Goal: Contribute content: Contribute content

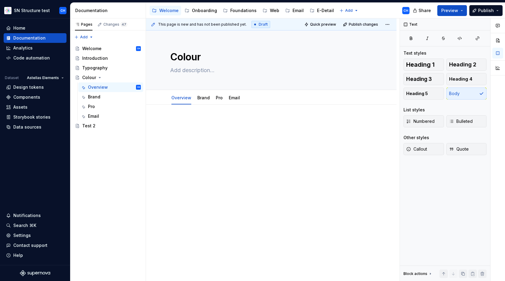
click at [255, 210] on div "This page is new and has not been published yet. Draft Quick preview Publish ch…" at bounding box center [273, 149] width 254 height 263
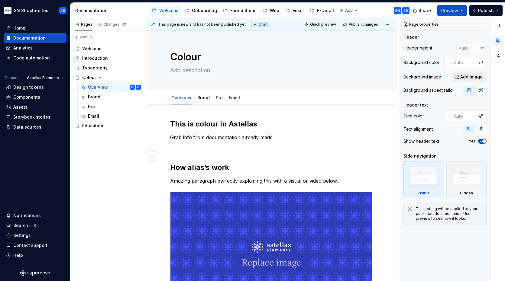
type textarea "*"
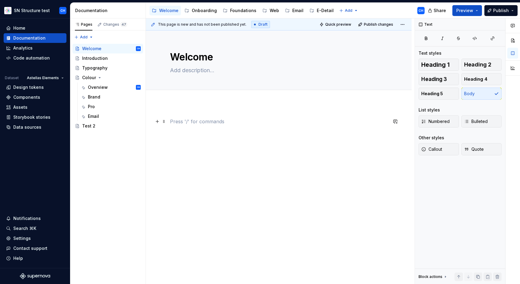
click at [189, 121] on p at bounding box center [279, 121] width 218 height 7
click at [92, 57] on div "Introduction" at bounding box center [95, 58] width 26 height 6
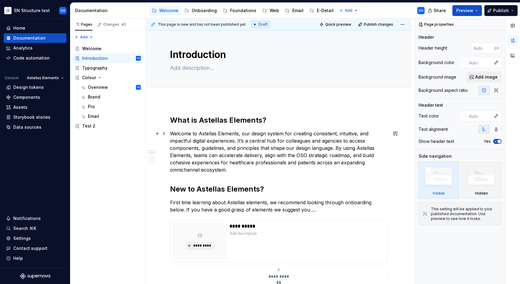
scroll to position [4, 0]
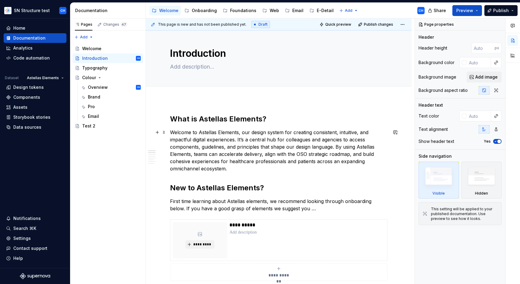
click at [206, 151] on p "Welcome to Astellas Elements, our design system for creating consistent, intuit…" at bounding box center [279, 151] width 218 height 44
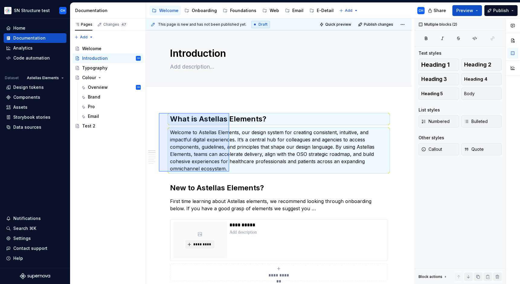
drag, startPoint x: 159, startPoint y: 113, endPoint x: 229, endPoint y: 172, distance: 91.6
click at [229, 172] on div "**********" at bounding box center [280, 151] width 269 height 266
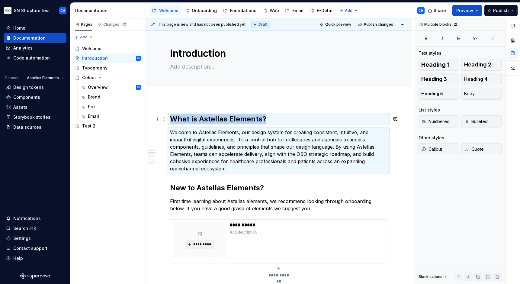
copy h2 "What is Astellas Elements?"
click at [103, 51] on div "Welcome" at bounding box center [111, 48] width 59 height 8
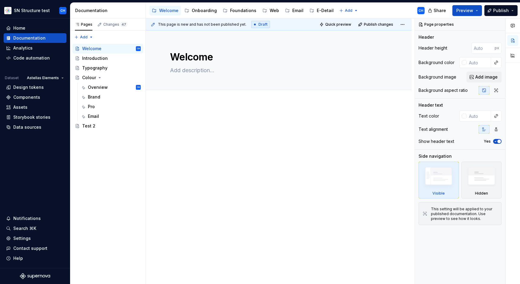
type textarea "*"
click at [215, 116] on div at bounding box center [279, 168] width 266 height 130
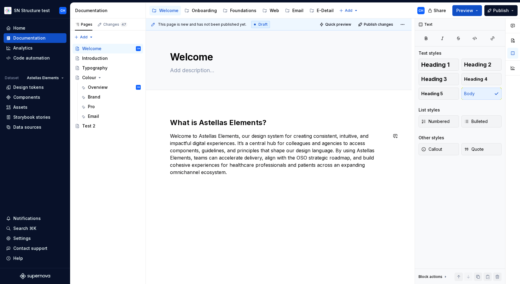
click at [197, 219] on div "This page is new and has not been published yet. Draft Quick preview Publish ch…" at bounding box center [280, 151] width 269 height 266
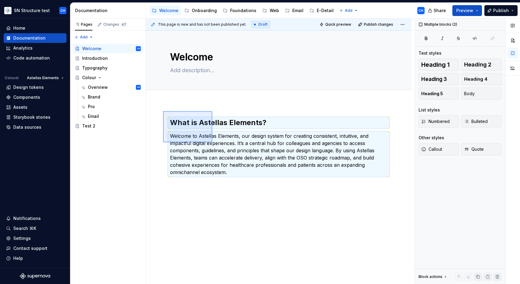
drag, startPoint x: 163, startPoint y: 111, endPoint x: 212, endPoint y: 142, distance: 58.3
click at [212, 142] on div "This page is new and has not been published yet. Draft Quick preview Publish ch…" at bounding box center [280, 151] width 269 height 266
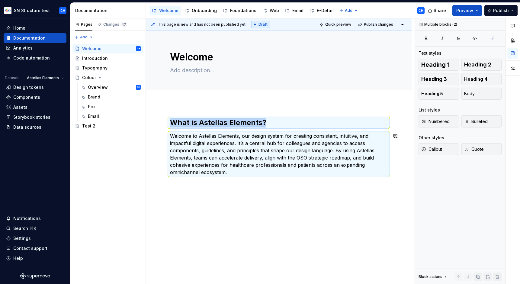
click at [209, 186] on div "What is Astellas Elements? Welcome to Astellas Elements, our design system for …" at bounding box center [279, 185] width 266 height 165
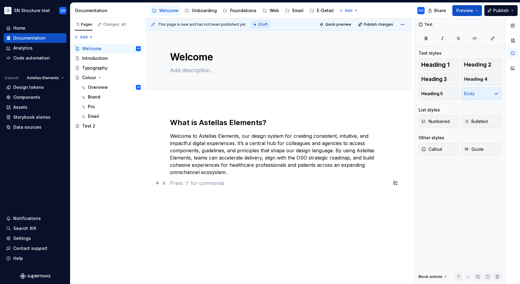
paste div
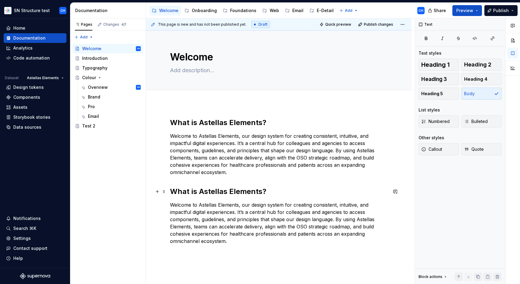
click at [212, 191] on h2 "What is Astellas Elements?" at bounding box center [279, 192] width 218 height 10
click at [212, 190] on h2 "What is Astellas Elements?" at bounding box center [279, 192] width 218 height 10
click at [286, 216] on p "Welcome to Astellas Elements, our design system for creating consistent, intuit…" at bounding box center [279, 223] width 218 height 44
click at [285, 216] on p "Welcome to Astellas Elements, our design system for creating consistent, intuit…" at bounding box center [279, 223] width 218 height 44
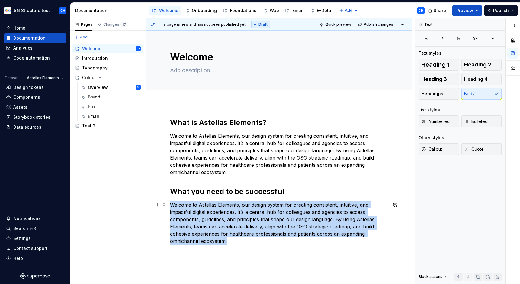
click at [285, 216] on p "Welcome to Astellas Elements, our design system for creating consistent, intuit…" at bounding box center [279, 223] width 218 height 44
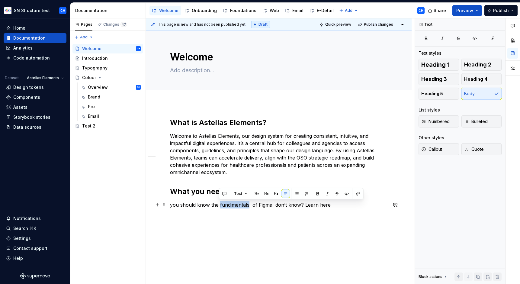
click at [234, 206] on p "you should know the fundimentals of Figma, don’t know? Learn here" at bounding box center [279, 204] width 218 height 7
click at [229, 205] on p "you should know the fundimentals of Figma, don’t know? Learn here" at bounding box center [279, 204] width 218 height 7
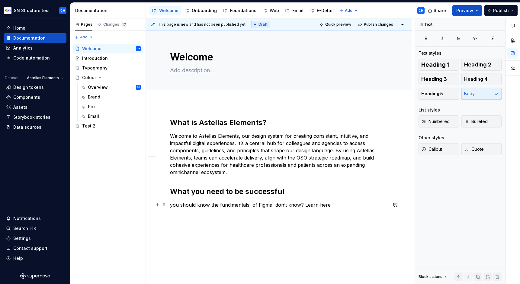
click at [232, 205] on p "you should know the fundimentals of Figma, don’t know? Learn here" at bounding box center [279, 204] width 218 height 7
click at [257, 202] on p "you should know the fundamentals of Figma, don’t know? Learn here" at bounding box center [279, 204] width 218 height 7
click at [283, 207] on p "you should know the fundamentals of Figma, don’t know? Learn here" at bounding box center [279, 204] width 218 height 7
click at [251, 213] on div "What is Astellas Elements? Welcome to Astellas Elements, our design system for …" at bounding box center [279, 167] width 218 height 98
click at [260, 208] on p "you should know the fundamentals of Figma, don’t know? Learn here" at bounding box center [279, 204] width 218 height 7
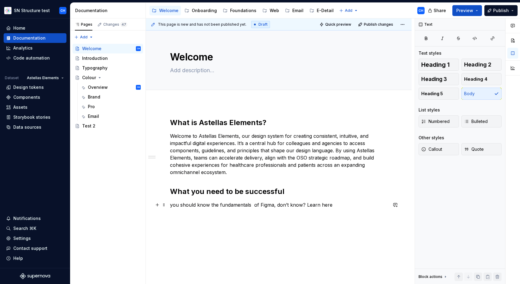
click at [254, 206] on p "you should know the fundamentals of Figma, don’t know? Learn here" at bounding box center [279, 204] width 218 height 7
click at [252, 206] on p "you should know the fundamentals of Figma, don’t know? Learn here" at bounding box center [279, 204] width 218 height 7
click at [319, 201] on div "What is Astellas Elements? Welcome to Astellas Elements, our design system for …" at bounding box center [279, 163] width 218 height 91
click at [324, 203] on p "you should know the fundamentals of Figma, don’t know? Learn here" at bounding box center [279, 204] width 218 height 7
click at [328, 204] on p "you should know the fundamentals of Figma, don’t know? Learn here" at bounding box center [279, 204] width 218 height 7
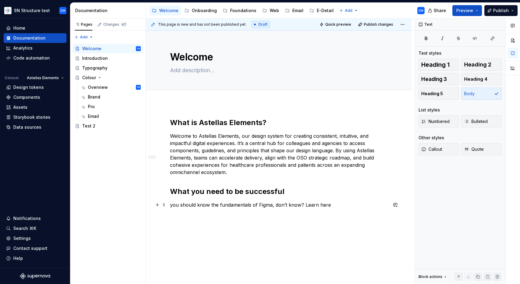
click at [174, 204] on p "you should know the fundamentals of Figma, don’t know? Learn here" at bounding box center [279, 204] width 218 height 7
click at [347, 207] on p "You should know the fundamentals of Figma, don’t know? Learn here" at bounding box center [279, 204] width 218 height 7
click at [177, 211] on p "You should know the fundamentals of Figma, don’t know? Learn here. We highly re…" at bounding box center [279, 208] width 218 height 15
click at [319, 215] on p "You should know the fundamentals of Figma, don’t know? Learn here. If you’re ne…" at bounding box center [279, 208] width 218 height 15
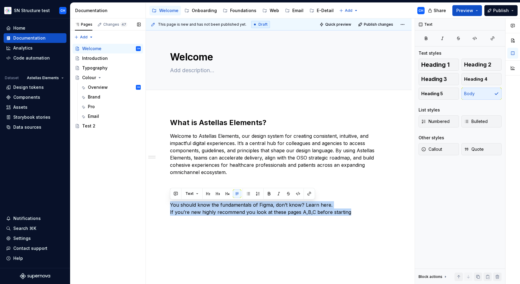
drag, startPoint x: 348, startPoint y: 214, endPoint x: 140, endPoint y: 196, distance: 208.3
click at [140, 196] on div "Pages Changes 47 Add Accessibility guide for tree Page tree. Navigate the tree …" at bounding box center [295, 151] width 450 height 266
click at [247, 193] on button "button" at bounding box center [248, 193] width 8 height 8
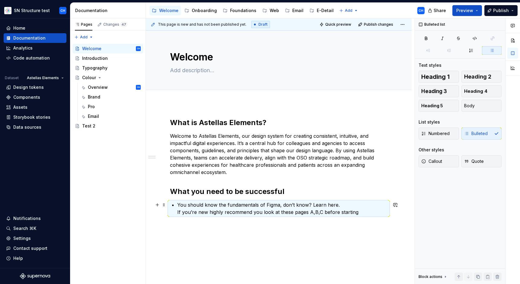
click at [264, 211] on p "You should know the fundamentals of Figma, don’t know? Learn here. If you’re ne…" at bounding box center [282, 208] width 210 height 15
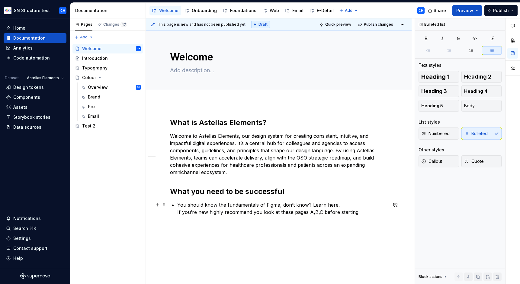
click at [177, 213] on p "You should know the fundamentals of Figma, don’t know? Learn here. If you’re ne…" at bounding box center [282, 208] width 210 height 15
click at [371, 214] on p "If you’re new highly recommend you look at these pages A,B,C before starting" at bounding box center [282, 214] width 210 height 7
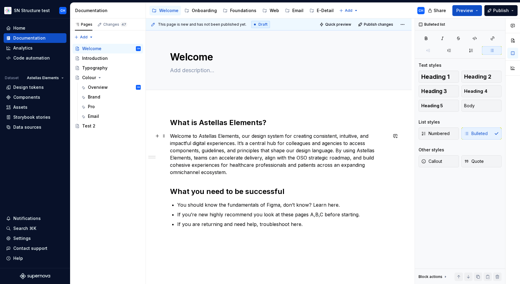
click at [213, 149] on p "Welcome to Astellas Elements, our design system for creating consistent, intuit…" at bounding box center [279, 154] width 218 height 44
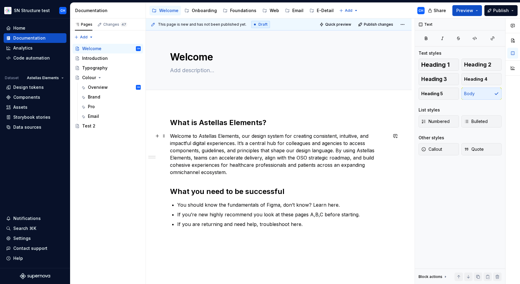
click at [215, 153] on p "Welcome to Astellas Elements, our design system for creating consistent, intuit…" at bounding box center [279, 154] width 218 height 44
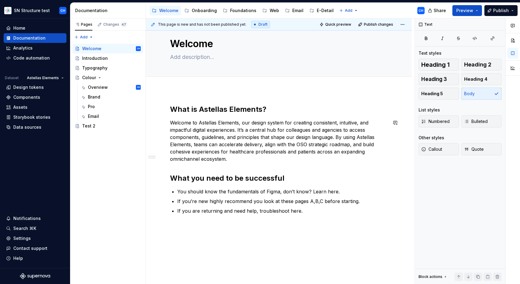
scroll to position [15, 0]
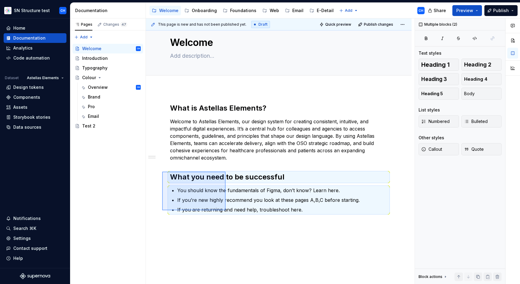
drag, startPoint x: 162, startPoint y: 172, endPoint x: 226, endPoint y: 210, distance: 74.3
click at [226, 210] on div "This page is new and has not been published yet. Draft Quick preview Publish ch…" at bounding box center [280, 151] width 269 height 266
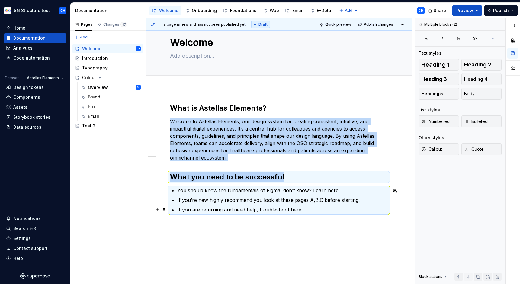
copy div "Welcome to Astellas Elements, our design system for creating consistent, intuit…"
click at [218, 239] on div "What is Astellas Elements? Welcome to Astellas Elements, our design system for …" at bounding box center [279, 197] width 266 height 217
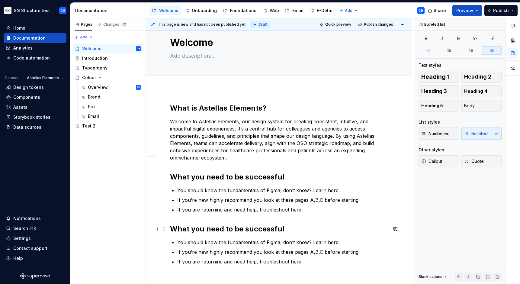
click at [208, 227] on h2 "What you need to be successful" at bounding box center [279, 229] width 218 height 10
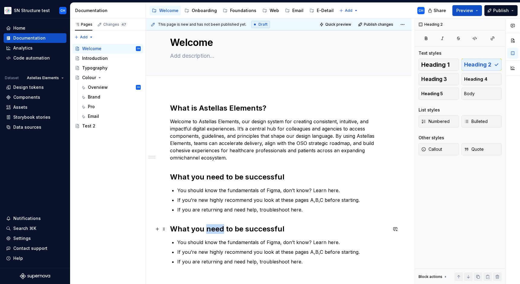
click at [208, 227] on h2 "What you need to be successful" at bounding box center [279, 229] width 218 height 10
click at [208, 228] on h2 "What you need to be successful" at bounding box center [279, 229] width 218 height 10
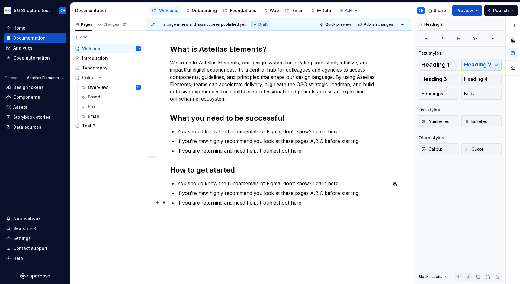
click at [210, 202] on p "If you are returning and need help, troubleshoot here." at bounding box center [282, 202] width 210 height 7
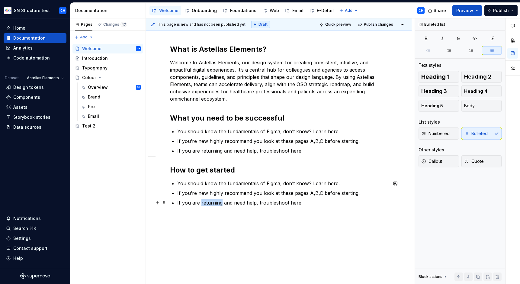
click at [210, 202] on p "If you are returning and need help, troubleshoot here." at bounding box center [282, 202] width 210 height 7
click at [209, 201] on p "If you are returning and need help, troubleshoot here." at bounding box center [282, 202] width 210 height 7
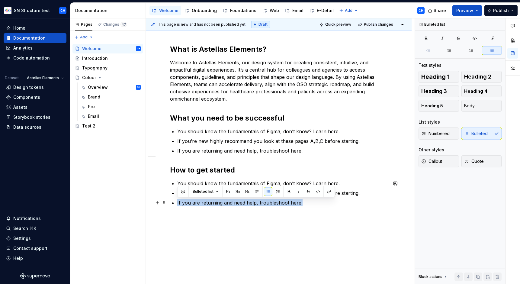
click at [210, 201] on p "If you are returning and need help, troubleshoot here." at bounding box center [282, 202] width 210 height 7
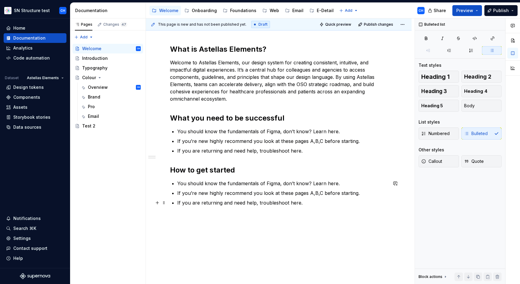
click at [244, 199] on p "If you are returning and need help, troubleshoot here." at bounding box center [282, 202] width 210 height 7
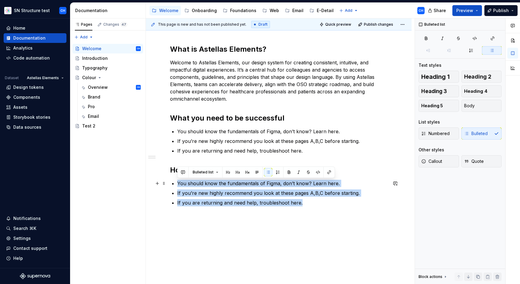
drag, startPoint x: 303, startPoint y: 205, endPoint x: 170, endPoint y: 184, distance: 133.7
click at [170, 184] on div "What is Astellas Elements? Welcome to Astellas Elements, our design system for …" at bounding box center [279, 125] width 218 height 162
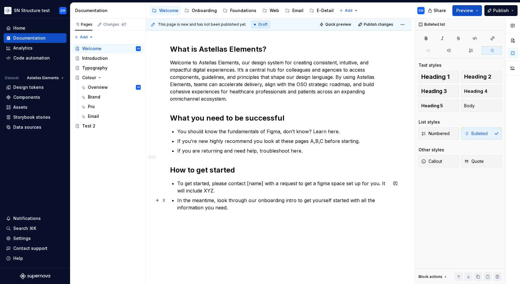
click at [177, 199] on p "In the meantime, look through our onboarding intro to get yourself started with…" at bounding box center [282, 204] width 210 height 15
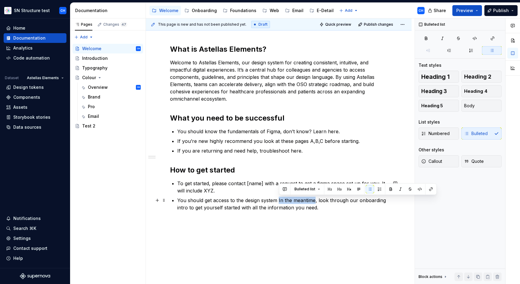
drag, startPoint x: 316, startPoint y: 200, endPoint x: 279, endPoint y: 198, distance: 36.3
click at [279, 198] on p "You should get access to the design system In the meantime, look through our on…" at bounding box center [282, 204] width 210 height 15
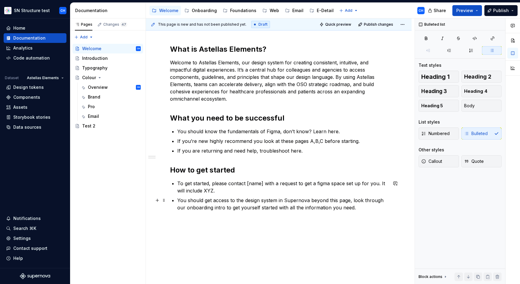
click at [262, 209] on p "You should get access to the design system in Supernova beyond this page, look …" at bounding box center [282, 204] width 210 height 15
click at [277, 209] on p "You should get access to the design system in Supernova beyond this page, look …" at bounding box center [282, 204] width 210 height 15
click at [338, 213] on div "What is Astellas Elements? Welcome to Astellas Elements, our design system for …" at bounding box center [279, 131] width 218 height 174
click at [342, 209] on p "You should get access to the design system in Supernova beyond this page, look …" at bounding box center [282, 204] width 210 height 15
click at [366, 212] on div "What is Astellas Elements? Welcome to Astellas Elements, our design system for …" at bounding box center [279, 131] width 218 height 174
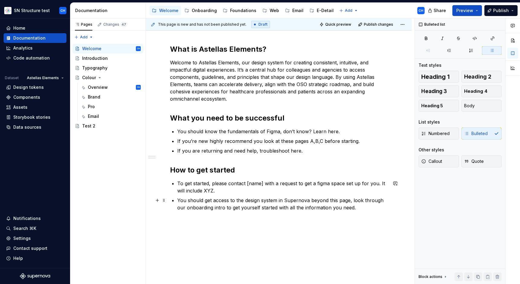
click at [366, 207] on p "You should get access to the design system in Supernova beyond this page, look …" at bounding box center [282, 204] width 210 height 15
click at [89, 58] on div "Introduction" at bounding box center [95, 58] width 26 height 6
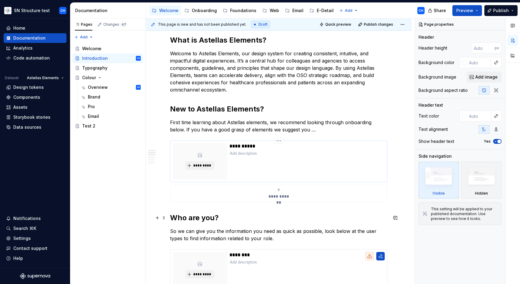
scroll to position [74, 0]
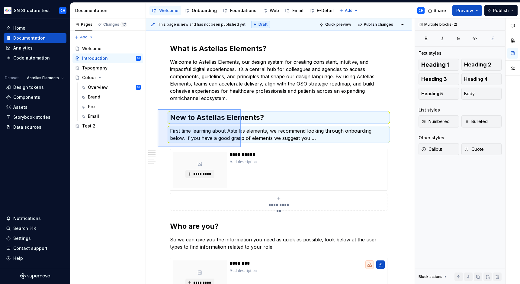
drag, startPoint x: 158, startPoint y: 109, endPoint x: 241, endPoint y: 147, distance: 91.3
click at [241, 147] on div "**********" at bounding box center [280, 151] width 269 height 266
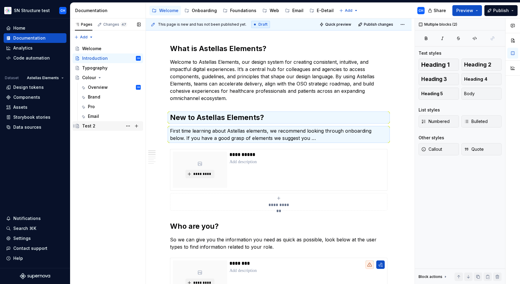
drag, startPoint x: 83, startPoint y: 148, endPoint x: 92, endPoint y: 128, distance: 22.0
click at [83, 148] on div "Pages Changes 47 Add Accessibility guide for tree Page tree. Navigate the tree …" at bounding box center [108, 151] width 76 height 266
click at [100, 77] on icon "Page tree" at bounding box center [99, 77] width 5 height 5
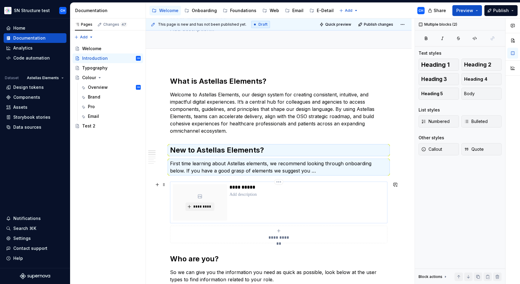
scroll to position [53, 0]
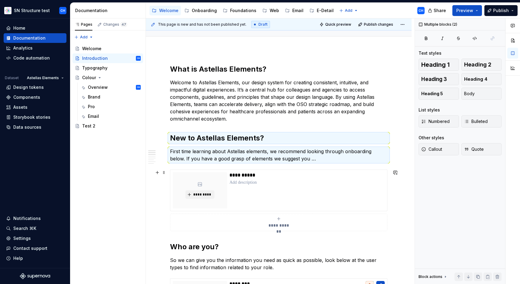
type textarea "*"
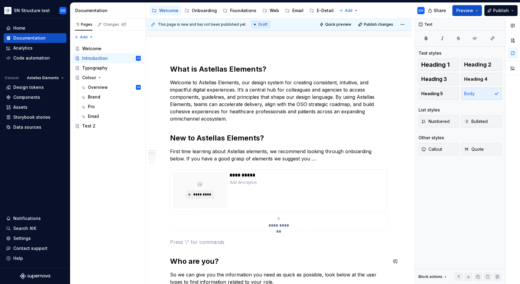
paste div
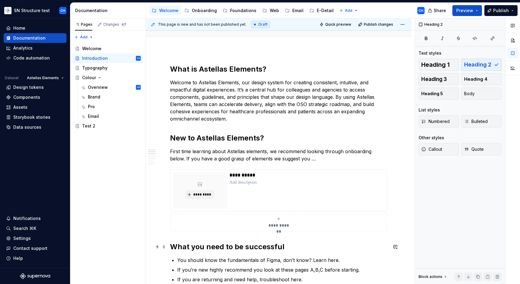
click at [205, 247] on h2 "What you need to be successful" at bounding box center [279, 247] width 218 height 10
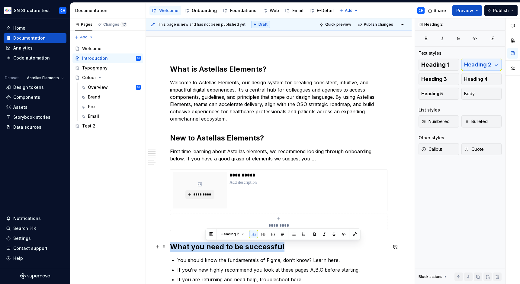
click at [205, 247] on h2 "What you need to be successful" at bounding box center [279, 247] width 218 height 10
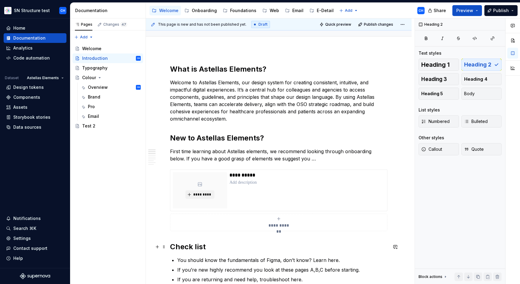
scroll to position [178, 0]
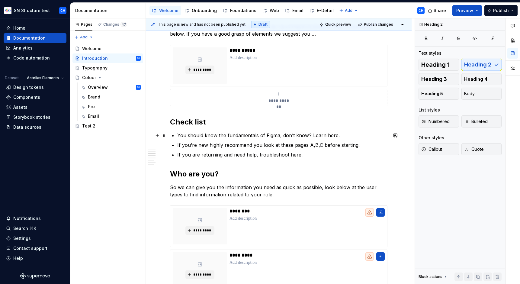
click at [198, 133] on p "You should know the fundamentals of Figma, don’t know? Learn here." at bounding box center [282, 135] width 210 height 7
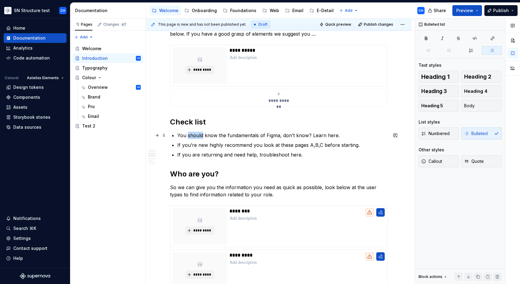
click at [198, 133] on p "You should know the fundamentals of Figma, don’t know? Learn here." at bounding box center [282, 135] width 210 height 7
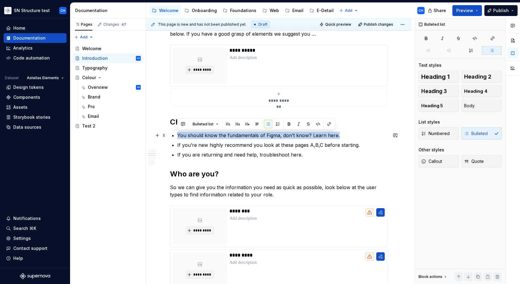
click at [198, 133] on p "You should know the fundamentals of Figma, don’t know? Learn here." at bounding box center [282, 135] width 210 height 7
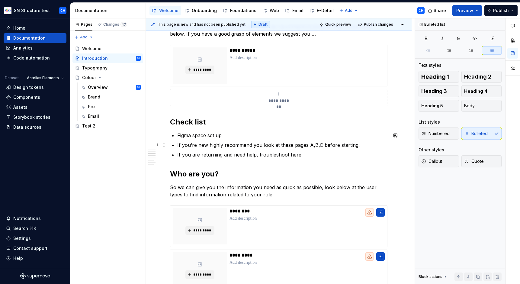
click at [194, 144] on p "If you’re new highly recommend you look at these pages A,B,C before starting." at bounding box center [282, 144] width 210 height 7
click at [211, 155] on p "If you are returning and need help, troubleshoot here." at bounding box center [282, 154] width 210 height 7
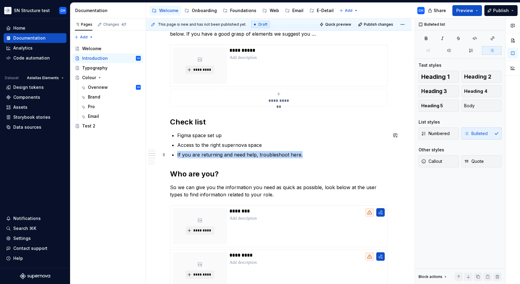
click at [211, 155] on p "If you are returning and need help, troubleshoot here." at bounding box center [282, 154] width 210 height 7
click at [267, 139] on ul "Figma space set up Access to the right supernova space Read through basics." at bounding box center [282, 145] width 210 height 27
click at [266, 145] on p "Access to the right supernova space" at bounding box center [282, 144] width 210 height 7
click at [254, 154] on p "Read through basics." at bounding box center [282, 154] width 210 height 7
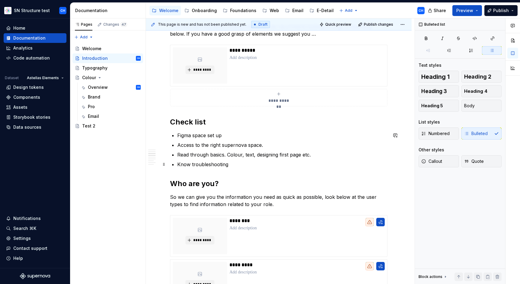
click at [198, 164] on p "Know troubleshooting" at bounding box center [282, 164] width 210 height 7
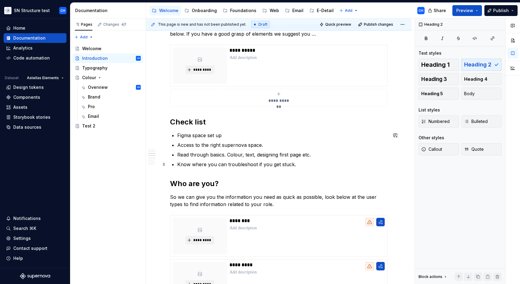
click at [252, 161] on p "Know where you can troubleshoot if you get stuck." at bounding box center [282, 164] width 210 height 7
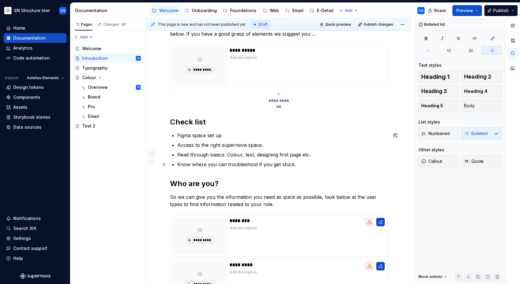
click at [294, 165] on p "Know where you can troubleshoot if you get stuck." at bounding box center [282, 164] width 210 height 7
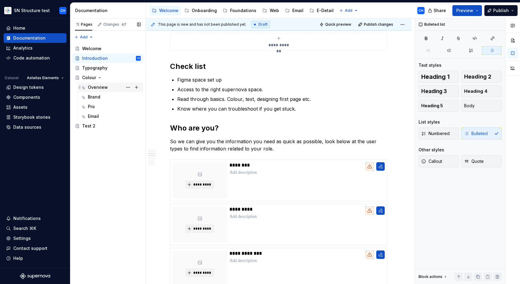
click at [92, 87] on div "Overview" at bounding box center [98, 87] width 20 height 6
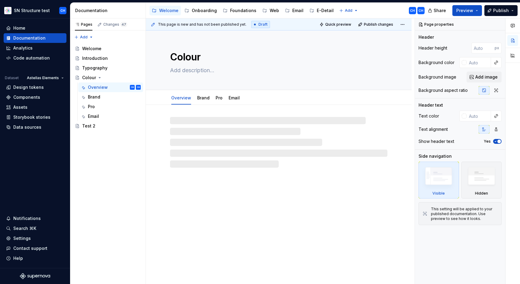
type textarea "*"
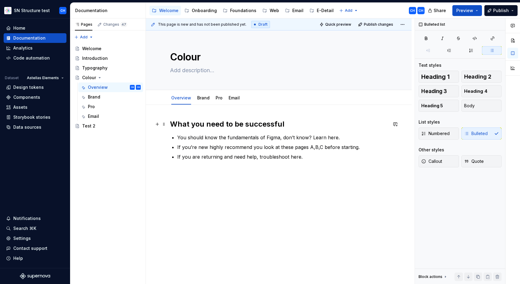
click at [204, 122] on h2 "What you need to be successful" at bounding box center [279, 124] width 218 height 10
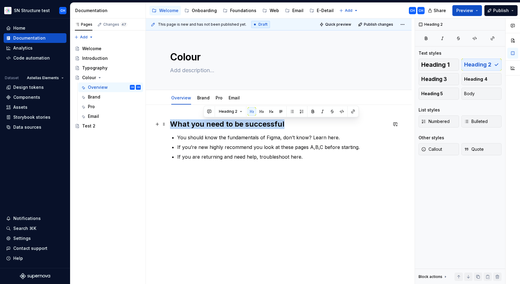
click at [204, 122] on h2 "What you need to be successful" at bounding box center [279, 124] width 218 height 10
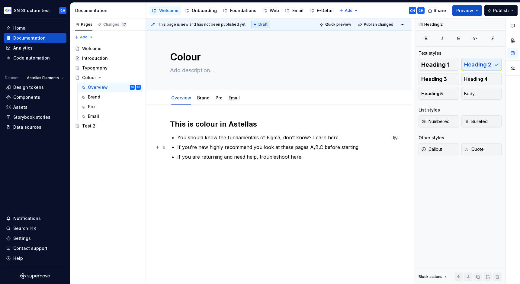
click at [229, 147] on p "If you’re new highly recommend you look at these pages A,B,C before starting." at bounding box center [282, 147] width 210 height 7
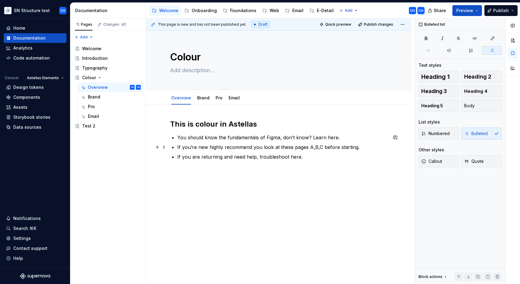
click at [229, 147] on p "If you’re new highly recommend you look at these pages A,B,C before starting." at bounding box center [282, 147] width 210 height 7
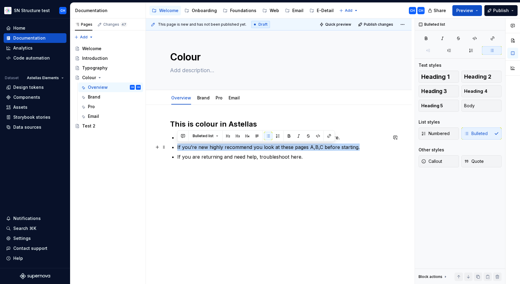
click at [229, 147] on p "If you’re new highly recommend you look at these pages A,B,C before starting." at bounding box center [282, 147] width 210 height 7
click at [234, 151] on ul "You should know the fundamentals of Figma, don’t know? Learn here. If you’re ne…" at bounding box center [282, 147] width 210 height 27
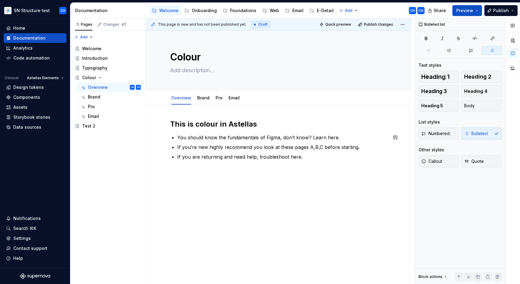
click at [316, 160] on div "This is colour in Astellas You should know the fundamentals of Figma, don’t kno…" at bounding box center [279, 143] width 218 height 48
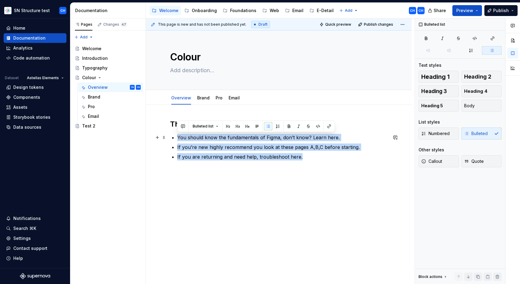
drag, startPoint x: 306, startPoint y: 157, endPoint x: 173, endPoint y: 137, distance: 134.8
click at [173, 137] on div "This is colour in Astellas You should know the fundamentals of Figma, don’t kno…" at bounding box center [279, 139] width 218 height 41
click at [267, 128] on button "button" at bounding box center [268, 126] width 8 height 8
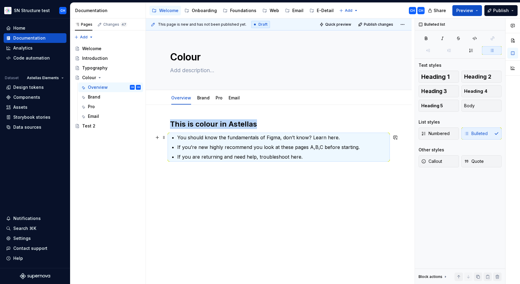
click at [256, 139] on p "You should know the fundamentals of Figma, don’t know? Learn here." at bounding box center [282, 137] width 210 height 7
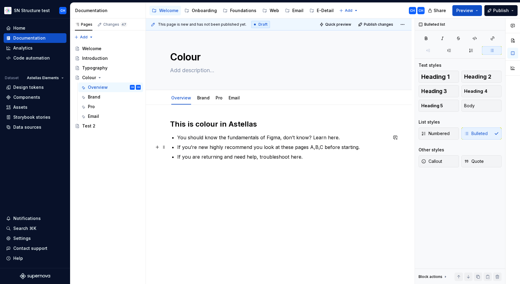
click at [268, 145] on p "If you’re new highly recommend you look at these pages A,B,C before starting." at bounding box center [282, 147] width 210 height 7
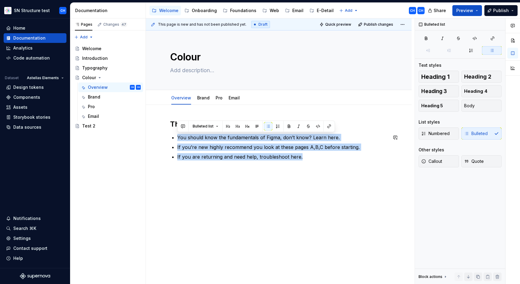
drag, startPoint x: 302, startPoint y: 158, endPoint x: 173, endPoint y: 130, distance: 131.1
click at [173, 130] on div "This is colour in Astellas You should know the fundamentals of Figma, don’t kno…" at bounding box center [279, 139] width 218 height 41
click at [265, 126] on button "button" at bounding box center [268, 126] width 8 height 8
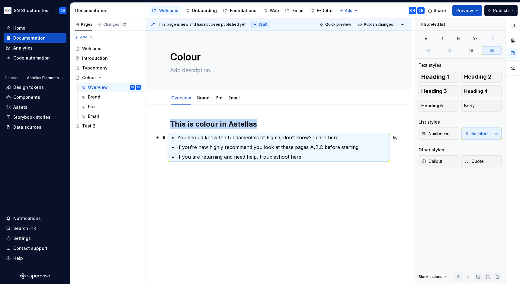
click at [257, 137] on p "You should know the fundamentals of Figma, don’t know? Learn here." at bounding box center [282, 137] width 210 height 7
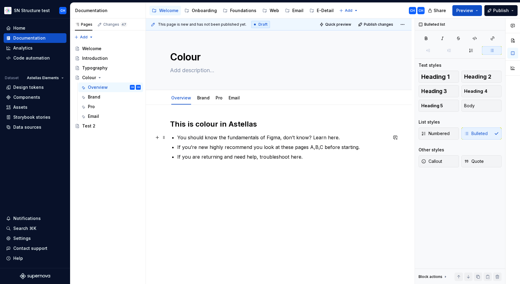
click at [260, 142] on ul "You should know the fundamentals of Figma, don’t know? Learn here. If you’re ne…" at bounding box center [282, 147] width 210 height 27
drag, startPoint x: 271, startPoint y: 144, endPoint x: 274, endPoint y: 147, distance: 3.9
click at [271, 145] on p "If you’re new highly recommend you look at these pages A,B,C before starting." at bounding box center [282, 147] width 210 height 7
drag, startPoint x: 288, startPoint y: 149, endPoint x: 292, endPoint y: 151, distance: 5.3
click at [289, 150] on p "If you’re new highly recommend you look at these pages A,B,C before starting." at bounding box center [282, 147] width 210 height 7
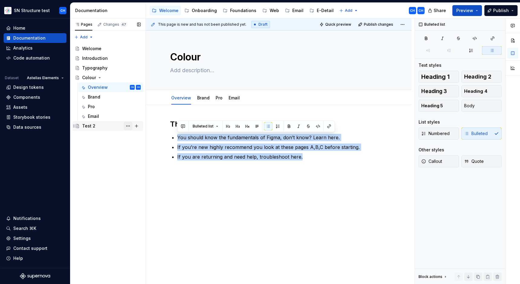
drag, startPoint x: 303, startPoint y: 156, endPoint x: 130, endPoint y: 129, distance: 175.2
click at [130, 129] on div "Pages Changes 47 Add Accessibility guide for tree Page tree. Navigate the tree …" at bounding box center [295, 151] width 450 height 266
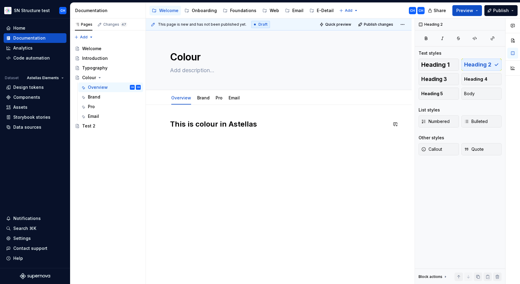
click at [211, 133] on div "This is colour in Astellas" at bounding box center [279, 130] width 218 height 23
click at [208, 139] on div "This is colour in Astellas" at bounding box center [279, 130] width 218 height 23
click at [241, 190] on div "This is colour in Astellas Grab info from documentation already made" at bounding box center [279, 170] width 266 height 130
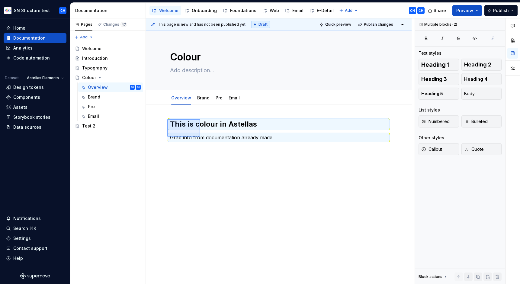
drag, startPoint x: 181, startPoint y: 126, endPoint x: 200, endPoint y: 137, distance: 22.0
click at [200, 137] on div "This page is new and has not been published yet. Draft Quick preview Publish ch…" at bounding box center [280, 151] width 269 height 266
copy h2 "This is colour in Astellas"
click at [203, 153] on div "This is colour in Astellas Grab info from documentation already made" at bounding box center [279, 139] width 218 height 40
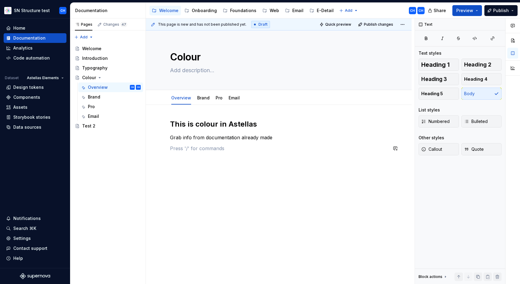
click at [204, 158] on div "This is colour in Astellas Grab info from documentation already made" at bounding box center [279, 139] width 218 height 40
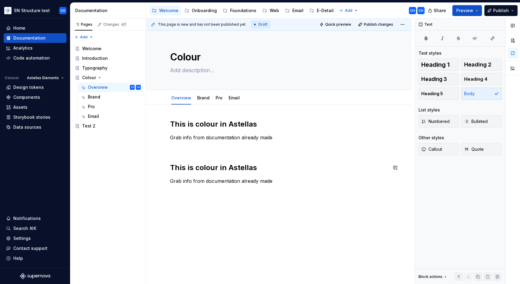
click at [214, 174] on div "This is colour in Astellas Grab info from documentation already made This is co…" at bounding box center [279, 151] width 218 height 65
click at [214, 170] on h2 "This is colour in Astellas" at bounding box center [279, 168] width 218 height 10
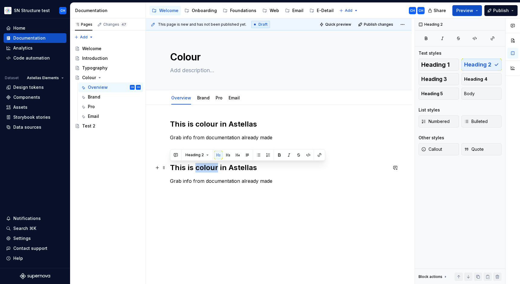
click at [214, 170] on h2 "This is colour in Astellas" at bounding box center [279, 168] width 218 height 10
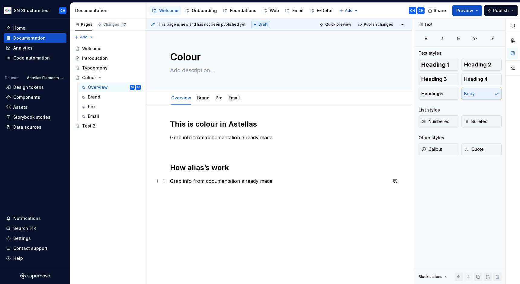
click at [220, 182] on p "Grab info from documentation already made" at bounding box center [279, 180] width 218 height 7
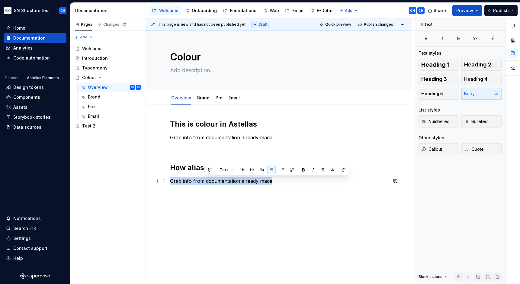
click at [220, 182] on p "Grab info from documentation already made" at bounding box center [279, 180] width 218 height 7
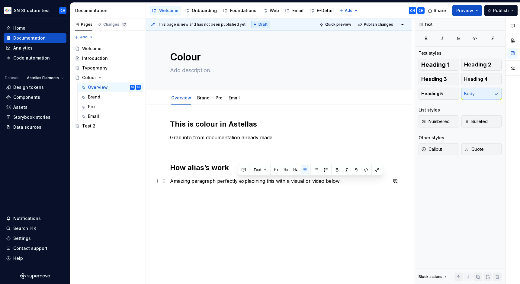
click at [351, 199] on div "This is colour in Astellas Grab info from documentation already made How alias’…" at bounding box center [279, 191] width 266 height 172
click at [357, 176] on div "This is colour in Astellas Grab info from documentation already made How alias’…" at bounding box center [279, 151] width 218 height 65
click at [354, 182] on p "Amazing paragraph perfectly explaining this with a visual or video below." at bounding box center [279, 180] width 218 height 7
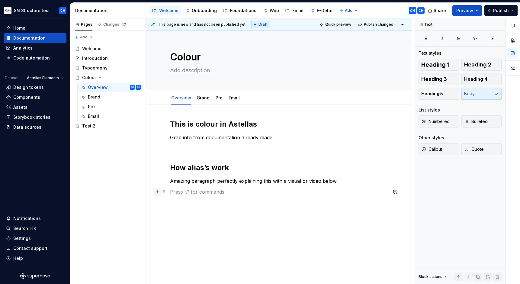
click at [160, 194] on button "button" at bounding box center [157, 192] width 8 height 8
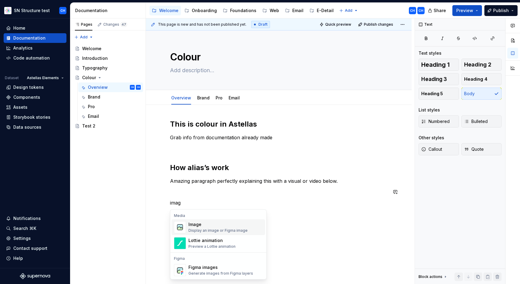
click at [204, 226] on div "Image" at bounding box center [218, 225] width 59 height 6
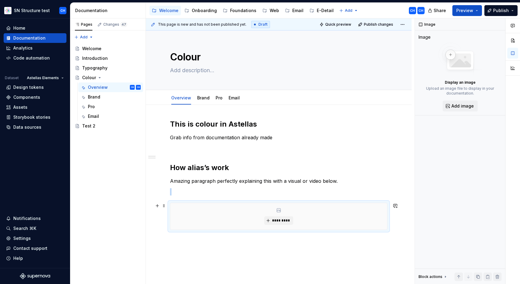
click at [272, 215] on div "*********" at bounding box center [278, 216] width 217 height 27
click at [276, 219] on span "*********" at bounding box center [281, 220] width 18 height 5
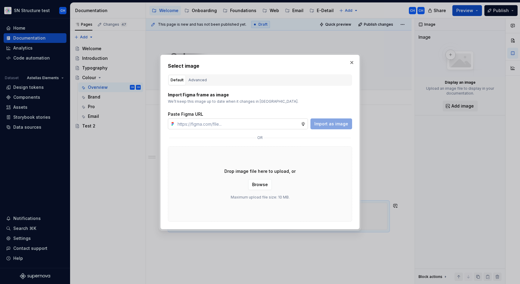
click at [297, 126] on input "text" at bounding box center [238, 123] width 126 height 11
type textarea "*"
click at [297, 126] on input "text" at bounding box center [238, 123] width 126 height 11
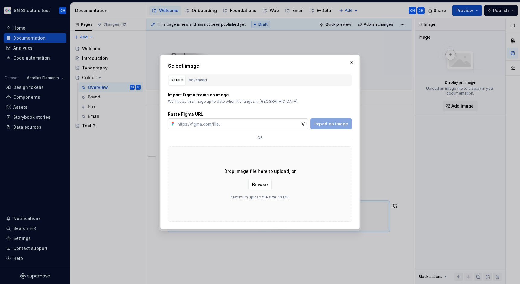
click at [297, 126] on input "text" at bounding box center [238, 123] width 126 height 11
paste input "[URL][DOMAIN_NAME][PERSON_NAME][PERSON_NAME]"
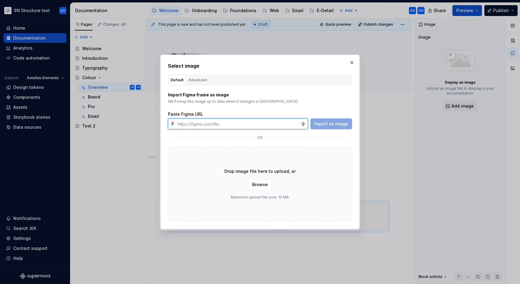
type input "[URL][DOMAIN_NAME][PERSON_NAME][PERSON_NAME]"
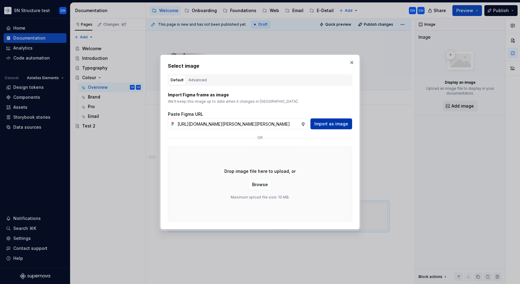
click at [337, 129] on button "Import as image" at bounding box center [332, 123] width 42 height 11
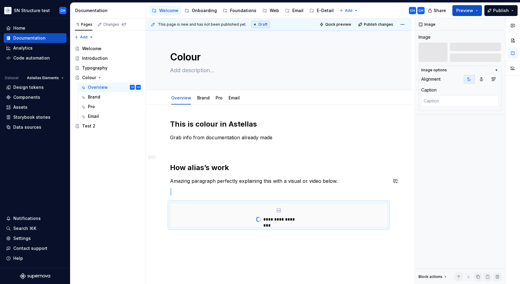
click at [242, 188] on p at bounding box center [279, 191] width 218 height 7
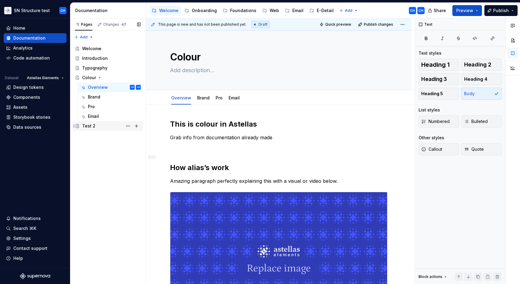
click at [92, 126] on div "Test 2" at bounding box center [88, 126] width 13 height 6
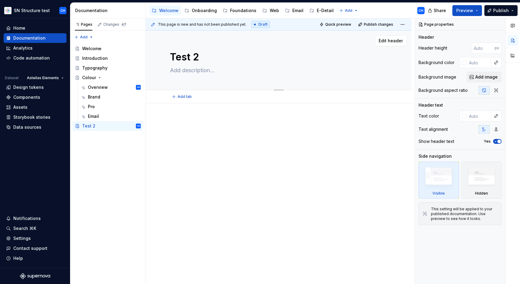
click at [181, 57] on textarea "Test 2" at bounding box center [278, 57] width 218 height 15
type textarea "*"
type textarea "E"
type textarea "*"
type textarea "Ed"
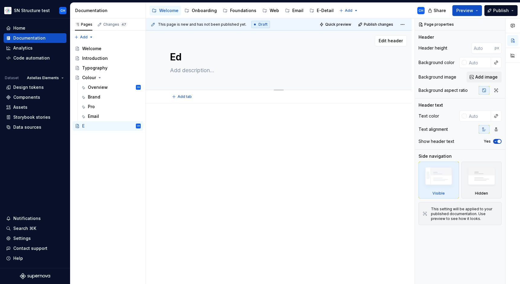
type textarea "*"
type textarea "Educ"
type textarea "*"
type textarea "Educa"
type textarea "*"
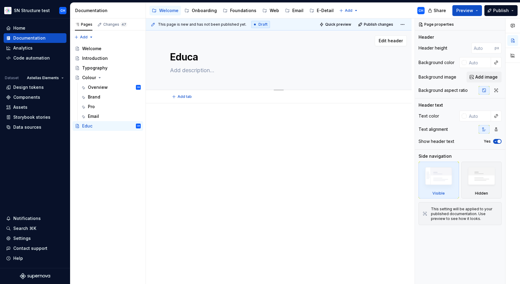
type textarea "Educat"
type textarea "*"
type textarea "Educati"
type textarea "*"
type textarea "Educatio"
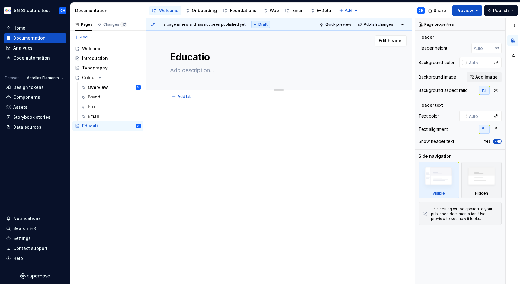
type textarea "*"
type textarea "Education"
type textarea "*"
type textarea "Education"
type textarea "*"
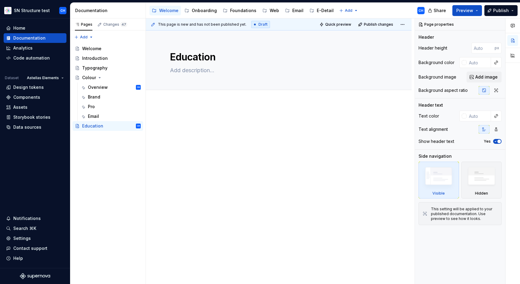
type textarea "Education"
click at [233, 199] on div at bounding box center [279, 168] width 266 height 130
click at [277, 146] on div at bounding box center [279, 133] width 218 height 30
click at [94, 60] on div "Introduction" at bounding box center [95, 58] width 26 height 6
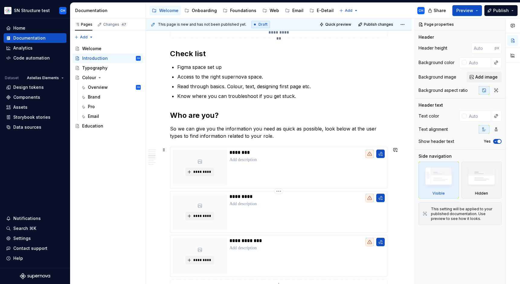
scroll to position [303, 0]
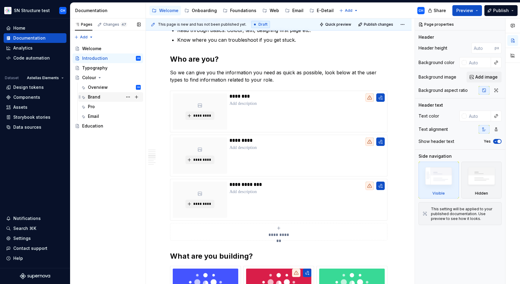
click at [95, 98] on div "Brand" at bounding box center [94, 97] width 12 height 6
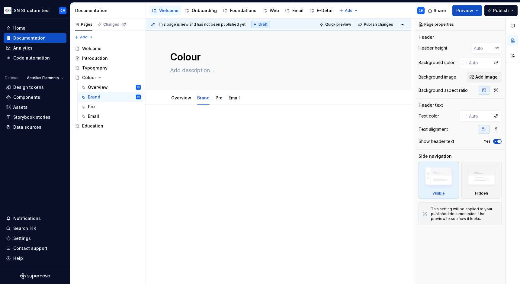
click at [213, 167] on div at bounding box center [279, 170] width 266 height 130
click at [181, 101] on div "Overview" at bounding box center [181, 97] width 20 height 7
click at [182, 100] on link "Overview" at bounding box center [181, 97] width 20 height 5
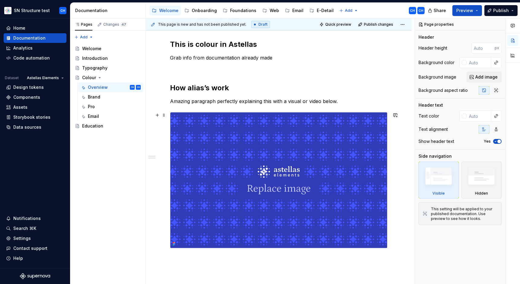
scroll to position [79, 0]
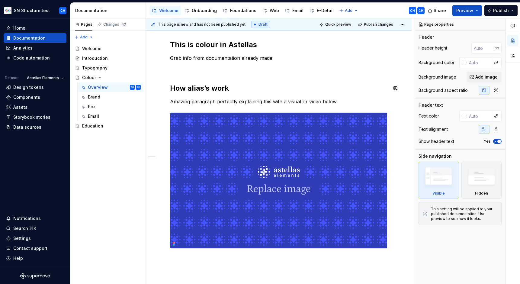
type textarea "*"
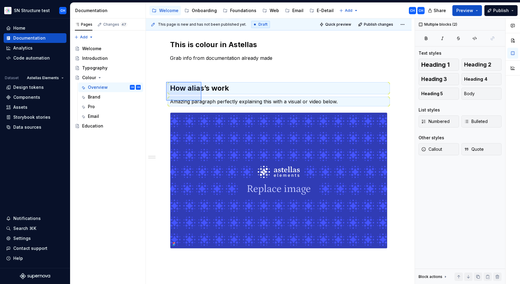
drag, startPoint x: 166, startPoint y: 82, endPoint x: 202, endPoint y: 101, distance: 40.0
click at [202, 101] on div "This page is new and has not been published yet. Draft Quick preview Publish ch…" at bounding box center [280, 151] width 269 height 266
copy div "How alias’s work"
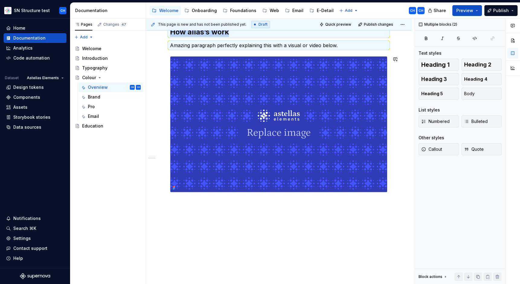
scroll to position [136, 0]
click at [210, 224] on div "This is colour in Astellas Grab info from documentation already made How alias’…" at bounding box center [279, 127] width 266 height 316
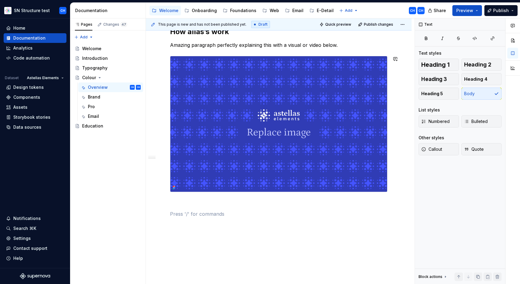
paste div
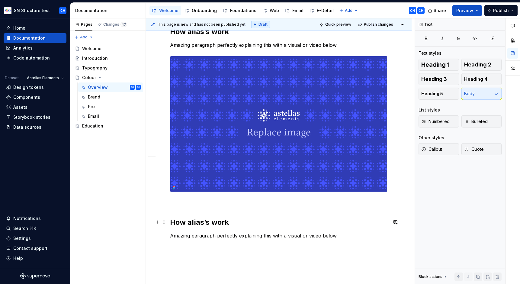
click at [188, 222] on h2 "How alias’s work" at bounding box center [279, 223] width 218 height 10
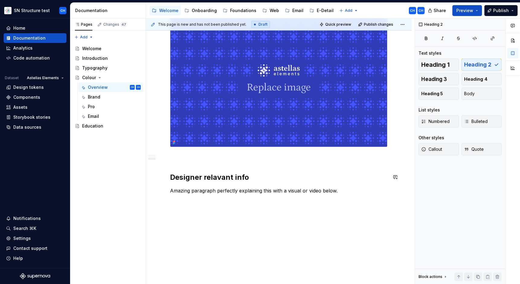
scroll to position [183, 0]
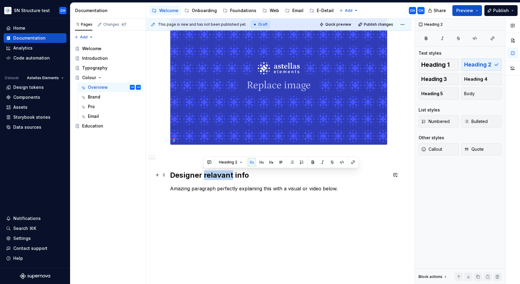
click at [215, 176] on h2 "Designer relavant info" at bounding box center [279, 175] width 218 height 10
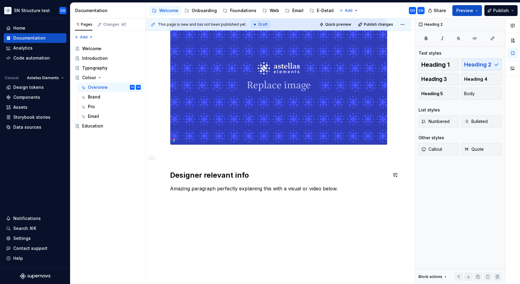
click at [211, 196] on div "This is colour in Astellas Grab info from documentation already made How alias’…" at bounding box center [279, 67] width 218 height 263
click at [216, 190] on p "Amazing paragraph perfectly explaining this with a visual or video below." at bounding box center [279, 188] width 218 height 7
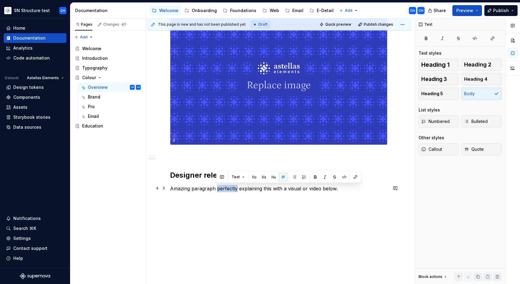
click at [216, 190] on p "Amazing paragraph perfectly explaining this with a visual or video below." at bounding box center [279, 188] width 218 height 7
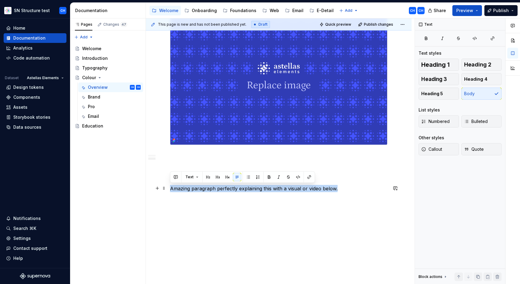
click at [216, 190] on p "Amazing paragraph perfectly explaining this with a visual or video below." at bounding box center [279, 188] width 218 height 7
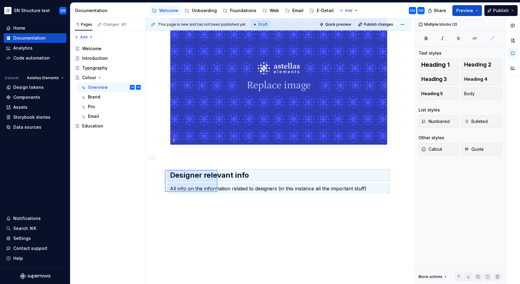
drag, startPoint x: 166, startPoint y: 170, endPoint x: 218, endPoint y: 192, distance: 56.4
click at [218, 192] on div "This page is new and has not been published yet. Draft Quick preview Publish ch…" at bounding box center [280, 151] width 269 height 266
copy div "Designer relevant info"
click at [209, 206] on div "This is colour in Astellas Grab info from documentation already made How alias’…" at bounding box center [279, 75] width 218 height 278
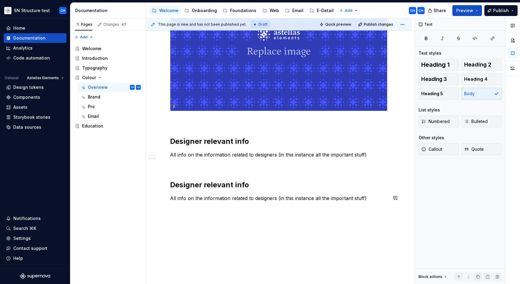
scroll to position [227, 0]
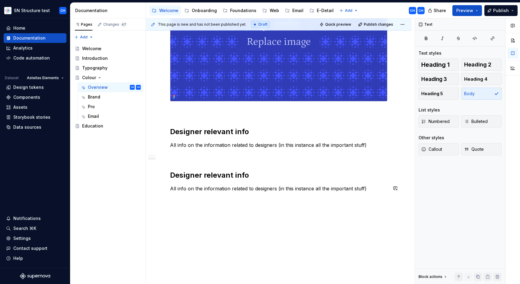
click at [202, 242] on div "This is colour in Astellas Grab info from documentation already made How alias’…" at bounding box center [279, 81] width 266 height 406
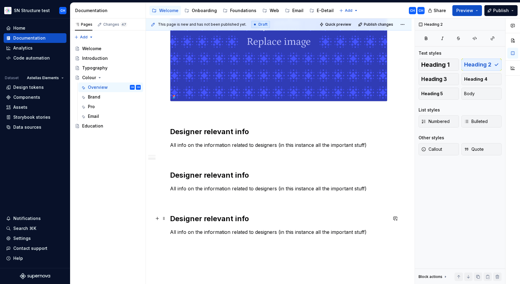
click at [207, 219] on h2 "Designer relevant info" at bounding box center [279, 219] width 218 height 10
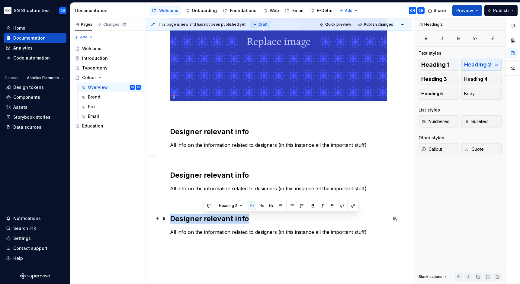
click at [207, 219] on h2 "Designer relevant info" at bounding box center [279, 219] width 218 height 10
click at [181, 219] on h2 "Designer relevant info" at bounding box center [279, 219] width 218 height 10
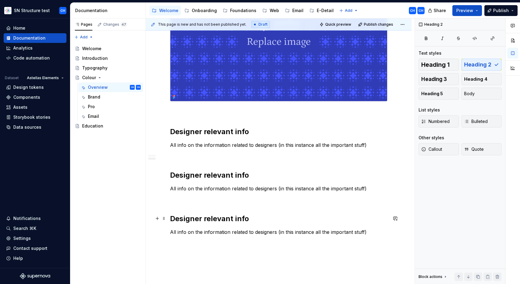
click at [181, 219] on h2 "Designer relevant info" at bounding box center [279, 219] width 218 height 10
click at [190, 171] on h2 "Designer relevant info" at bounding box center [279, 175] width 218 height 10
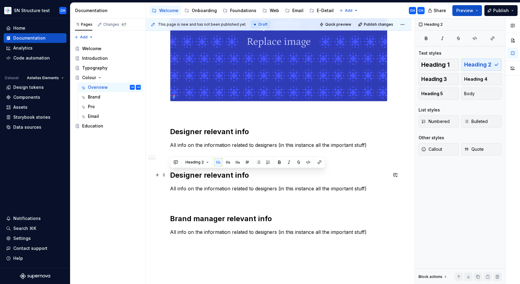
click at [190, 171] on h2 "Designer relevant info" at bounding box center [279, 175] width 218 height 10
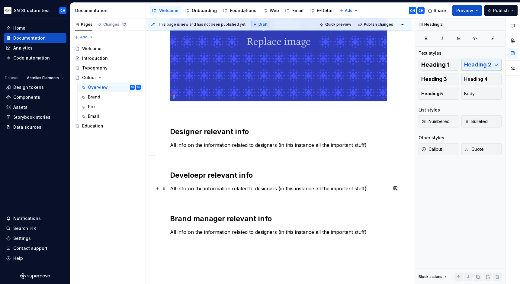
click at [260, 188] on p "All info on the information related to designers (in this instance all the impo…" at bounding box center [279, 188] width 218 height 7
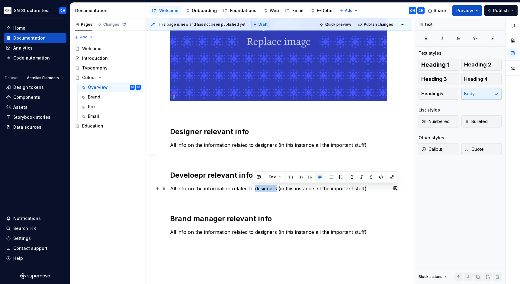
click at [260, 188] on p "All info on the information related to designers (in this instance all the impo…" at bounding box center [279, 188] width 218 height 7
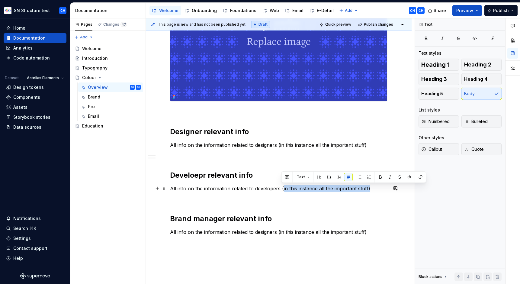
drag, startPoint x: 281, startPoint y: 188, endPoint x: 411, endPoint y: 187, distance: 130.6
click at [411, 187] on div "This page is new and has not been published yet. Draft Quick preview Publish ch…" at bounding box center [280, 151] width 269 height 266
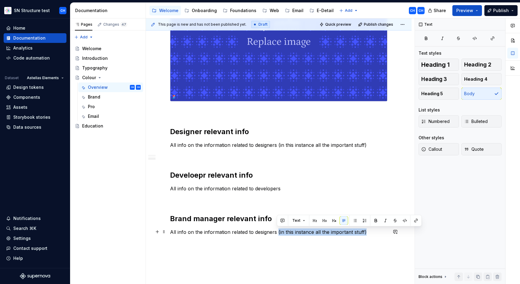
drag, startPoint x: 276, startPoint y: 231, endPoint x: 406, endPoint y: 230, distance: 129.4
click at [406, 230] on div "This is colour in Astellas Grab info from documentation already made How alias’…" at bounding box center [279, 103] width 266 height 450
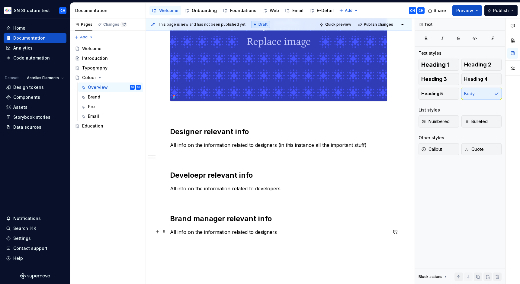
click at [260, 232] on p "All info on the information related to designers" at bounding box center [279, 231] width 218 height 7
click at [310, 201] on p at bounding box center [279, 199] width 218 height 7
click at [313, 167] on div "This is colour in Astellas Grab info from documentation already made How alias’…" at bounding box center [279, 64] width 218 height 343
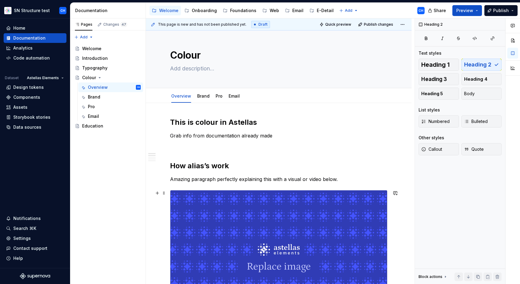
scroll to position [0, 0]
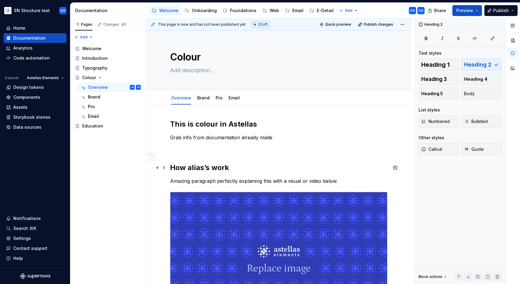
click at [220, 168] on h2 "How alias’s work" at bounding box center [279, 168] width 218 height 10
click at [219, 177] on p "Amazing paragraph perfectly explaining this with a visual or video below." at bounding box center [279, 180] width 218 height 7
click at [219, 180] on p "Amazing paragraph perfectly explaining this with a visual or video below." at bounding box center [279, 180] width 218 height 7
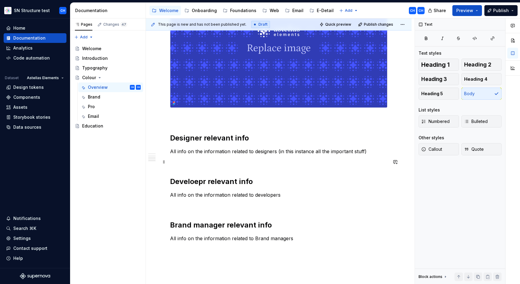
scroll to position [236, 0]
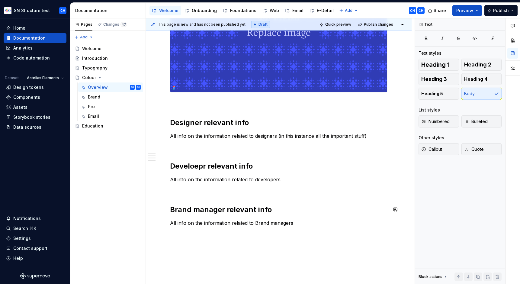
click at [264, 215] on div "This is colour in Astellas Grab info from documentation already made How alias’…" at bounding box center [279, 55] width 218 height 343
click at [282, 225] on p "All info on the information related to Brand managers" at bounding box center [279, 222] width 218 height 7
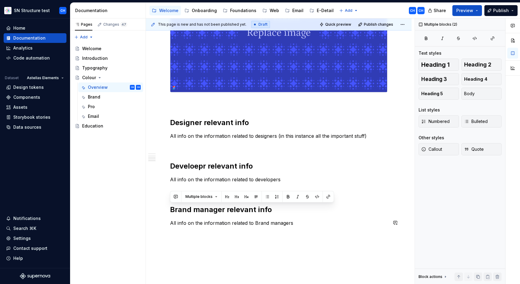
drag, startPoint x: 176, startPoint y: 206, endPoint x: 284, endPoint y: 229, distance: 110.4
click at [284, 229] on div "This is colour in Astellas Grab info from documentation already made How alias’…" at bounding box center [279, 59] width 218 height 350
copy div "Brand manager relevant info All info on the information related to Brand manage…"
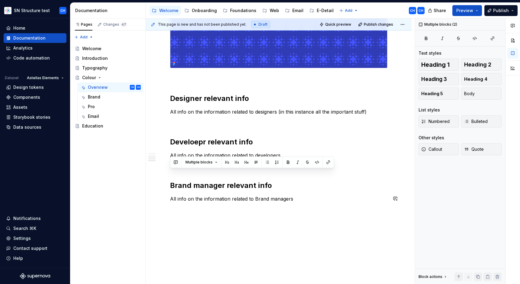
scroll to position [270, 0]
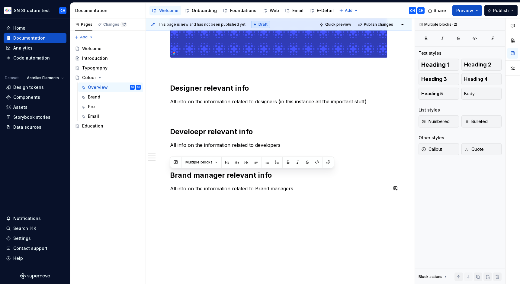
click at [282, 232] on div "This is colour in Astellas Grab info from documentation already made How alias’…" at bounding box center [279, 60] width 266 height 450
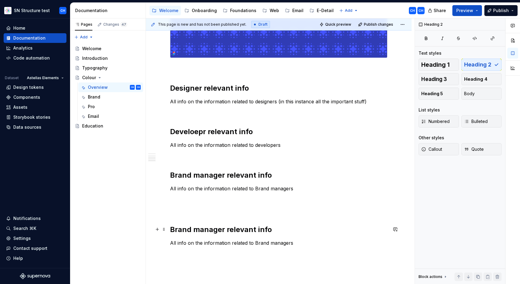
click at [197, 231] on h2 "Brand manager relevant info" at bounding box center [279, 230] width 218 height 10
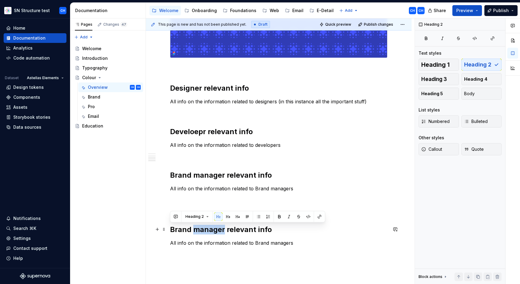
click at [197, 231] on h2 "Brand manager relevant info" at bounding box center [279, 230] width 218 height 10
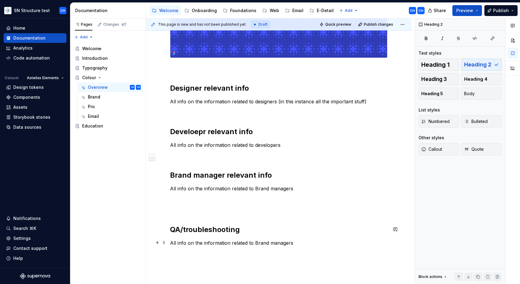
click at [202, 239] on p "All info on the information related to Brand managers" at bounding box center [279, 242] width 218 height 7
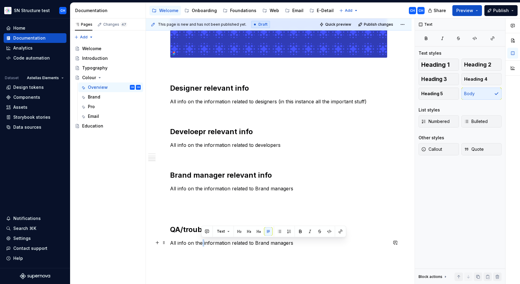
click at [202, 239] on p "All info on the information related to Brand managers" at bounding box center [279, 242] width 218 height 7
click at [248, 231] on button "button" at bounding box center [248, 231] width 8 height 8
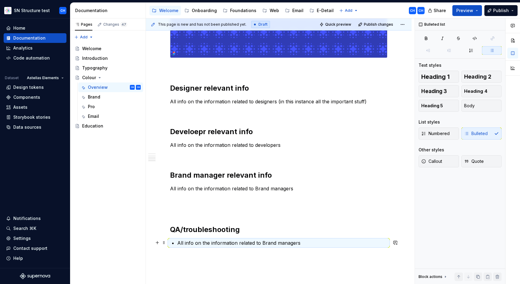
click at [239, 241] on p "All info on the information related to Brand managers" at bounding box center [282, 242] width 210 height 7
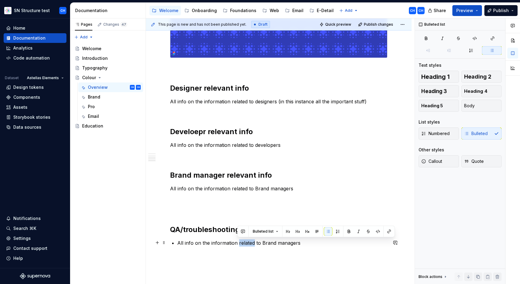
click at [239, 241] on p "All info on the information related to Brand managers" at bounding box center [282, 242] width 210 height 7
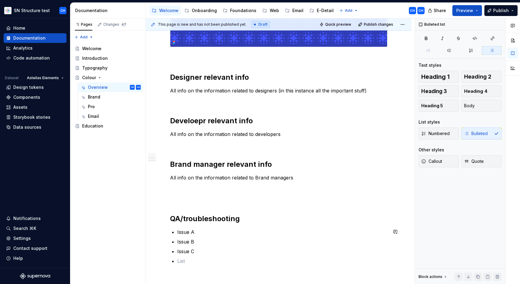
scroll to position [291, 0]
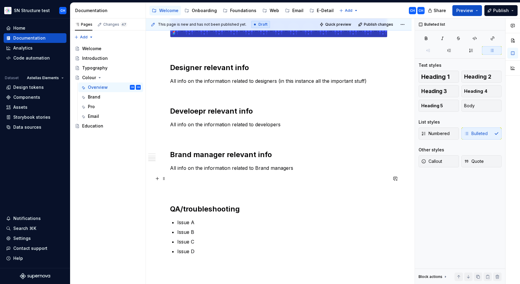
click at [293, 176] on p at bounding box center [279, 178] width 218 height 7
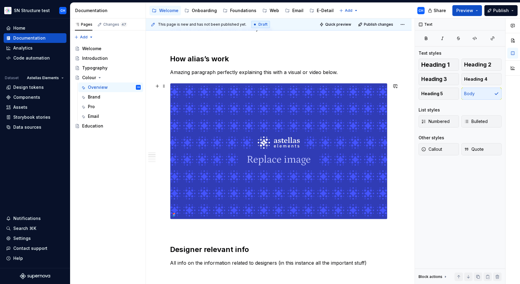
scroll to position [111, 0]
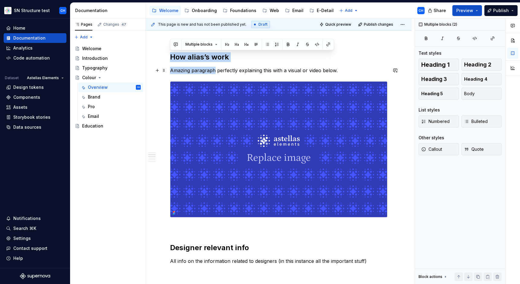
drag, startPoint x: 170, startPoint y: 52, endPoint x: 214, endPoint y: 72, distance: 48.4
click at [214, 72] on div "This is colour in Astellas Grab info from documentation already made How alias’…" at bounding box center [279, 222] width 218 height 426
copy div "How alias’s work Amazing paragraph"
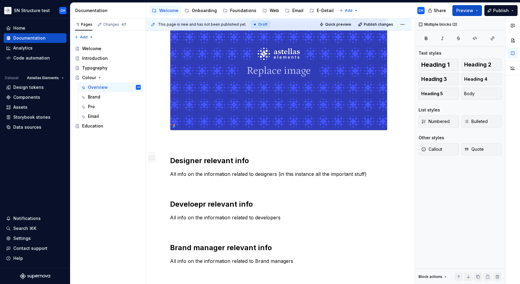
scroll to position [212, 0]
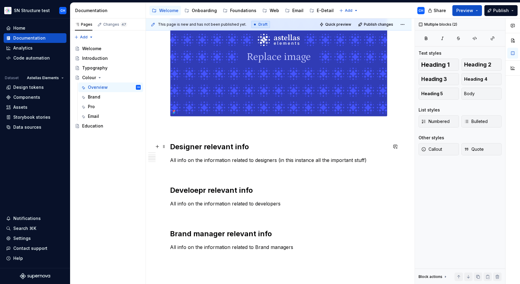
click at [289, 158] on p "All info on the information related to designers (in this instance all the impo…" at bounding box center [279, 160] width 218 height 7
drag, startPoint x: 350, startPoint y: 165, endPoint x: 368, endPoint y: 163, distance: 18.5
click at [350, 165] on div "This is colour in Astellas Grab info from documentation already made How alias’…" at bounding box center [279, 121] width 218 height 426
click at [370, 163] on p "All info on the information related to designers (in this instance all the impo…" at bounding box center [279, 160] width 218 height 7
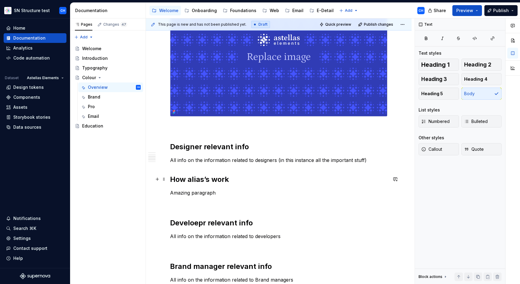
click at [179, 179] on h2 "How alias’s work" at bounding box center [279, 180] width 218 height 10
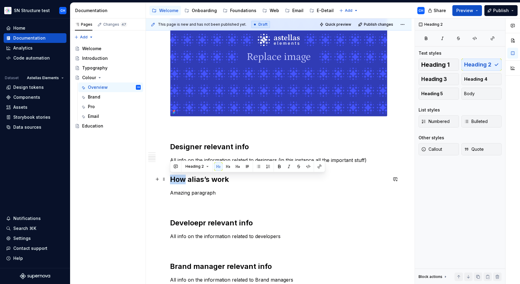
click at [179, 179] on h2 "How alias’s work" at bounding box center [279, 180] width 218 height 10
click at [229, 170] on button "button" at bounding box center [228, 166] width 8 height 8
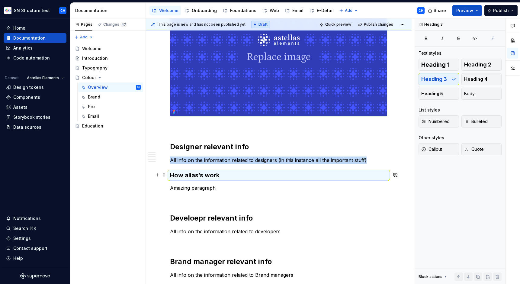
click at [206, 173] on h3 "How alias’s work" at bounding box center [279, 175] width 218 height 8
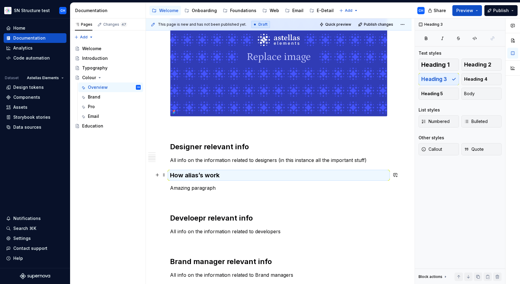
click at [206, 173] on h3 "How alias’s work" at bounding box center [279, 175] width 218 height 8
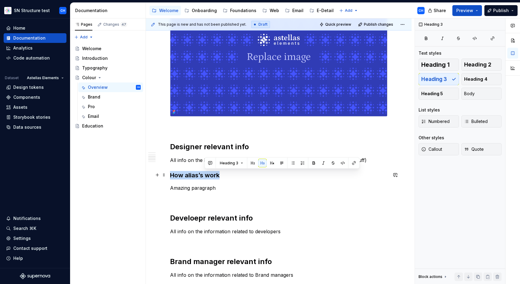
click at [206, 173] on h3 "How alias’s work" at bounding box center [279, 175] width 218 height 8
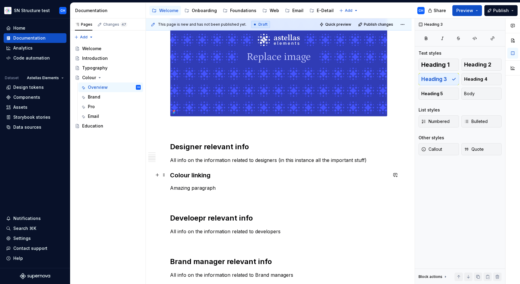
click at [203, 177] on h3 "Colour linking" at bounding box center [279, 175] width 218 height 8
click at [206, 186] on p "Amazing paragraph" at bounding box center [279, 187] width 218 height 7
click at [215, 189] on p "Amazing paragraph" at bounding box center [279, 187] width 218 height 7
click at [218, 175] on h3 "Colour linking" at bounding box center [279, 175] width 218 height 8
click at [201, 184] on p "Amazing paragraph" at bounding box center [279, 187] width 218 height 7
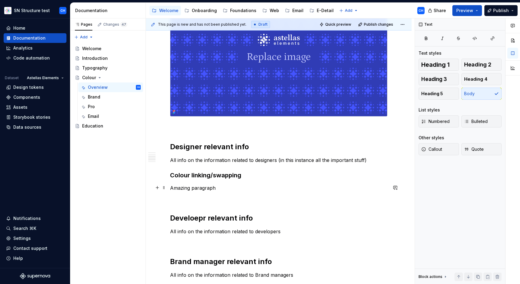
click at [199, 187] on p "Amazing paragraph" at bounding box center [279, 187] width 218 height 7
click at [316, 227] on div "This is colour in Astellas Grab info from documentation already made How alias’…" at bounding box center [279, 135] width 218 height 454
click at [229, 187] on p "Amazing paragraph" at bounding box center [279, 187] width 218 height 7
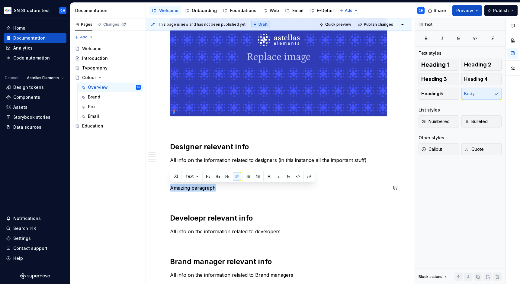
drag, startPoint x: 215, startPoint y: 188, endPoint x: 167, endPoint y: 180, distance: 49.0
click at [167, 180] on div "This is colour in Astellas Grab info from documentation already made How alias’…" at bounding box center [279, 173] width 266 height 561
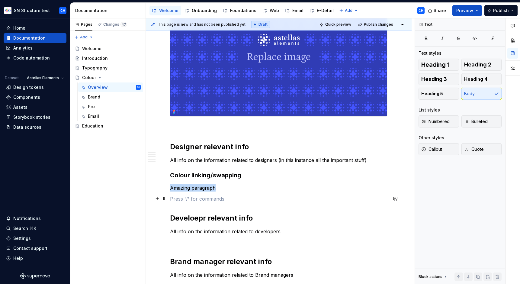
click at [204, 196] on p at bounding box center [279, 198] width 218 height 7
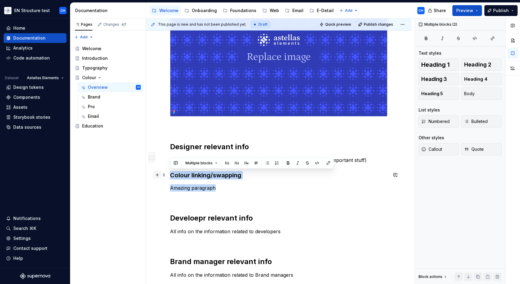
drag, startPoint x: 219, startPoint y: 186, endPoint x: 158, endPoint y: 177, distance: 62.3
click at [170, 177] on div "This is colour in Astellas Grab info from documentation already made How alias’…" at bounding box center [279, 138] width 218 height 461
copy div "Colour linking/swapping Amazing paragraph"
drag, startPoint x: 229, startPoint y: 200, endPoint x: 226, endPoint y: 195, distance: 6.0
click at [229, 200] on p at bounding box center [279, 198] width 218 height 7
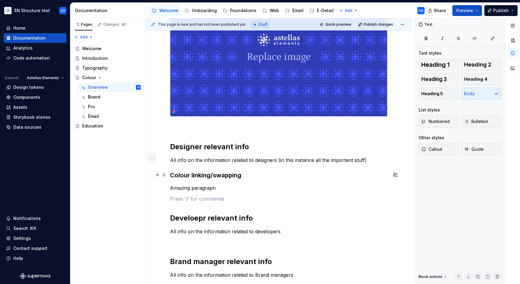
click at [169, 174] on div "This is colour in Astellas Grab info from documentation already made How alias’…" at bounding box center [279, 173] width 266 height 561
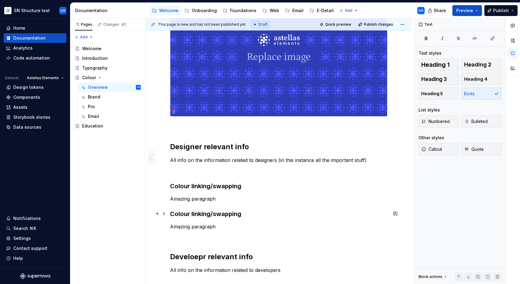
click at [200, 214] on h3 "Colour linking/swapping" at bounding box center [279, 214] width 218 height 8
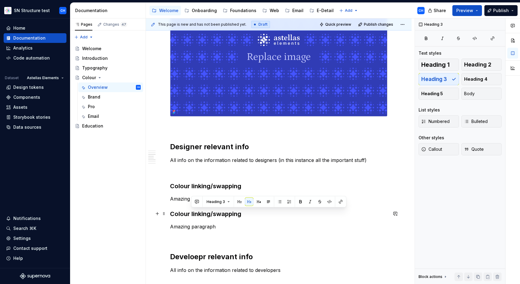
click at [200, 214] on h3 "Colour linking/swapping" at bounding box center [279, 214] width 218 height 8
click at [203, 186] on h3 "Colour linking/swapping" at bounding box center [279, 186] width 218 height 8
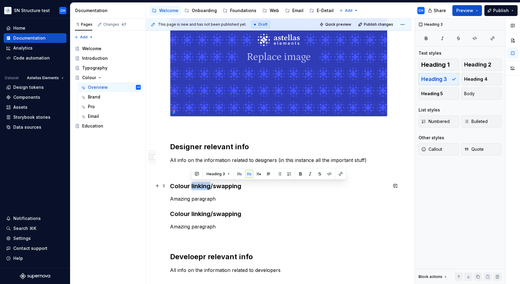
click at [203, 186] on h3 "Colour linking/swapping" at bounding box center [279, 186] width 218 height 8
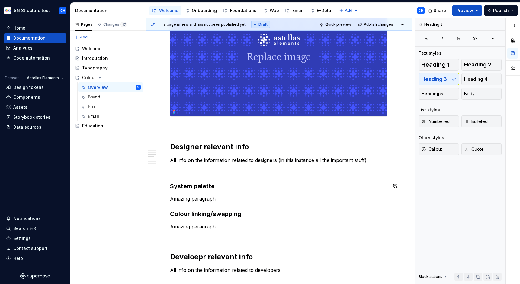
click at [189, 178] on div "This is colour in Astellas Grab info from documentation already made How alias’…" at bounding box center [279, 154] width 218 height 493
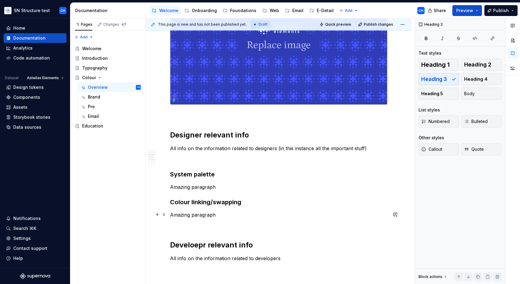
click at [222, 214] on p "Amazing paragraph" at bounding box center [279, 214] width 218 height 7
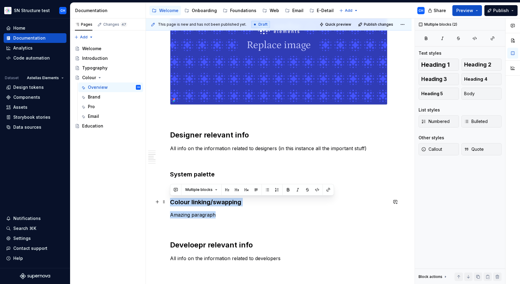
drag, startPoint x: 217, startPoint y: 215, endPoint x: 168, endPoint y: 201, distance: 50.5
click at [168, 201] on div "This is colour in Astellas Grab info from documentation already made How alias’…" at bounding box center [279, 182] width 266 height 600
copy div "Colour linking/swapping Amazing paragraph"
click at [257, 215] on p "Amazing paragraph" at bounding box center [279, 214] width 218 height 7
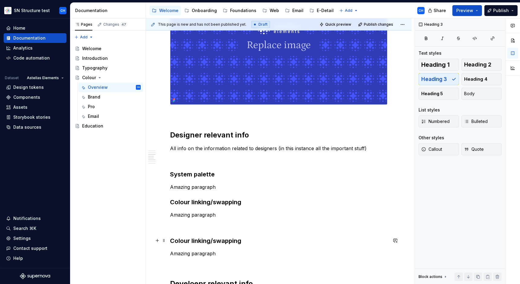
click at [195, 238] on h3 "Colour linking/swapping" at bounding box center [279, 241] width 218 height 8
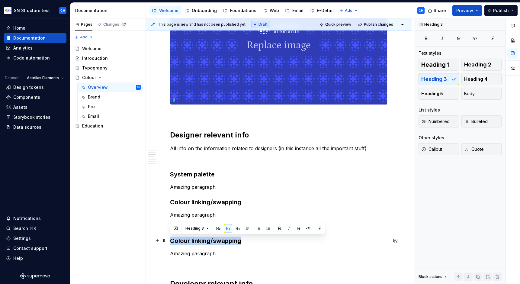
click at [195, 238] on h3 "Colour linking/swapping" at bounding box center [279, 241] width 218 height 8
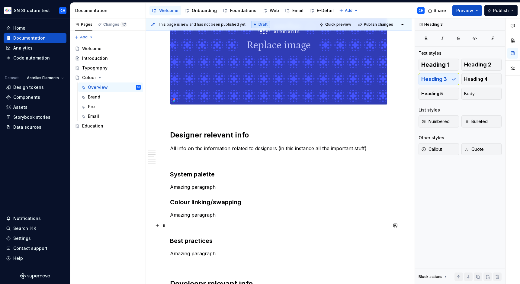
click at [200, 226] on p at bounding box center [279, 225] width 218 height 7
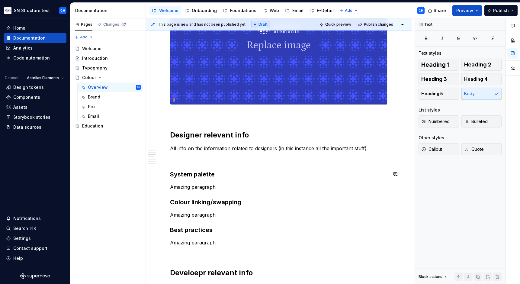
click at [215, 163] on div "This is colour in Astellas Grab info from documentation already made How alias’…" at bounding box center [279, 156] width 218 height 521
click at [217, 160] on p at bounding box center [279, 159] width 218 height 7
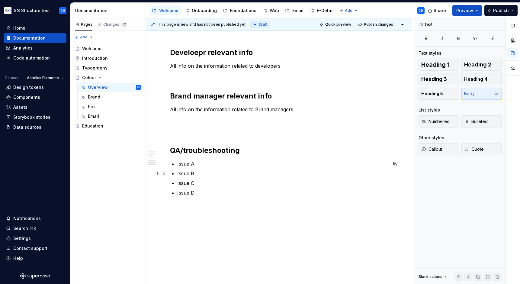
scroll to position [437, 0]
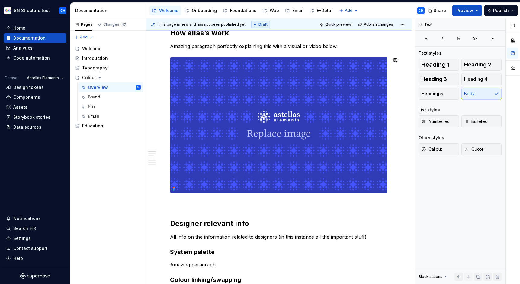
scroll to position [4, 0]
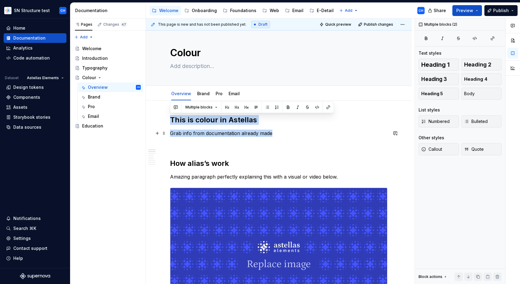
drag, startPoint x: 170, startPoint y: 117, endPoint x: 300, endPoint y: 132, distance: 130.5
copy div "This is colour in Astellas Grab info from documentation already made"
click at [180, 96] on link "Overview" at bounding box center [181, 93] width 20 height 5
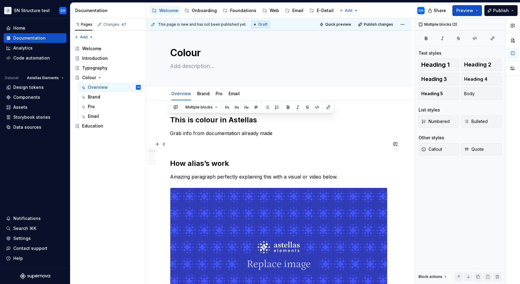
click at [350, 141] on p at bounding box center [279, 144] width 218 height 7
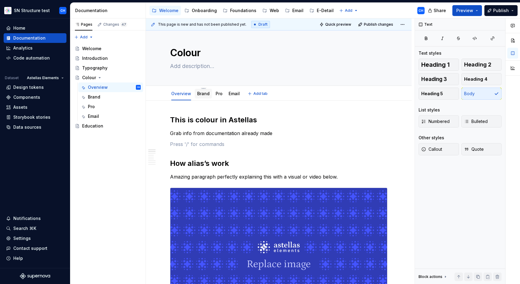
click at [204, 97] on div "Brand" at bounding box center [203, 93] width 12 height 7
click at [202, 98] on div "Brand" at bounding box center [203, 94] width 17 height 10
click at [203, 96] on link "Brand" at bounding box center [203, 93] width 12 height 5
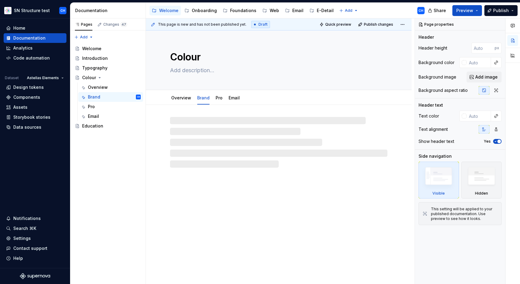
click at [238, 143] on div at bounding box center [279, 142] width 218 height 51
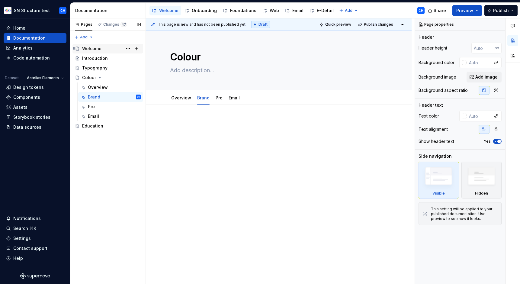
click at [91, 49] on div "Welcome" at bounding box center [91, 49] width 19 height 6
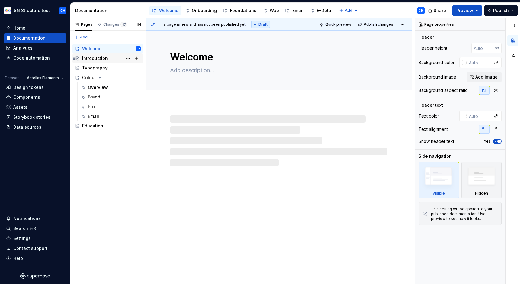
click at [94, 58] on div "Introduction" at bounding box center [95, 58] width 26 height 6
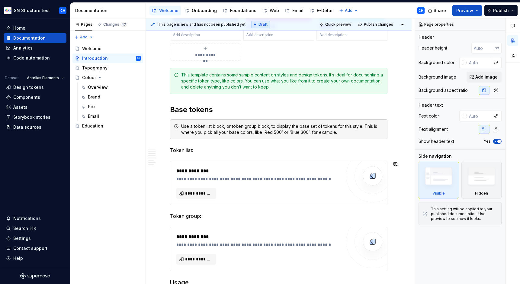
scroll to position [468, 0]
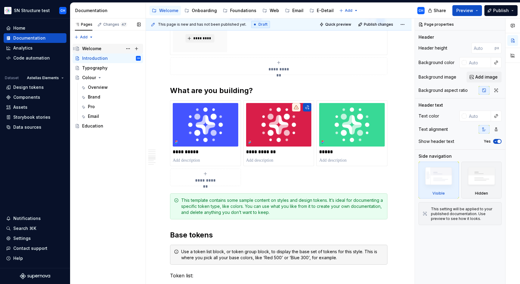
click at [84, 50] on div "Welcome" at bounding box center [91, 49] width 19 height 6
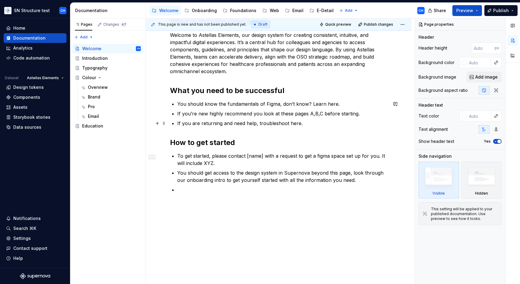
scroll to position [102, 0]
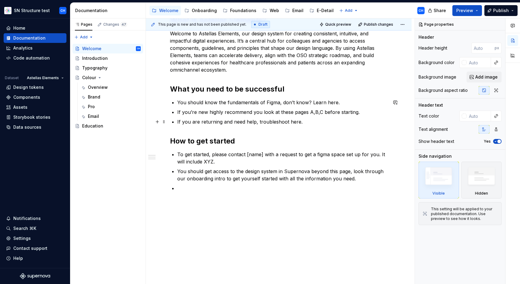
click at [213, 156] on p "To get started, please contact [name] with a request to get a figma space set u…" at bounding box center [282, 158] width 210 height 15
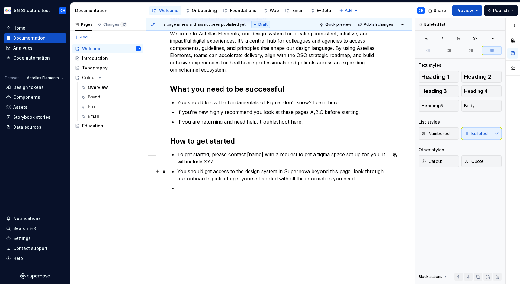
click at [212, 176] on p "You should get access to the design system in Supernova beyond this page, look …" at bounding box center [282, 175] width 210 height 15
click at [218, 177] on p "You should get access to the design system in Supernova beyond this page, look …" at bounding box center [282, 175] width 210 height 15
click at [208, 170] on p "You should get access to the design system in Supernova beyond this page, look …" at bounding box center [282, 175] width 210 height 15
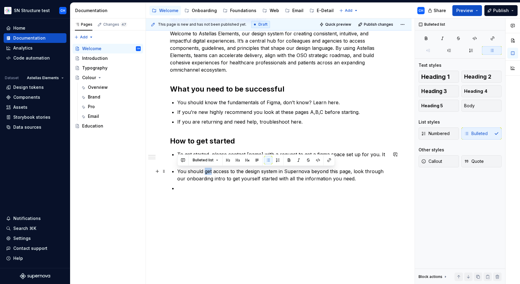
click at [208, 170] on p "You should get access to the design system in Supernova beyond this page, look …" at bounding box center [282, 175] width 210 height 15
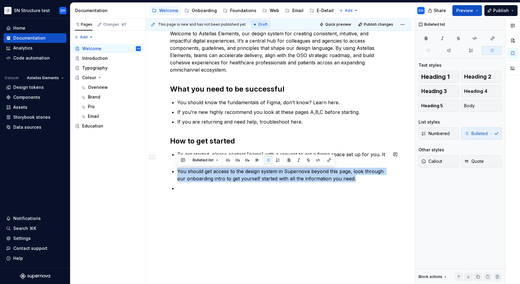
click at [202, 145] on h2 "How to get started" at bounding box center [279, 141] width 218 height 10
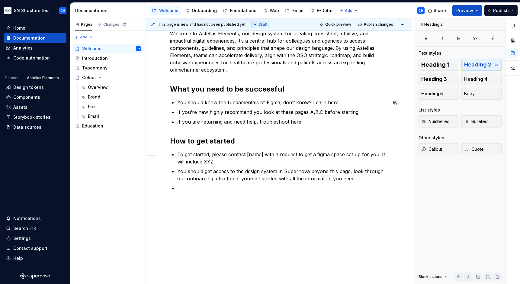
click at [225, 82] on div "What is Astellas Elements? Welcome to Astellas Elements, our design system for …" at bounding box center [279, 103] width 218 height 176
click at [225, 99] on p "You should know the fundamentals of Figma, don’t know? Learn here." at bounding box center [282, 102] width 210 height 7
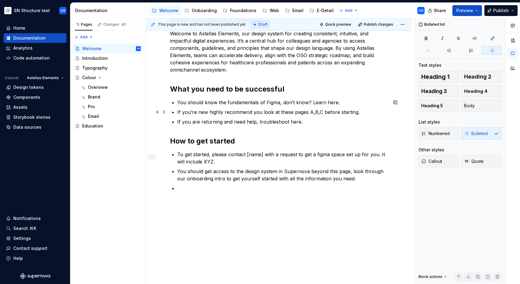
click at [231, 112] on p "If you’re new highly recommend you look at these pages A,B,C before starting." at bounding box center [282, 111] width 210 height 7
click at [216, 176] on p "You should get access to the design system in Supernova beyond this page, look …" at bounding box center [282, 175] width 210 height 15
click at [216, 173] on p "You should get access to the design system in Supernova beyond this page, look …" at bounding box center [282, 175] width 210 height 15
click at [214, 174] on p "You should get access to the design system in Supernova beyond this page, look …" at bounding box center [282, 175] width 210 height 15
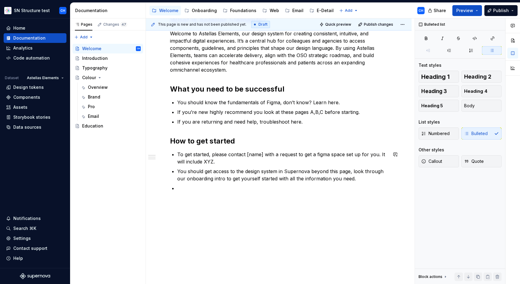
scroll to position [0, 0]
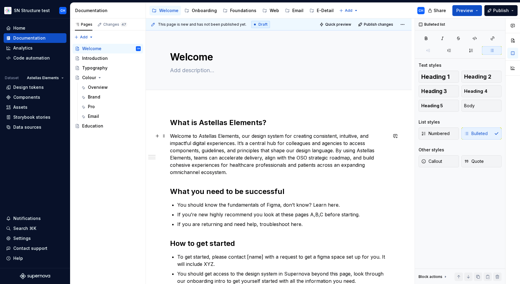
click at [205, 154] on p "Welcome to Astellas Elements, our design system for creating consistent, intuit…" at bounding box center [279, 154] width 218 height 44
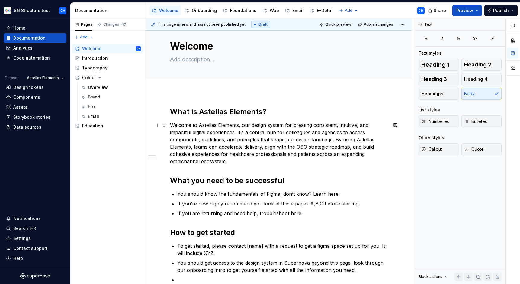
scroll to position [11, 0]
click at [231, 126] on p "Welcome to Astellas Elements, our design system for creating consistent, intuit…" at bounding box center [279, 143] width 218 height 44
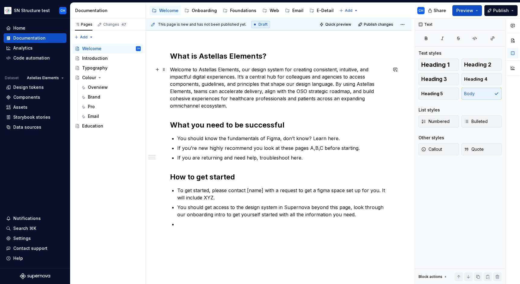
click at [231, 126] on h2 "What you need to be successful" at bounding box center [279, 125] width 218 height 10
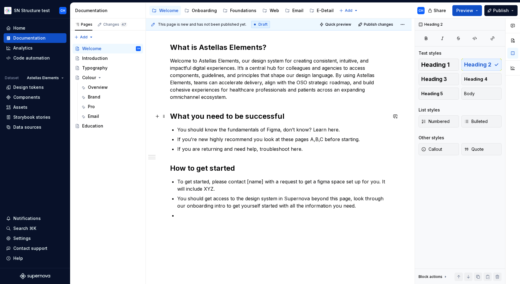
scroll to position [77, 0]
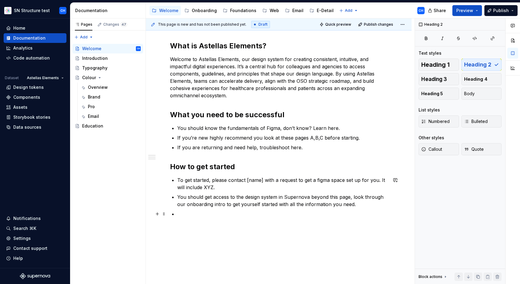
click at [217, 212] on p at bounding box center [282, 213] width 210 height 7
click at [246, 165] on h2 "How to get started" at bounding box center [279, 167] width 218 height 10
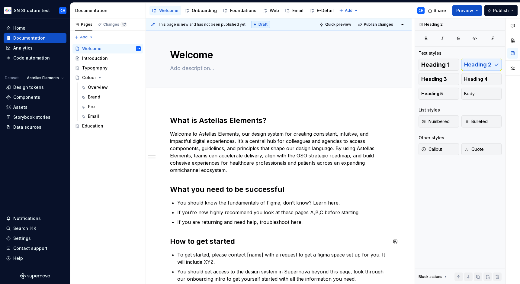
scroll to position [0, 0]
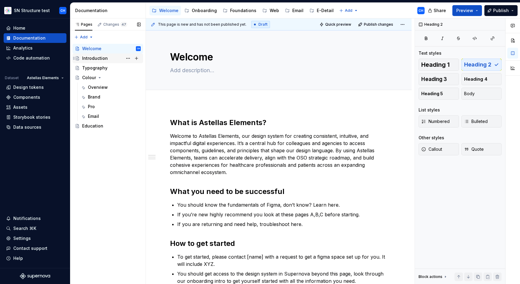
click at [93, 56] on div "Introduction" at bounding box center [95, 58] width 26 height 6
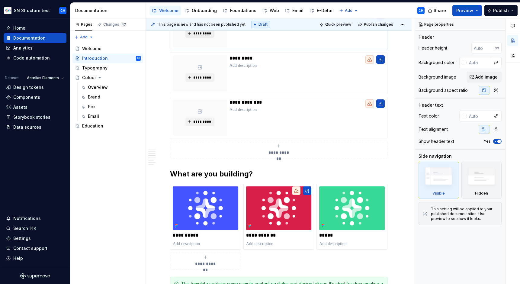
scroll to position [260, 0]
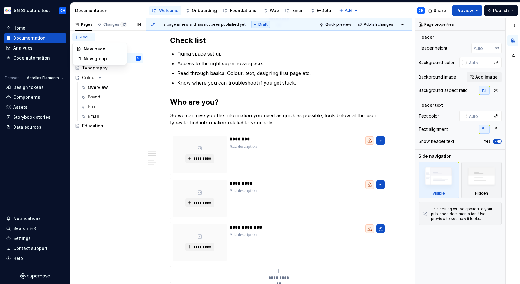
click at [77, 37] on div "Pages Changes 47 Add Accessibility guide for tree Page tree. Navigate the tree …" at bounding box center [108, 151] width 76 height 266
click at [91, 58] on div "New group" at bounding box center [103, 59] width 39 height 6
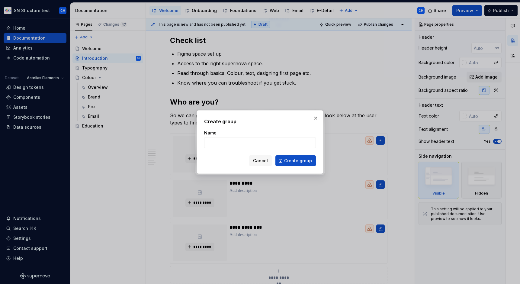
type textarea "*"
type input "User types"
click button "Create group" at bounding box center [296, 160] width 40 height 11
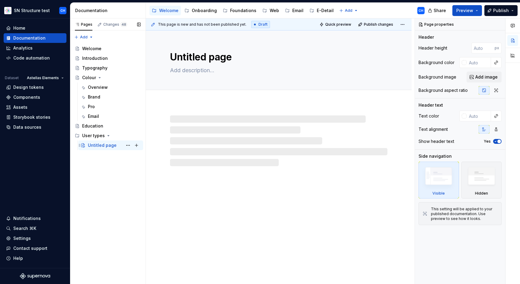
click at [107, 144] on div "Untitled page" at bounding box center [102, 145] width 29 height 6
click at [126, 145] on button "Page tree" at bounding box center [128, 145] width 8 height 8
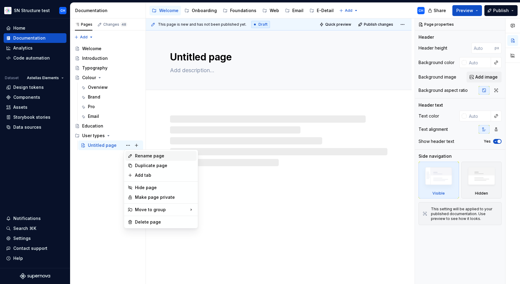
click at [135, 153] on div "Rename page" at bounding box center [164, 156] width 59 height 6
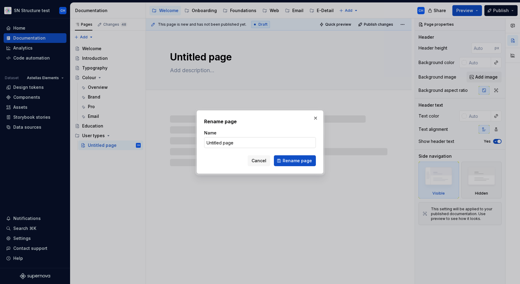
type textarea "*"
type input "Designer"
click at [305, 163] on span "Rename page" at bounding box center [297, 161] width 29 height 6
type textarea "*"
type textarea "Designer"
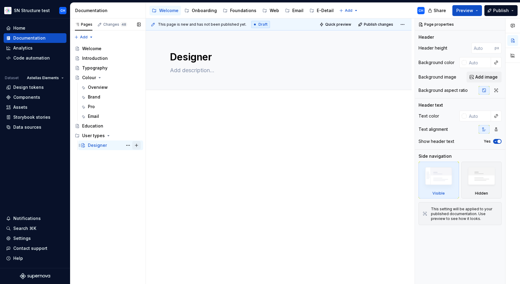
click at [135, 145] on button "Page tree" at bounding box center [136, 145] width 8 height 8
type textarea "*"
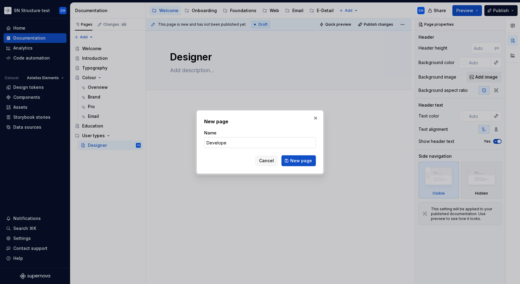
type input "Developer"
click button "New page" at bounding box center [299, 160] width 34 height 11
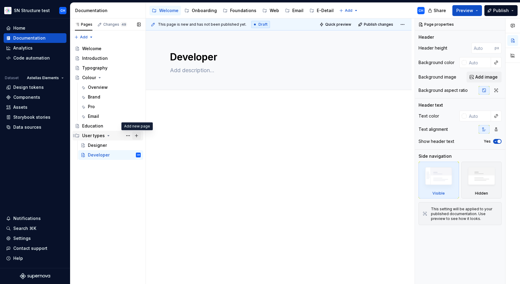
click at [134, 137] on button "Page tree" at bounding box center [136, 135] width 8 height 8
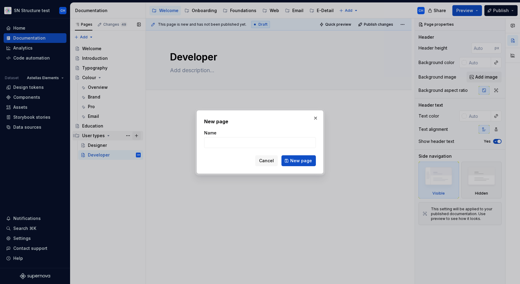
type textarea "*"
type input "Brand manager"
click button "New page" at bounding box center [299, 160] width 34 height 11
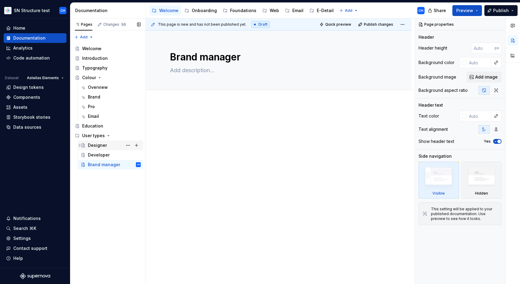
click at [99, 147] on div "Designer" at bounding box center [97, 145] width 19 height 6
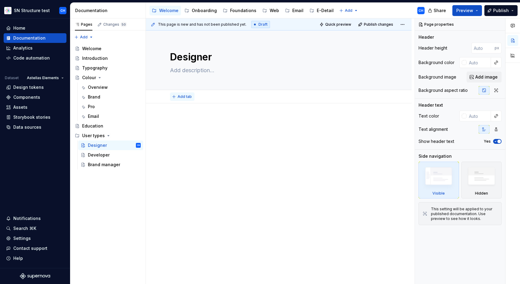
click at [185, 96] on span "Add tab" at bounding box center [185, 96] width 14 height 5
click at [177, 122] on p at bounding box center [279, 121] width 218 height 7
click at [212, 164] on div at bounding box center [279, 168] width 266 height 130
click at [195, 131] on div at bounding box center [279, 129] width 218 height 23
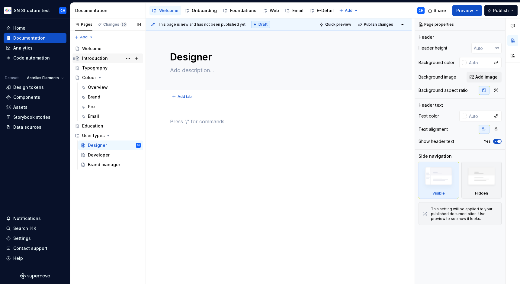
click at [92, 57] on div "Introduction" at bounding box center [95, 58] width 26 height 6
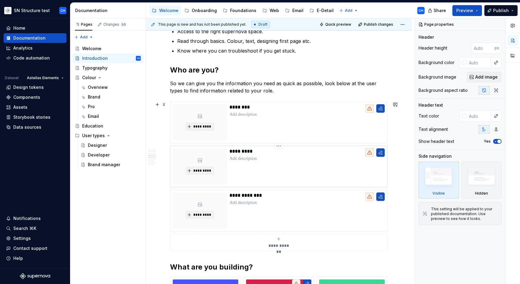
scroll to position [294, 0]
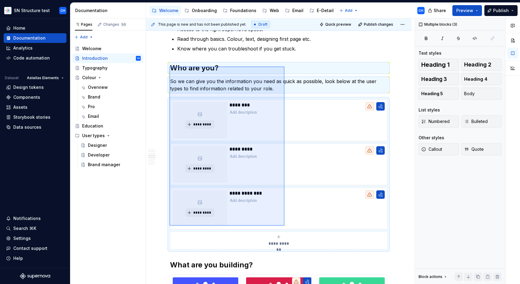
drag, startPoint x: 170, startPoint y: 66, endPoint x: 285, endPoint y: 226, distance: 196.5
click at [285, 226] on div "**********" at bounding box center [280, 151] width 269 height 266
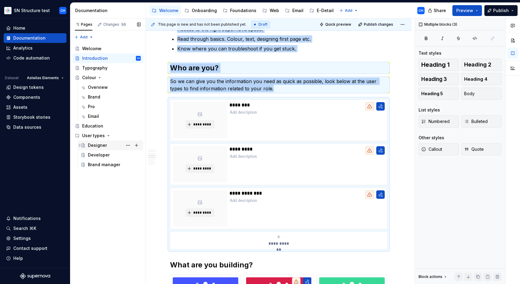
click at [97, 147] on div "Designer" at bounding box center [97, 145] width 19 height 6
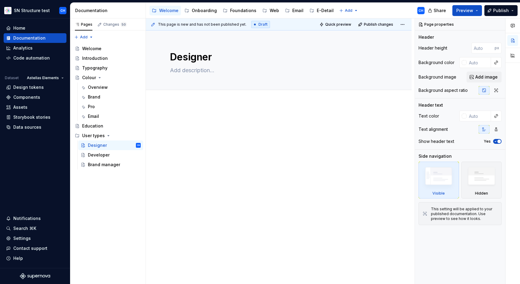
click at [202, 117] on div at bounding box center [279, 168] width 266 height 130
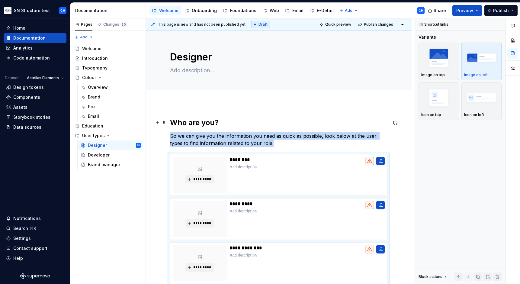
click at [196, 125] on h2 "Who are you?" at bounding box center [279, 123] width 218 height 10
type textarea "*"
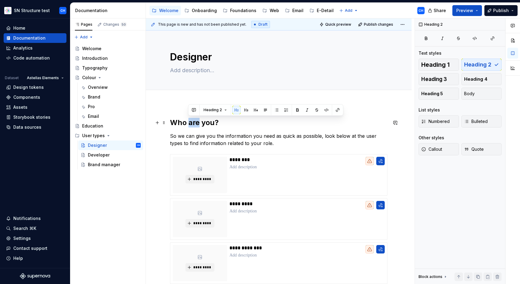
click at [196, 125] on h2 "Who are you?" at bounding box center [279, 123] width 218 height 10
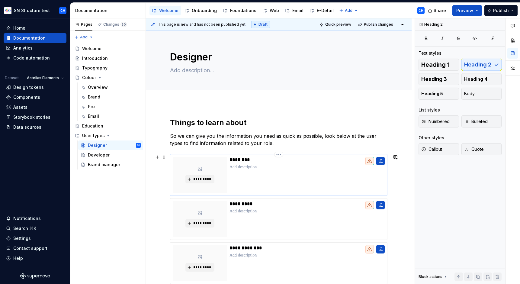
click at [242, 160] on p "********" at bounding box center [307, 160] width 155 height 6
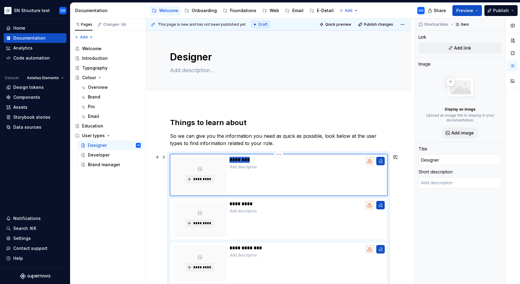
type textarea "*"
type input "C"
type textarea "*"
type input "Co"
type textarea "*"
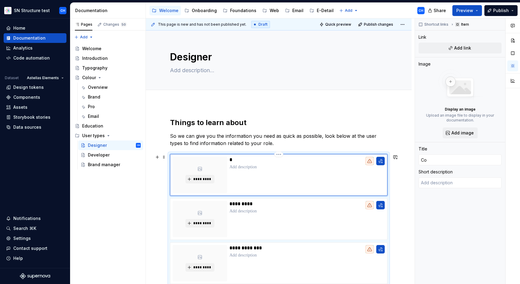
type input "Col"
type textarea "*"
type input "Colo"
type textarea "*"
type input "Colou"
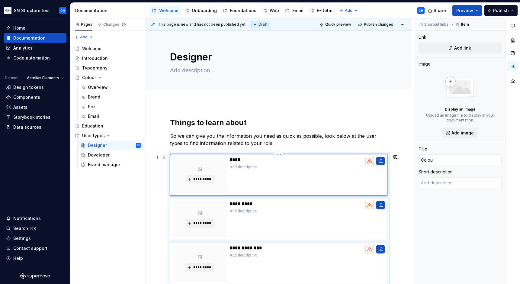
type textarea "*"
type input "Colour"
click at [242, 202] on p "*********" at bounding box center [307, 204] width 155 height 6
type textarea "*"
type input "Developer"
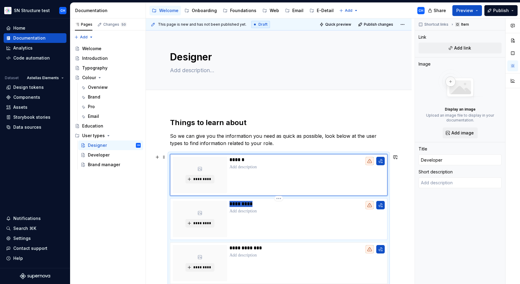
click at [242, 202] on p "*********" at bounding box center [307, 204] width 155 height 6
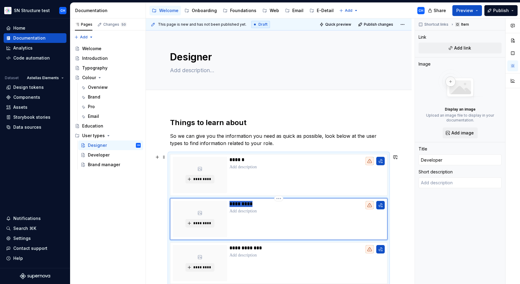
click at [242, 202] on p "*********" at bounding box center [307, 204] width 155 height 6
type textarea "*"
type input "T"
type textarea "*"
type input "[PERSON_NAME]"
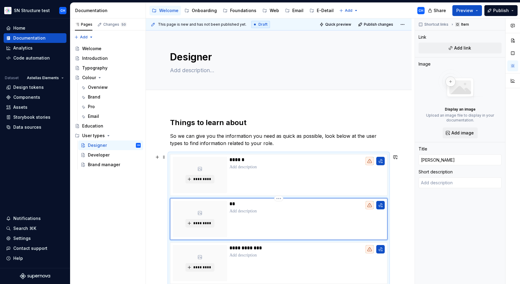
type textarea "*"
type input "Typ"
type textarea "*"
type input "Typo"
type textarea "*"
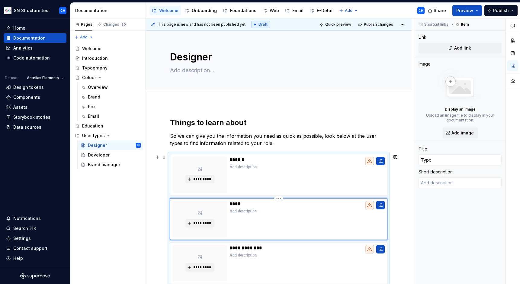
type input "Typog"
type textarea "*"
type input "Typogr"
type textarea "*"
type input "Typogra"
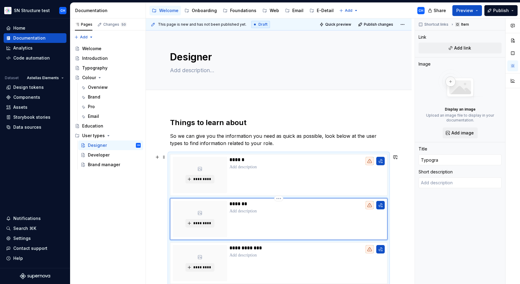
type textarea "*"
type input "Typograp"
type textarea "*"
type input "Typograph"
type textarea "*"
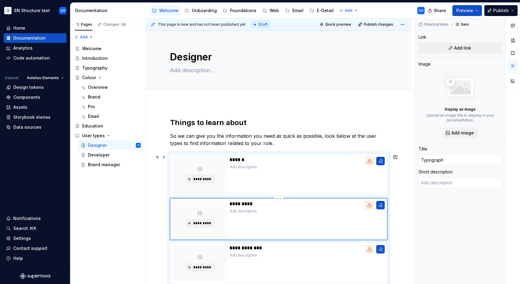
type input "Typography"
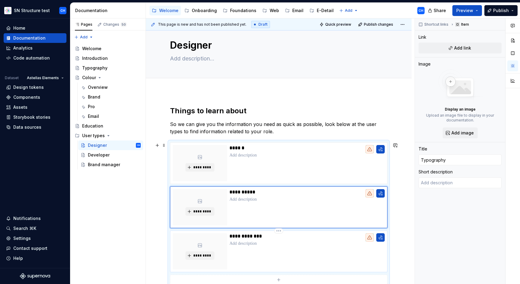
click at [243, 236] on p "**********" at bounding box center [307, 236] width 155 height 6
type textarea "*"
type input "Brand manager"
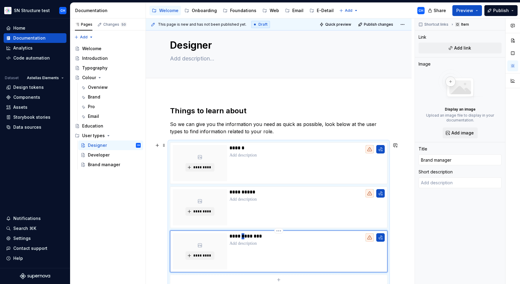
click at [243, 236] on p "**********" at bounding box center [307, 236] width 155 height 6
click at [244, 236] on p "**********" at bounding box center [307, 236] width 155 height 6
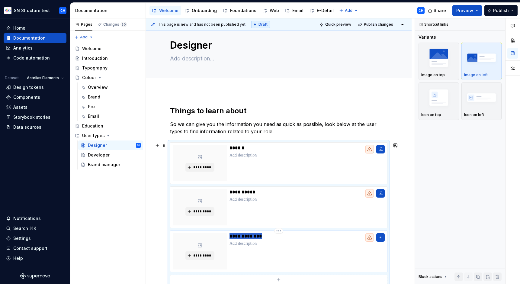
click at [244, 236] on p "**********" at bounding box center [307, 236] width 155 height 6
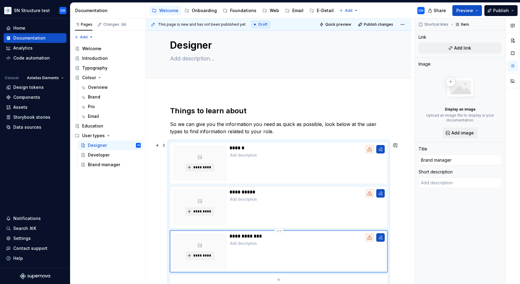
click at [244, 236] on p "**********" at bounding box center [307, 236] width 155 height 6
type textarea "*"
type input "S"
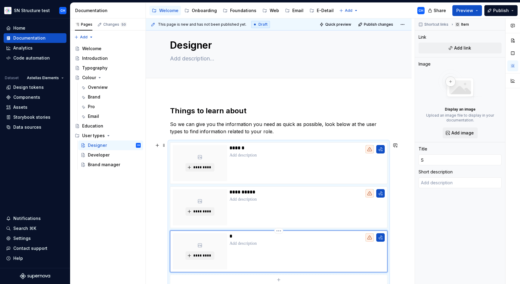
type textarea "*"
type input "Sa"
type textarea "*"
type input "Sap"
type textarea "*"
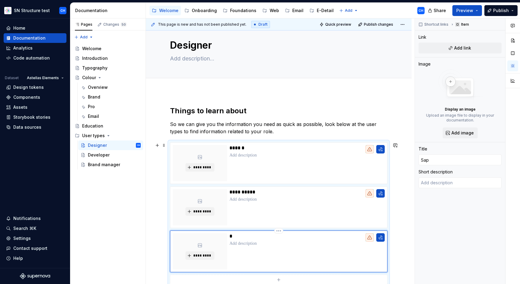
type input "Sapc"
type textarea "*"
type input "Sapci"
type textarea "*"
type input "Sapcin"
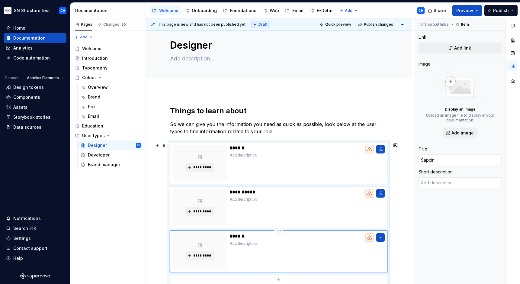
type textarea "*"
type input "Sapcing"
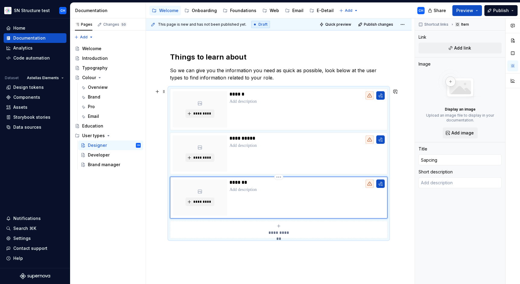
scroll to position [67, 0]
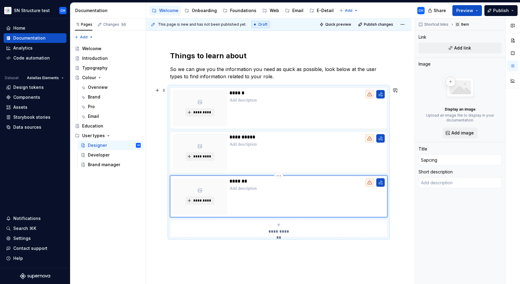
click at [241, 180] on p "*******" at bounding box center [307, 181] width 155 height 6
type textarea "*"
type input "S"
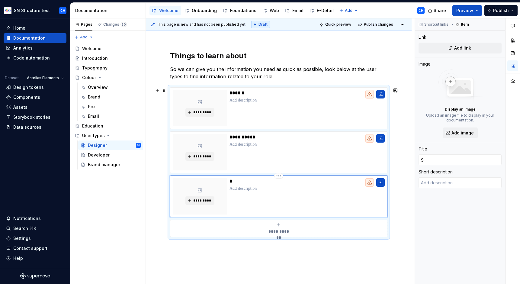
type textarea "*"
type input "Sp"
type textarea "*"
type input "Spa"
type textarea "*"
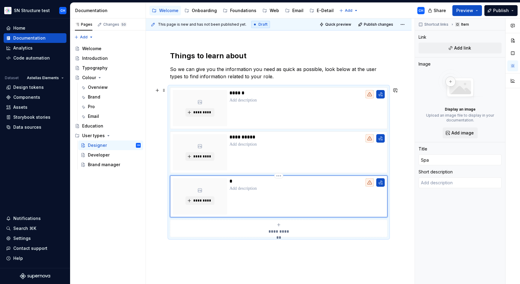
type input "Spac"
type textarea "*"
type input "Spaci"
type textarea "*"
type input "Spacin"
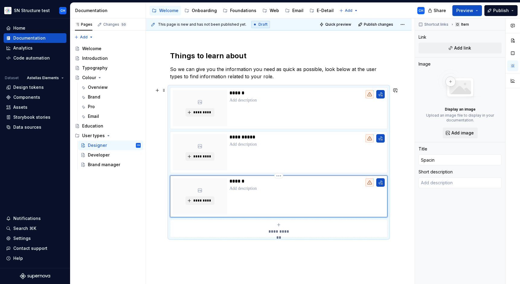
type textarea "*"
type input "Spacing"
click at [276, 225] on div "**********" at bounding box center [279, 228] width 212 height 12
type textarea "*"
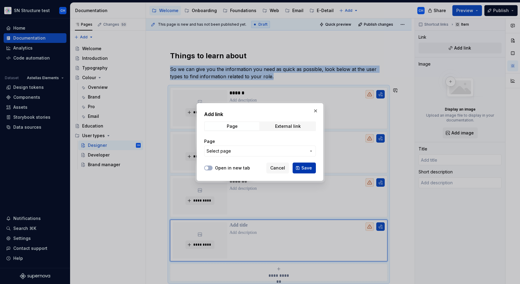
click at [308, 168] on span "Save" at bounding box center [307, 168] width 11 height 6
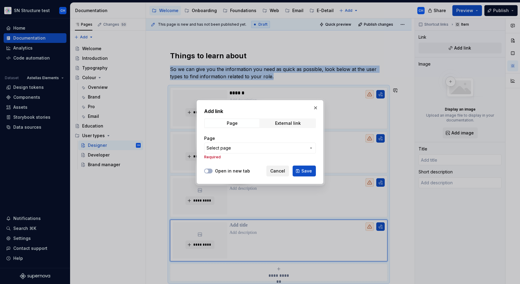
click at [285, 172] on span "Cancel" at bounding box center [277, 171] width 15 height 6
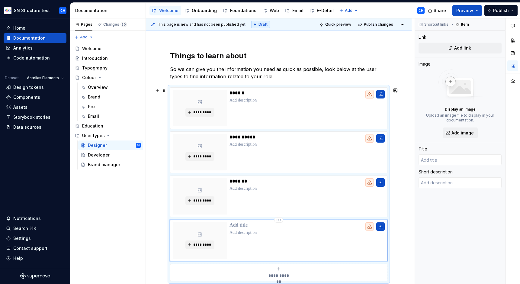
click at [240, 226] on p at bounding box center [307, 225] width 155 height 6
type textarea "*"
type input "B"
type textarea "*"
type input "Bu"
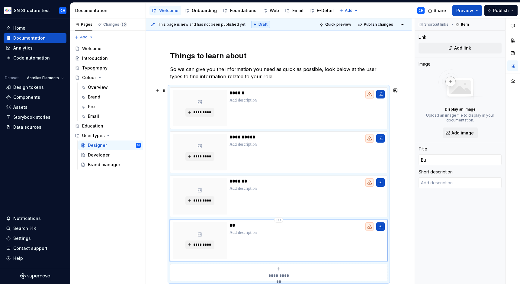
type textarea "*"
type input "[PERSON_NAME]"
type textarea "*"
type input "Buil"
type textarea "*"
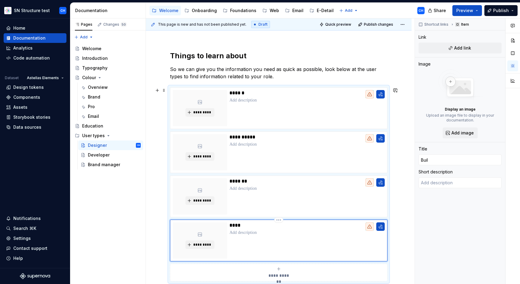
type input "Build"
type textarea "*"
type input "Buildi"
type textarea "*"
type input "Buildin"
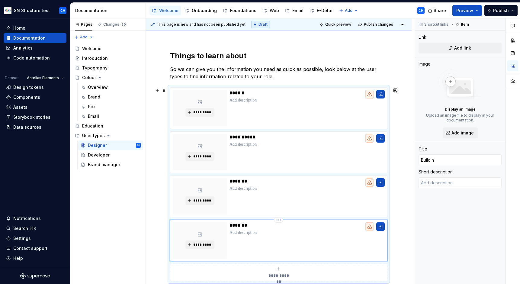
type textarea "*"
type input "Building"
type textarea "*"
type input "Building"
type textarea "*"
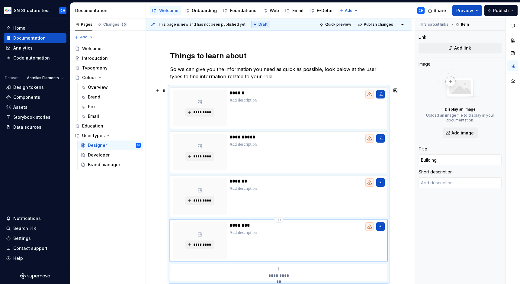
type input "Building a"
type textarea "*"
type input "Building a"
type textarea "*"
type input "Building a"
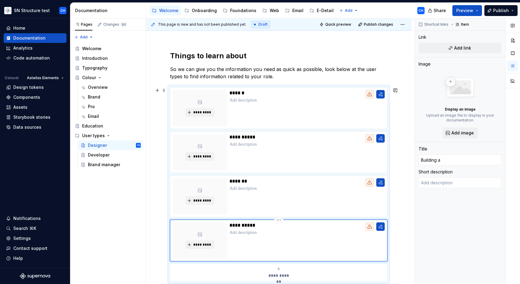
type textarea "*"
type input "Building"
type textarea "*"
type input "Building"
type textarea "*"
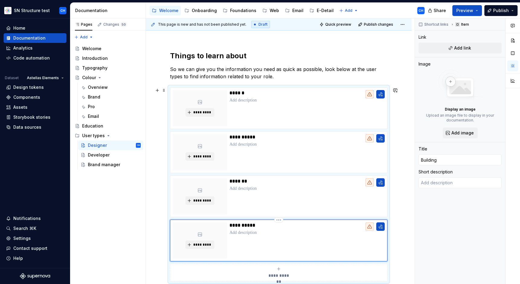
type input "Buildin"
type textarea "*"
type input "Buildi"
type textarea "*"
type input "Build"
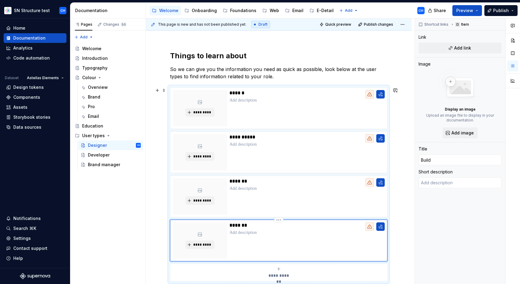
type textarea "*"
type input "Buil"
type textarea "*"
type input "[PERSON_NAME]"
type textarea "*"
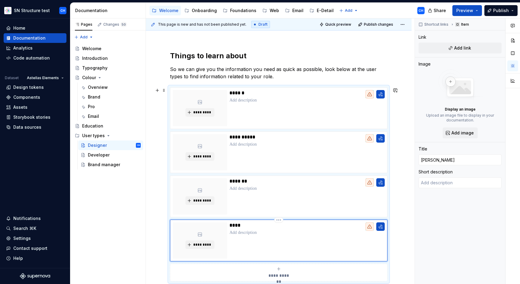
type input "Bu"
type textarea "*"
type input "B"
type textarea "*"
click at [275, 220] on html "SN Structure test CH Home Documentation Analytics Code automation Dataset Astel…" at bounding box center [260, 142] width 520 height 284
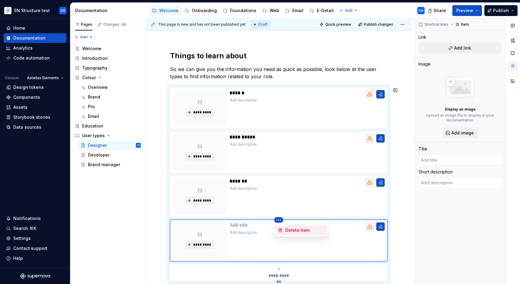
click at [287, 229] on div "Delete item" at bounding box center [305, 230] width 39 height 6
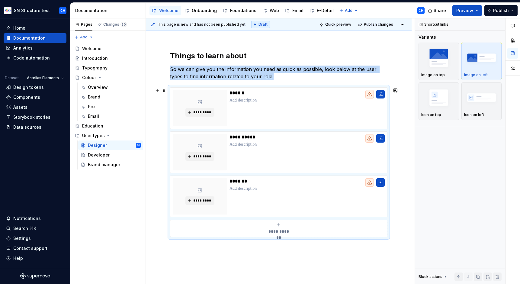
click at [400, 207] on div "**********" at bounding box center [279, 183] width 266 height 293
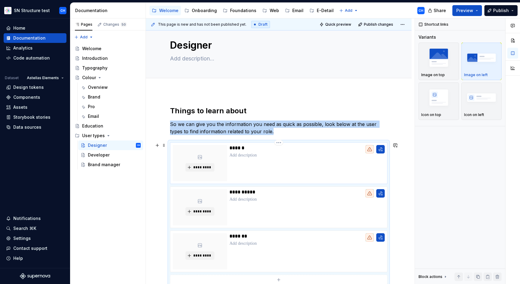
scroll to position [36, 0]
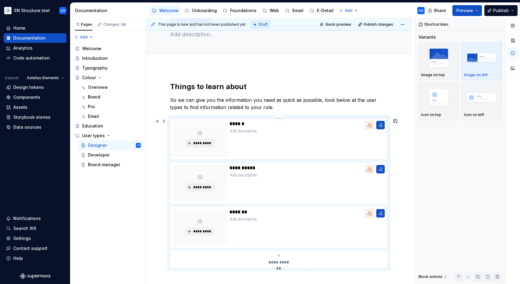
click at [242, 131] on p at bounding box center [307, 131] width 155 height 6
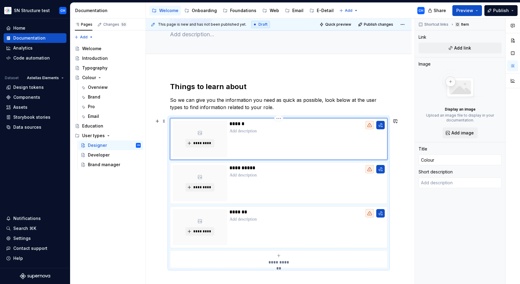
type textarea "*"
type textarea "L"
type textarea "*"
type textarea "Le"
type textarea "*"
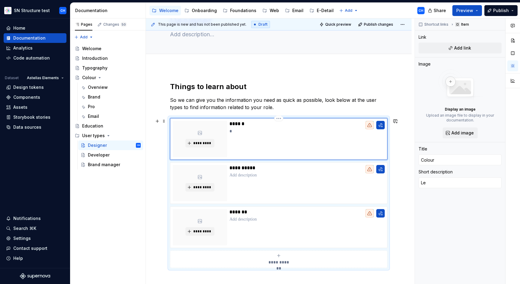
type textarea "Lea"
type textarea "*"
type textarea "Lean"
type textarea "*"
type textarea "Leanr"
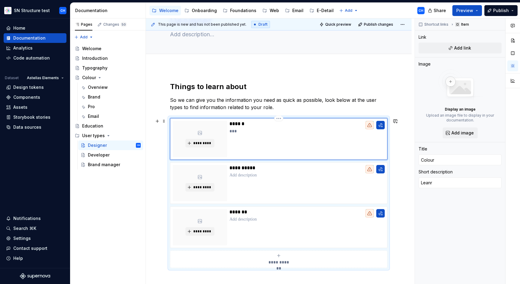
type textarea "*"
type textarea "Leanr"
type textarea "*"
type textarea "Leanr a"
type textarea "*"
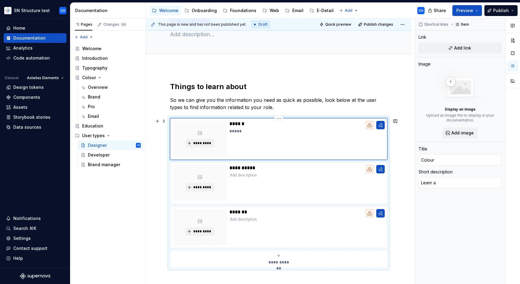
type textarea "Leanr ab"
type textarea "*"
type textarea "Leanr abo"
type textarea "*"
type textarea "Leanr abou"
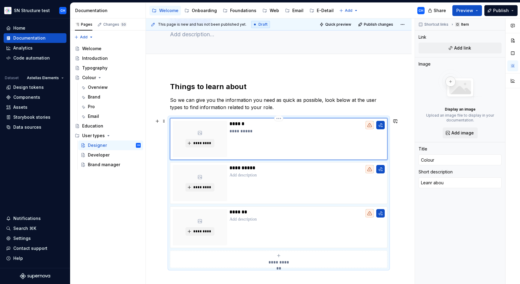
type textarea "*"
type textarea "Leanr about"
type textarea "*"
type textarea "Leanr about"
type textarea "*"
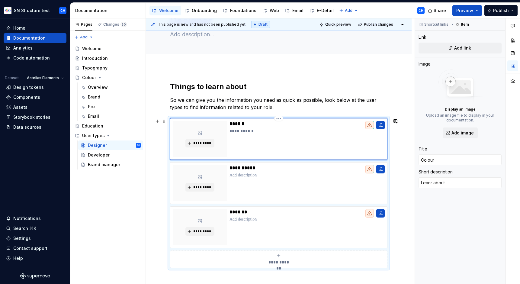
type textarea "Leanr about"
type textarea "*"
type textarea "Leanr abou"
type textarea "*"
type textarea "Leanr abo"
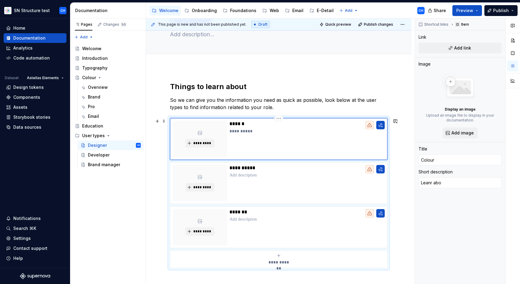
type textarea "*"
type textarea "Leanr ab"
type textarea "*"
type textarea "Leanr a"
type textarea "*"
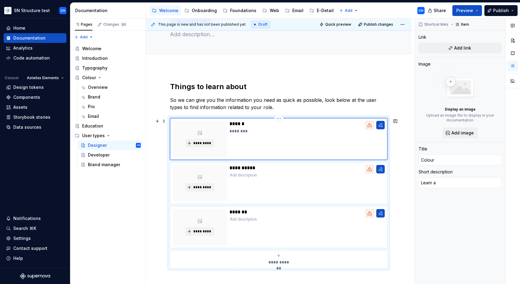
type textarea "Leanr"
type textarea "*"
type textarea "Leanr"
type textarea "*"
type textarea "Lean"
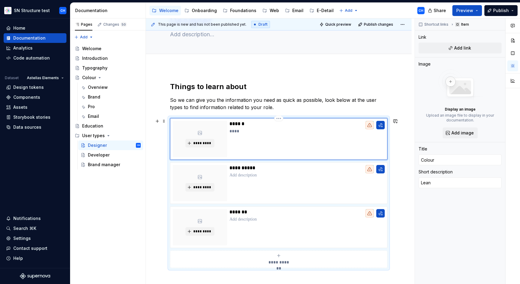
type textarea "*"
type textarea "Lea"
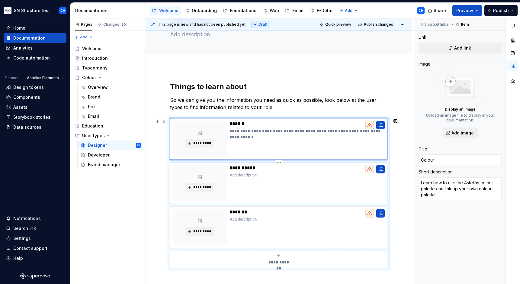
click at [257, 176] on p at bounding box center [307, 175] width 155 height 6
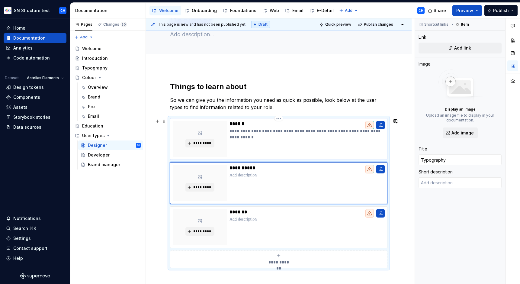
click at [240, 134] on p "**********" at bounding box center [307, 134] width 155 height 12
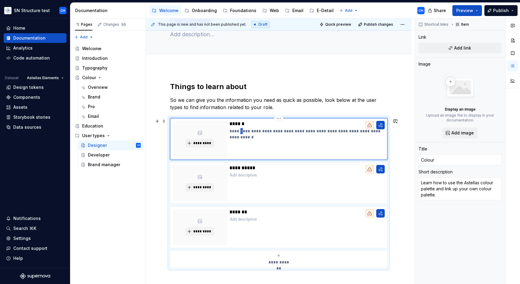
click at [240, 134] on p "**********" at bounding box center [307, 134] width 155 height 12
click at [243, 173] on p at bounding box center [307, 175] width 155 height 6
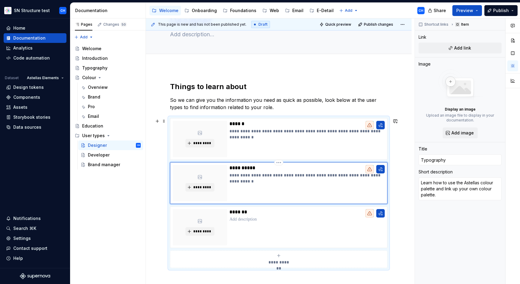
click at [279, 176] on p "**********" at bounding box center [307, 178] width 155 height 12
click at [274, 175] on p "**********" at bounding box center [307, 178] width 155 height 12
drag, startPoint x: 290, startPoint y: 175, endPoint x: 316, endPoint y: 174, distance: 26.0
click at [316, 174] on p "**********" at bounding box center [307, 178] width 155 height 12
drag, startPoint x: 357, startPoint y: 175, endPoint x: 367, endPoint y: 180, distance: 11.6
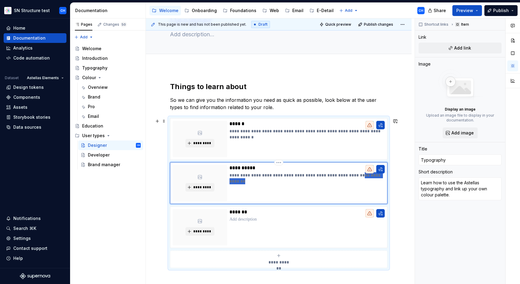
click at [367, 180] on p "**********" at bounding box center [307, 178] width 155 height 12
click at [261, 220] on p at bounding box center [307, 219] width 155 height 6
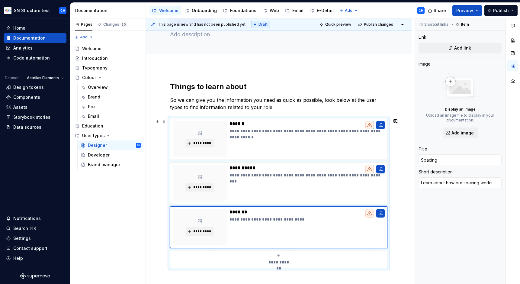
click at [393, 232] on div "**********" at bounding box center [279, 213] width 266 height 293
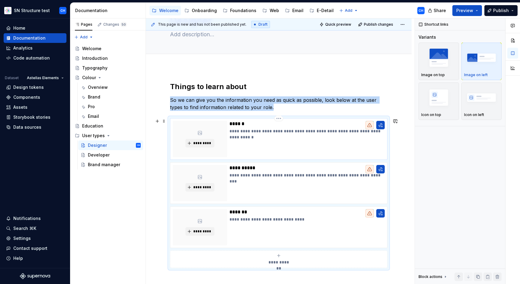
click at [261, 132] on p "**********" at bounding box center [307, 134] width 155 height 12
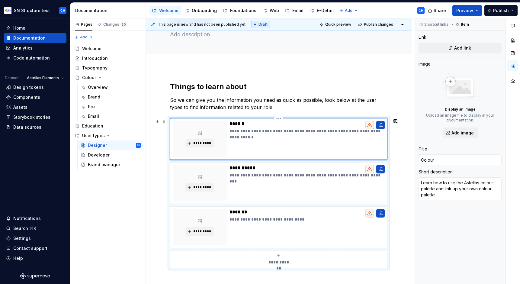
click at [317, 130] on p "**********" at bounding box center [307, 134] width 155 height 12
click at [313, 175] on p "**********" at bounding box center [307, 175] width 155 height 6
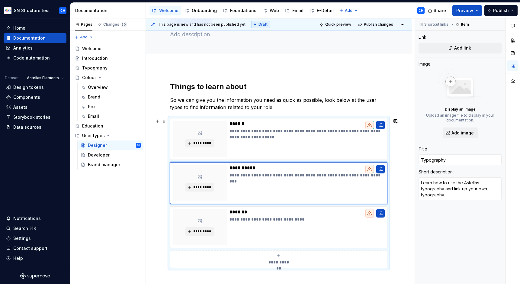
click at [406, 196] on div "**********" at bounding box center [279, 213] width 266 height 293
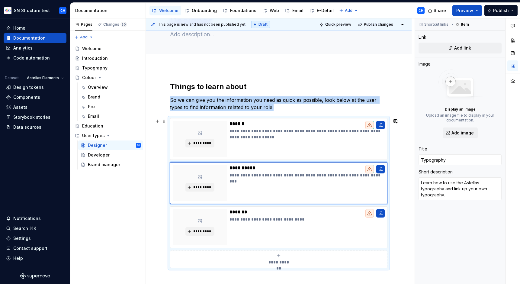
click at [406, 196] on div "**********" at bounding box center [279, 213] width 266 height 293
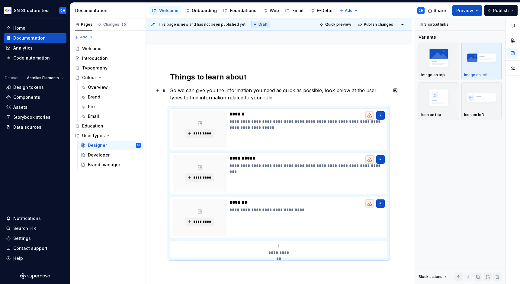
scroll to position [47, 0]
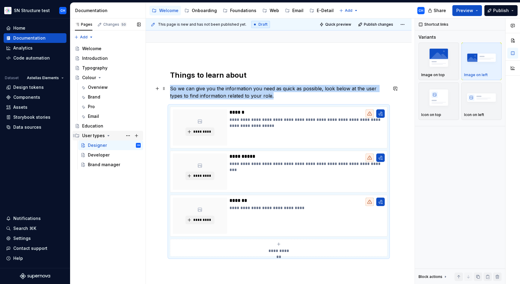
click at [93, 136] on div "User types" at bounding box center [93, 136] width 23 height 6
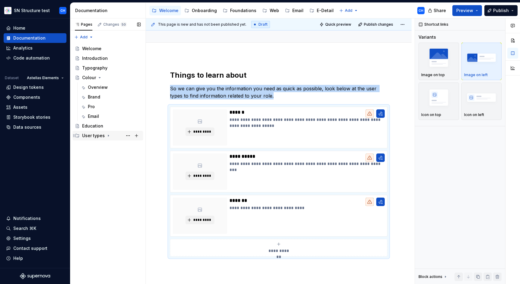
click at [93, 136] on div "User types" at bounding box center [93, 136] width 23 height 6
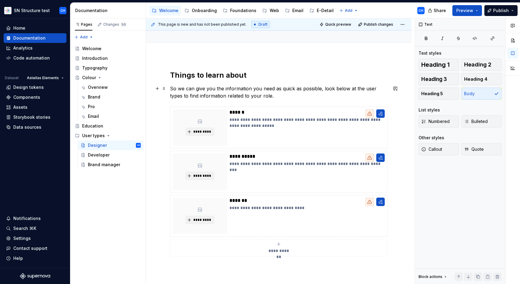
click at [266, 93] on p "So we can give you the information you need as quick as possible, look below at…" at bounding box center [279, 92] width 218 height 15
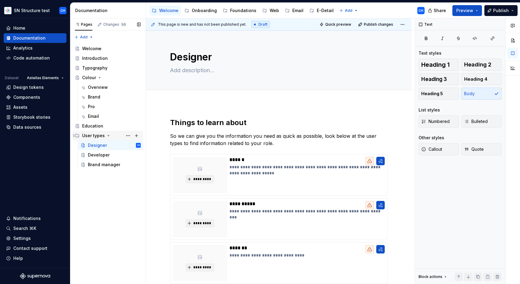
click at [108, 137] on icon "Page tree" at bounding box center [108, 135] width 5 height 5
click at [108, 136] on icon "Page tree" at bounding box center [108, 135] width 5 height 5
click at [118, 222] on div "Pages Changes 50 Add Accessibility guide for tree Page tree. Navigate the tree …" at bounding box center [108, 151] width 76 height 266
click at [100, 52] on div "Welcome" at bounding box center [111, 48] width 59 height 8
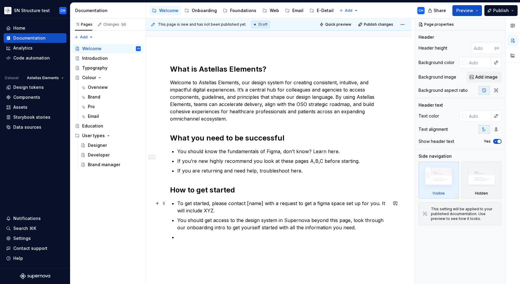
scroll to position [55, 0]
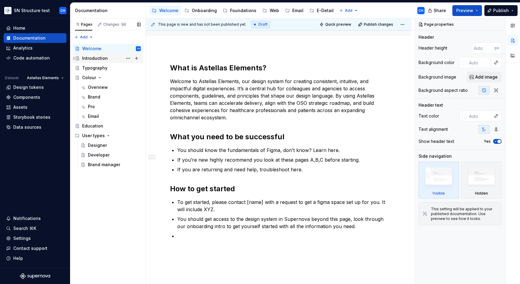
click at [100, 61] on div "Introduction" at bounding box center [95, 58] width 26 height 6
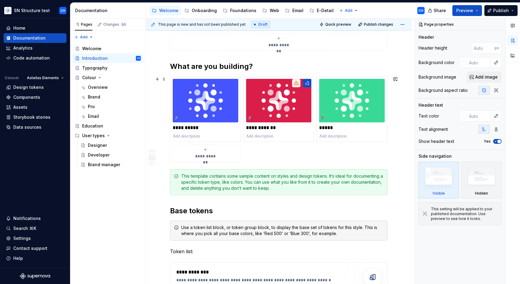
scroll to position [494, 0]
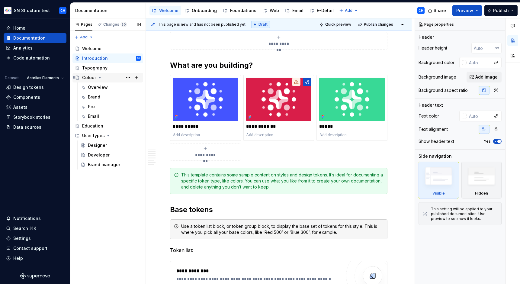
click at [91, 78] on div "Colour" at bounding box center [89, 78] width 14 height 6
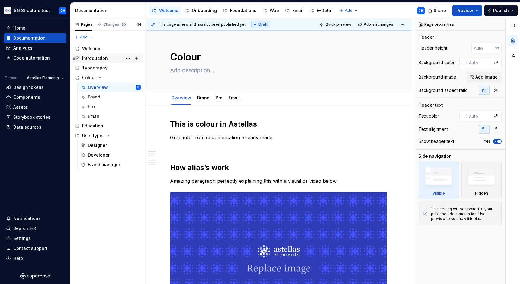
click at [94, 57] on div "Introduction" at bounding box center [95, 58] width 26 height 6
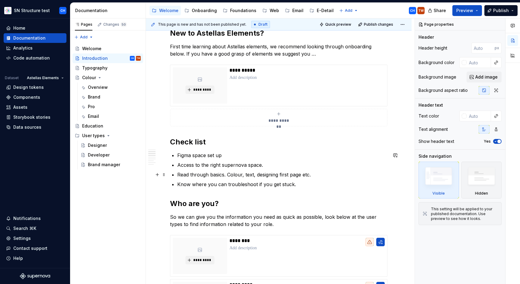
scroll to position [161, 0]
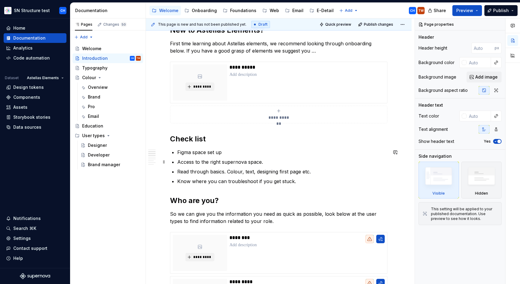
click at [228, 157] on ul "Figma space set up Access to the right supernova space. Read through basics. Co…" at bounding box center [282, 167] width 210 height 36
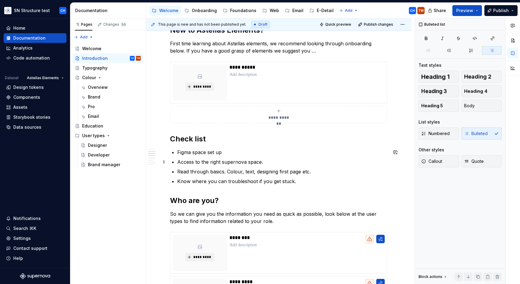
click at [233, 164] on p "Access to the right supernova space." at bounding box center [282, 161] width 210 height 7
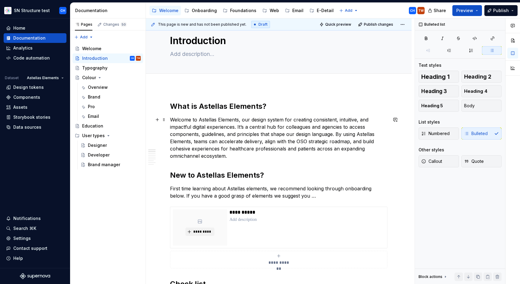
scroll to position [0, 0]
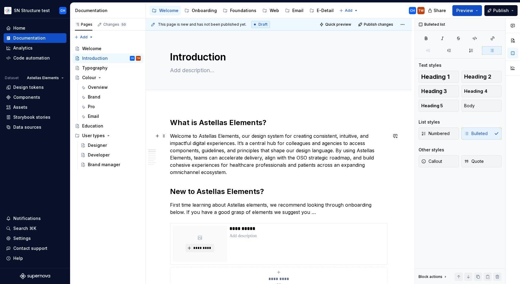
click at [285, 140] on p "Welcome to Astellas Elements, our design system for creating consistent, intuit…" at bounding box center [279, 154] width 218 height 44
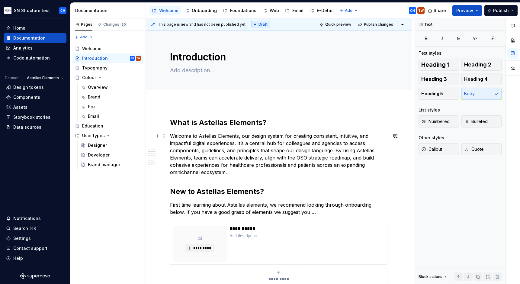
click at [285, 140] on p "Welcome to Astellas Elements, our design system for creating consistent, intuit…" at bounding box center [279, 154] width 218 height 44
click at [277, 143] on p "Welcome to Astellas Elements, our design system for creating consistent, intuit…" at bounding box center [279, 154] width 218 height 44
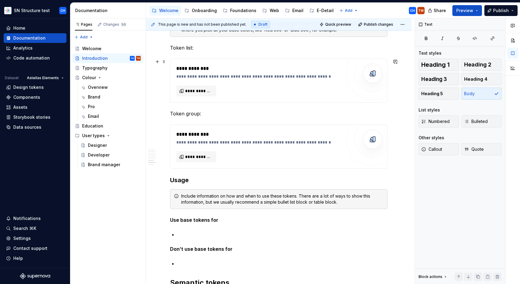
scroll to position [709, 0]
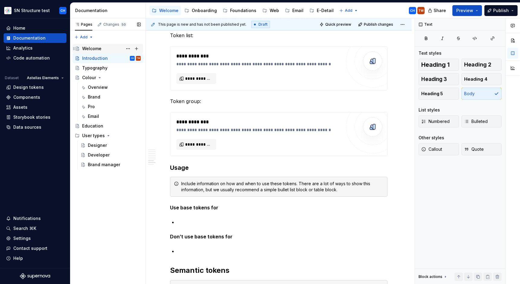
click at [99, 48] on div "Welcome" at bounding box center [91, 49] width 19 height 6
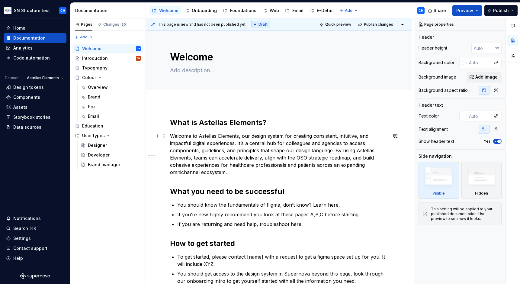
scroll to position [102, 0]
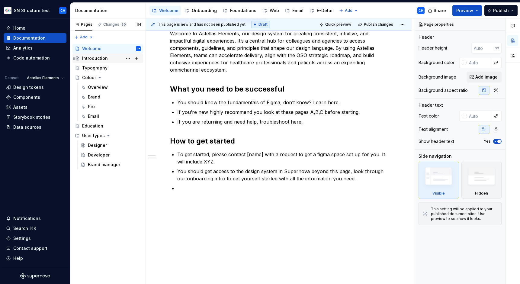
click at [96, 57] on div "Introduction" at bounding box center [95, 58] width 26 height 6
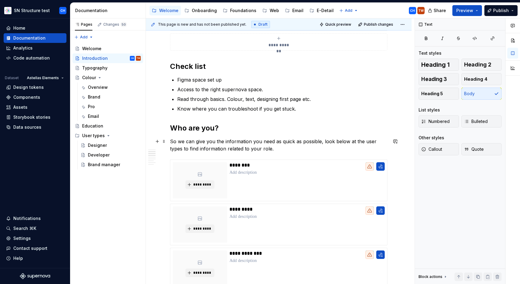
scroll to position [189, 0]
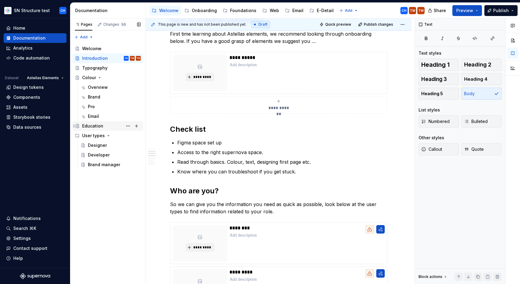
click at [96, 126] on div "Education" at bounding box center [92, 126] width 21 height 6
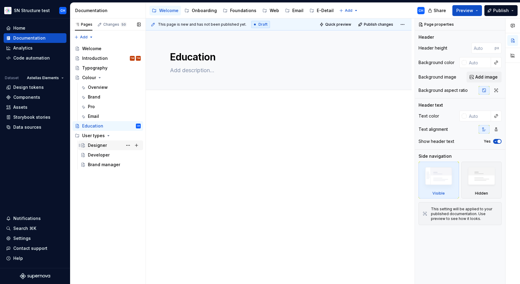
click at [92, 149] on div "Designer" at bounding box center [114, 145] width 53 height 8
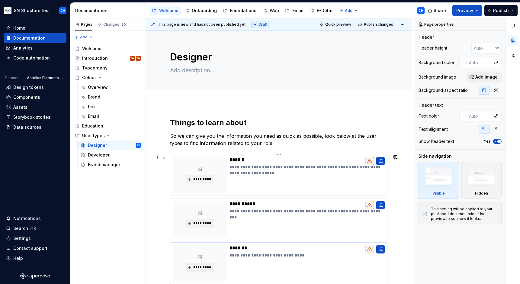
scroll to position [55, 0]
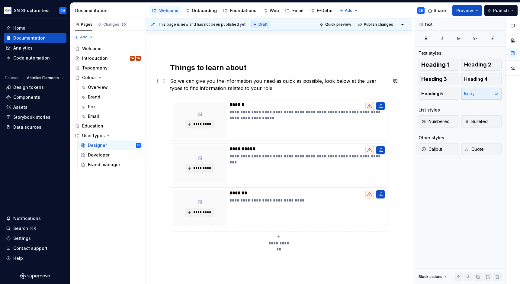
click at [238, 83] on p "So we can give you the information you need as quick as possible, look below at…" at bounding box center [279, 84] width 218 height 15
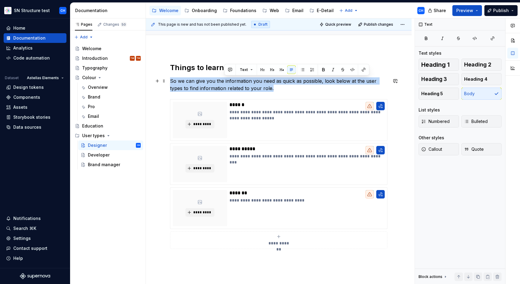
click at [238, 83] on p "So we can give you the information you need as quick as possible, look below at…" at bounding box center [279, 84] width 218 height 15
click at [238, 85] on p "So we can give you the information you need as quick as possible, look below at…" at bounding box center [279, 84] width 218 height 15
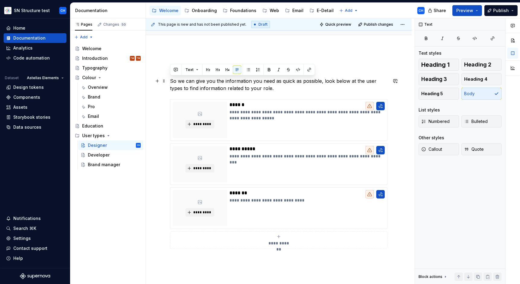
click at [238, 85] on p "So we can give you the information you need as quick as possible, look below at…" at bounding box center [279, 84] width 218 height 15
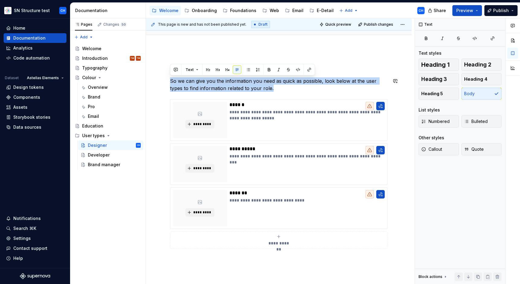
paste div
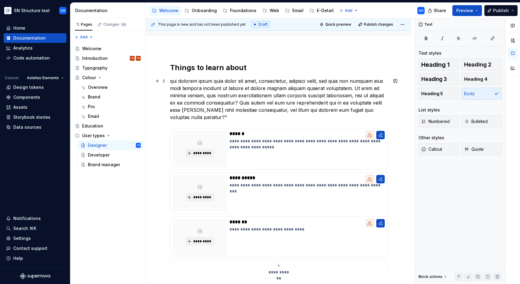
click at [173, 80] on p "qui dolorem ipsum quia dolor sit amet, consectetur, adipisci velit, sed quia no…" at bounding box center [279, 99] width 218 height 44
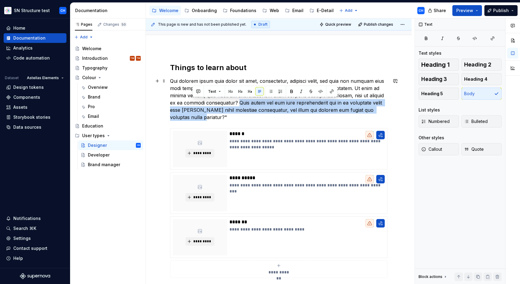
drag, startPoint x: 240, startPoint y: 101, endPoint x: 255, endPoint y: 115, distance: 21.2
click at [255, 115] on p "Qui dolorem ipsum quia dolor sit amet, consectetur, adipisci velit, sed quia no…" at bounding box center [279, 99] width 218 height 44
click at [252, 139] on p "**********" at bounding box center [307, 144] width 155 height 12
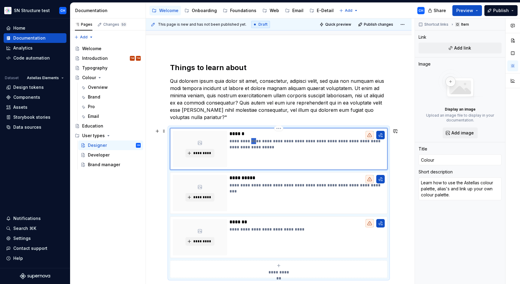
click at [252, 139] on p "**********" at bounding box center [307, 144] width 155 height 12
paste div
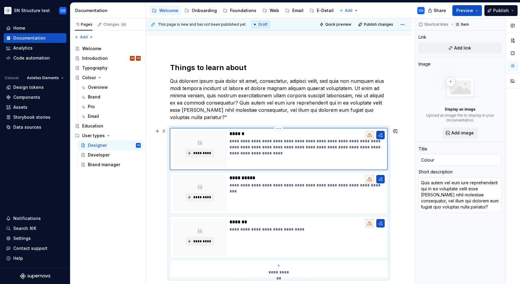
click at [260, 153] on p "**********" at bounding box center [307, 147] width 155 height 18
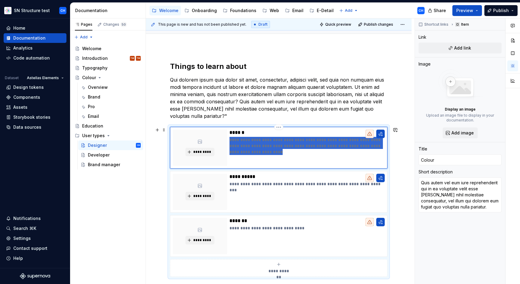
drag, startPoint x: 259, startPoint y: 151, endPoint x: 226, endPoint y: 139, distance: 34.7
click at [226, 139] on div "**********" at bounding box center [279, 148] width 212 height 36
click at [245, 186] on p "**********" at bounding box center [307, 184] width 155 height 6
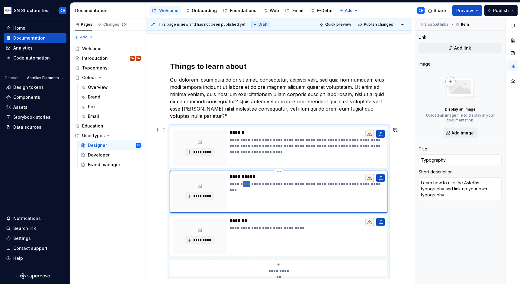
click at [245, 186] on p "**********" at bounding box center [307, 184] width 155 height 6
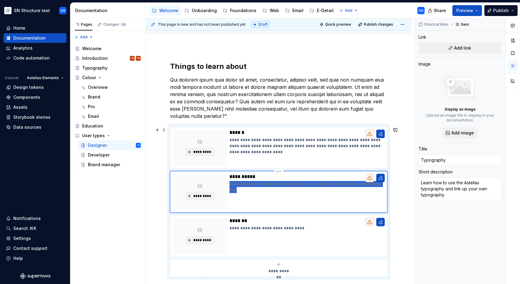
click at [245, 186] on p "**********" at bounding box center [307, 184] width 155 height 6
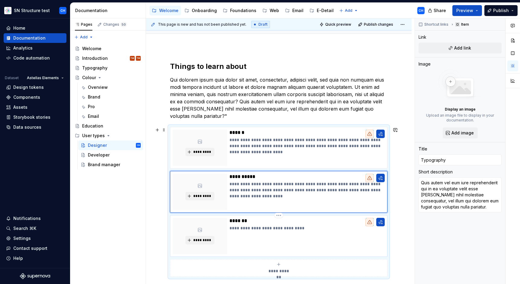
click at [248, 228] on p "**********" at bounding box center [307, 228] width 155 height 6
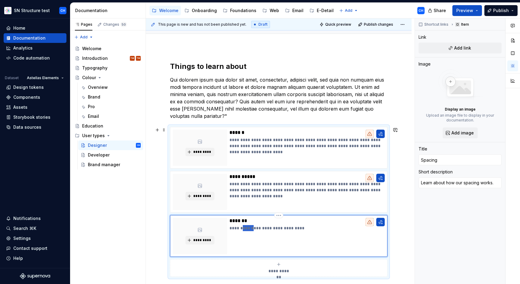
click at [248, 228] on p "**********" at bounding box center [307, 228] width 155 height 6
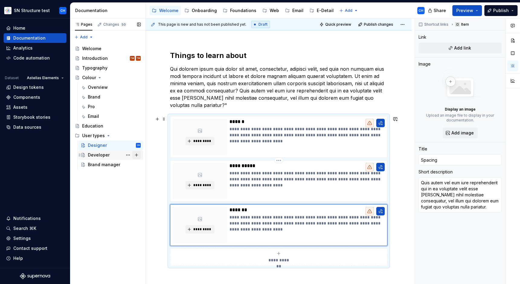
scroll to position [67, 0]
click at [97, 157] on div "Developer" at bounding box center [99, 155] width 22 height 6
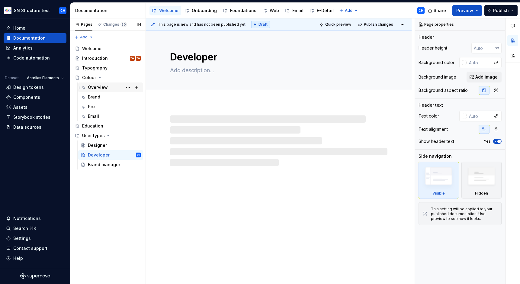
click at [99, 85] on div "Overview" at bounding box center [98, 87] width 20 height 6
click at [98, 88] on div "Overview" at bounding box center [98, 87] width 20 height 6
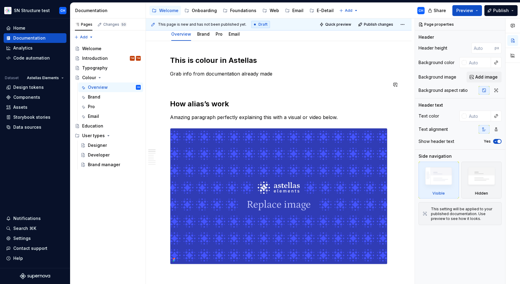
scroll to position [65, 0]
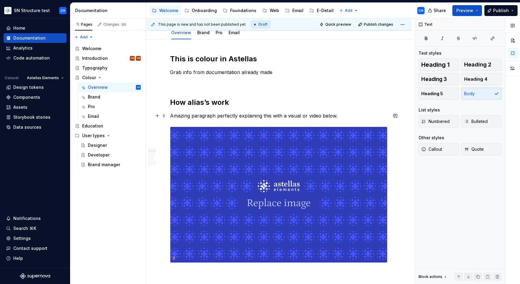
click at [235, 115] on p "Amazing paragraph perfectly explaining this with a visual or video below." at bounding box center [279, 115] width 218 height 7
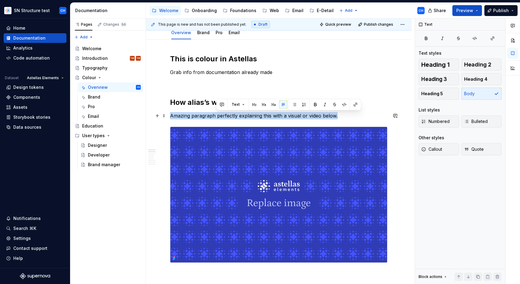
click at [235, 115] on p "Amazing paragraph perfectly explaining this with a visual or video below." at bounding box center [279, 115] width 218 height 7
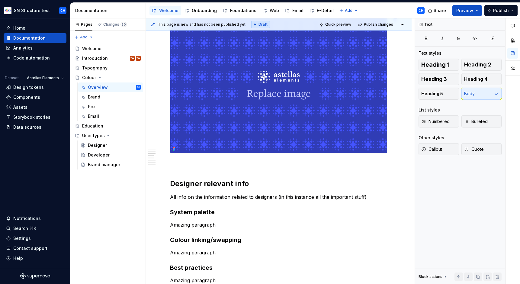
scroll to position [241, 0]
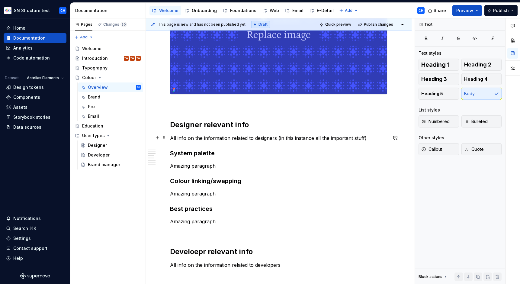
click at [213, 137] on p "All info on the information related to designers (in this instance all the impo…" at bounding box center [279, 137] width 218 height 7
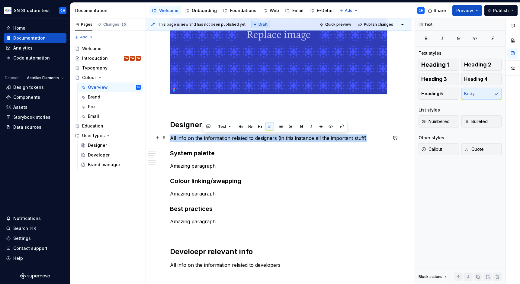
click at [213, 137] on p "All info on the information related to designers (in this instance all the impo…" at bounding box center [279, 137] width 218 height 7
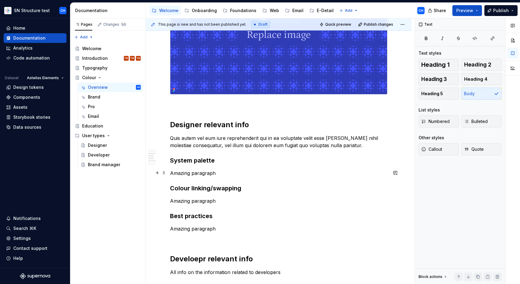
click at [200, 173] on p "Amazing paragraph" at bounding box center [279, 173] width 218 height 7
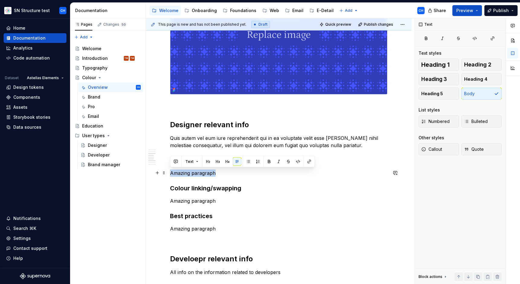
click at [200, 173] on p "Amazing paragraph" at bounding box center [279, 173] width 218 height 7
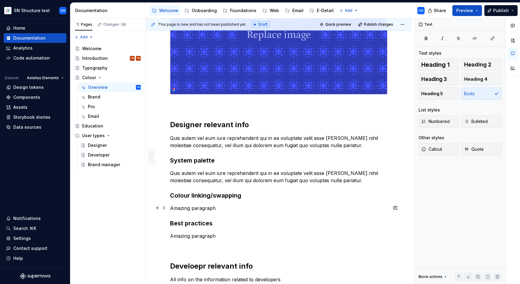
click at [198, 210] on p "Amazing paragraph" at bounding box center [279, 208] width 218 height 7
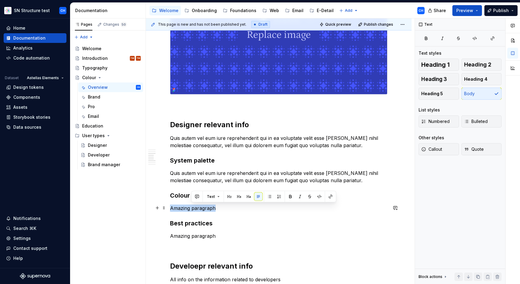
click at [198, 210] on p "Amazing paragraph" at bounding box center [279, 208] width 218 height 7
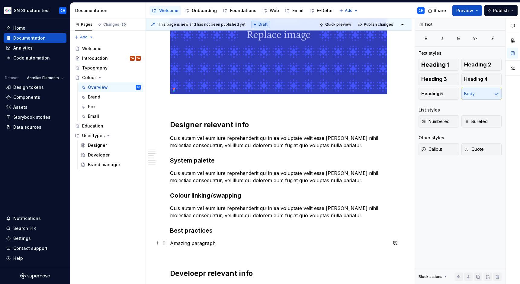
click at [192, 243] on p "Amazing paragraph" at bounding box center [279, 243] width 218 height 7
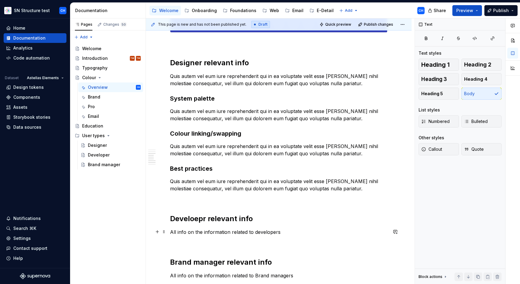
scroll to position [305, 0]
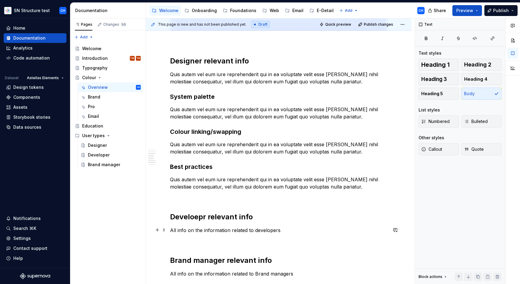
click at [195, 231] on p "All info on the information related to developers" at bounding box center [279, 230] width 218 height 7
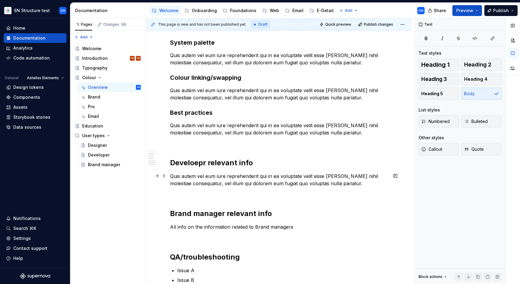
scroll to position [359, 0]
click at [201, 228] on p "All info on the information related to Brand managers" at bounding box center [279, 226] width 218 height 7
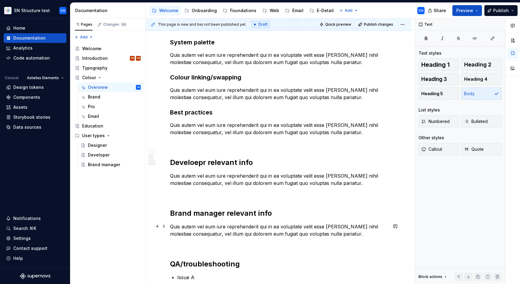
scroll to position [419, 0]
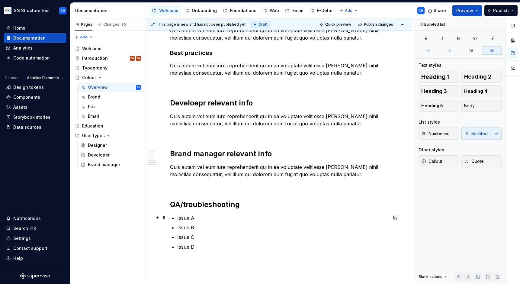
click at [184, 219] on p "Issue A" at bounding box center [282, 217] width 210 height 7
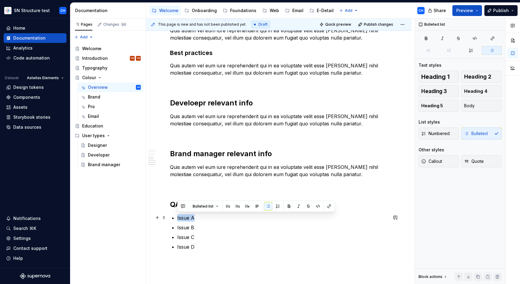
click at [184, 219] on p "Issue A" at bounding box center [282, 217] width 210 height 7
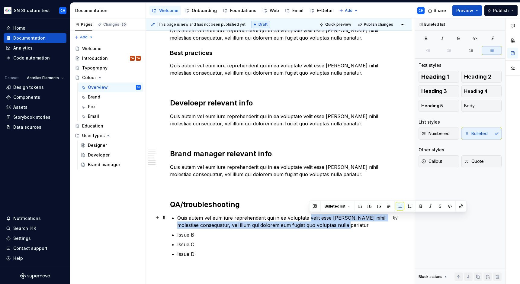
drag, startPoint x: 351, startPoint y: 222, endPoint x: 309, endPoint y: 219, distance: 41.3
click at [309, 219] on p "Quis autem vel eum iure reprehenderit qui in ea voluptate velit esse [PERSON_NA…" at bounding box center [282, 221] width 210 height 15
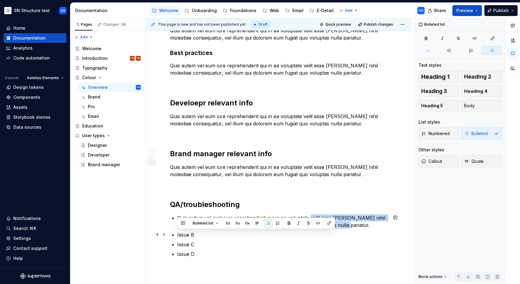
drag, startPoint x: 265, startPoint y: 236, endPoint x: 177, endPoint y: 234, distance: 88.0
paste div
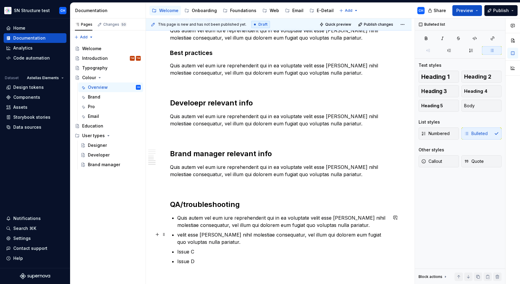
click at [181, 233] on p "velit esse [PERSON_NAME] nihil molestiae consequatur, vel illum qui dolorem eum…" at bounding box center [282, 238] width 210 height 15
drag, startPoint x: 342, startPoint y: 232, endPoint x: 345, endPoint y: 231, distance: 3.3
click at [343, 232] on p "Velit esse [PERSON_NAME] nihil molestiae consequatur, vel illum qui dolorem eum…" at bounding box center [282, 238] width 210 height 15
click at [326, 223] on p "Quis autem vel eum iure reprehenderit qui in ea voluptate velit esse [PERSON_NA…" at bounding box center [282, 221] width 210 height 15
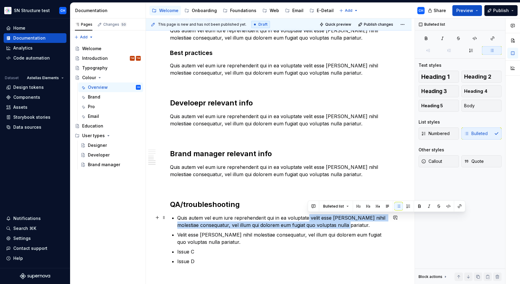
drag, startPoint x: 347, startPoint y: 224, endPoint x: 307, endPoint y: 218, distance: 40.0
click at [307, 218] on p "Quis autem vel eum iure reprehenderit qui in ea voluptate velit esse [PERSON_NA…" at bounding box center [282, 221] width 210 height 15
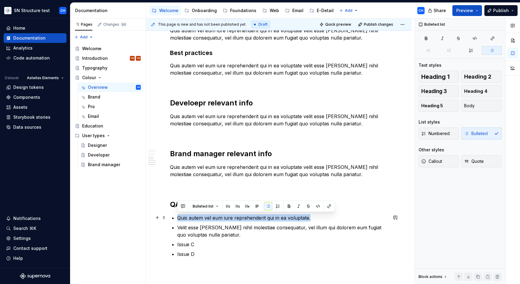
drag, startPoint x: 313, startPoint y: 215, endPoint x: 172, endPoint y: 215, distance: 141.4
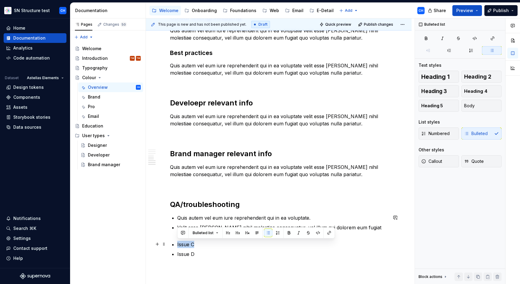
drag, startPoint x: 210, startPoint y: 245, endPoint x: 172, endPoint y: 243, distance: 37.5
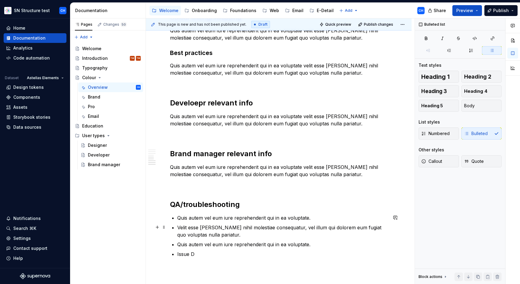
click at [225, 234] on p "Velit esse [PERSON_NAME] nihil molestiae consequatur, vel illum qui dolorem eum…" at bounding box center [282, 231] width 210 height 15
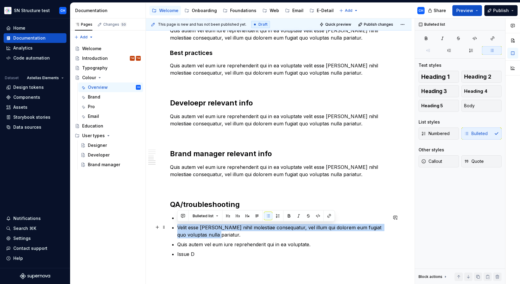
drag, startPoint x: 213, startPoint y: 233, endPoint x: 178, endPoint y: 228, distance: 35.1
click at [178, 228] on p "Velit esse [PERSON_NAME] nihil molestiae consequatur, vel illum qui dolorem eum…" at bounding box center [282, 231] width 210 height 15
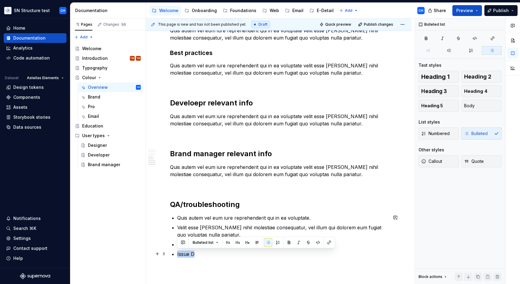
drag, startPoint x: 206, startPoint y: 253, endPoint x: 178, endPoint y: 253, distance: 28.4
click at [178, 253] on p "Issue D" at bounding box center [282, 254] width 210 height 7
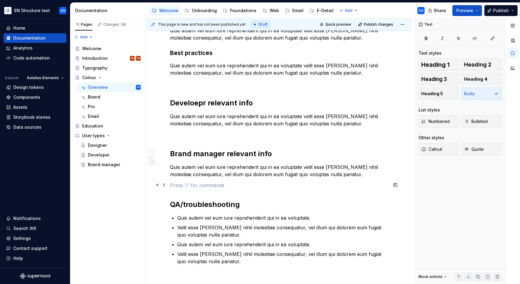
click at [268, 186] on p at bounding box center [279, 185] width 218 height 7
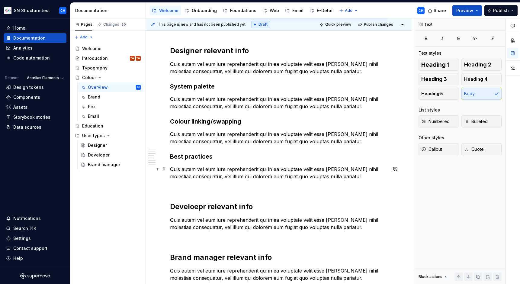
scroll to position [315, 0]
click at [93, 46] on div "Welcome" at bounding box center [91, 49] width 19 height 6
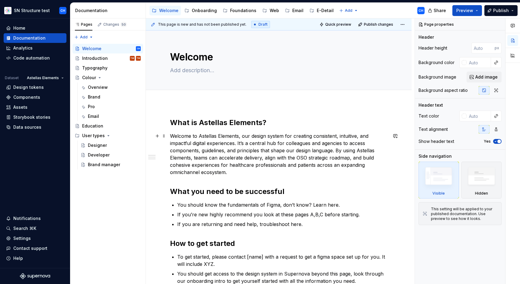
click at [221, 162] on p "Welcome to Astellas Elements, our design system for creating consistent, intuit…" at bounding box center [279, 154] width 218 height 44
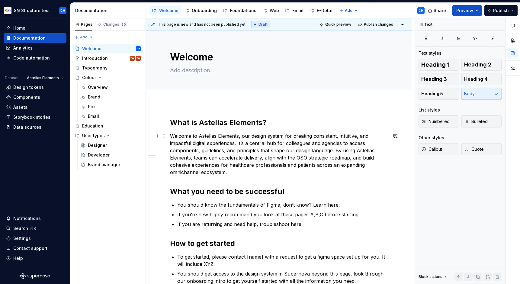
scroll to position [50, 0]
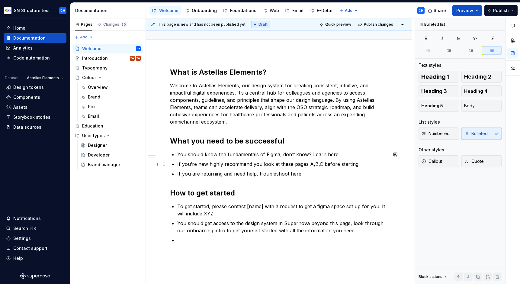
click at [223, 166] on p "If you’re new highly recommend you look at these pages A,B,C before starting." at bounding box center [282, 163] width 210 height 7
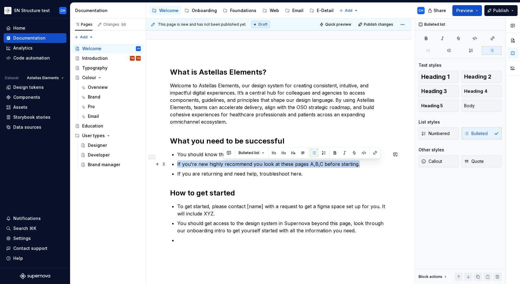
click at [223, 166] on p "If you’re new highly recommend you look at these pages A,B,C before starting." at bounding box center [282, 163] width 210 height 7
click at [219, 169] on ul "You should know the fundamentals of Figma, don’t know? Learn here. If you’re ne…" at bounding box center [282, 164] width 210 height 27
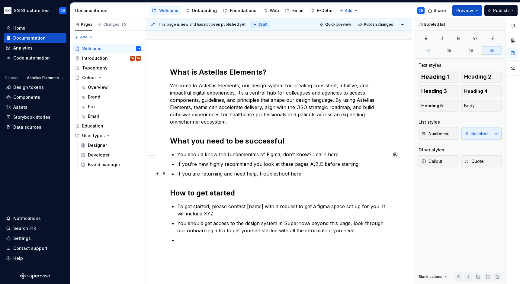
click at [220, 170] on ul "You should know the fundamentals of Figma, don’t know? Learn here. If you’re ne…" at bounding box center [282, 164] width 210 height 27
click at [207, 211] on p "To get started, please contact [name] with a request to get a figma space set u…" at bounding box center [282, 210] width 210 height 15
click at [201, 228] on p "You should get access to the design system in Supernova beyond this page, look …" at bounding box center [282, 227] width 210 height 15
click at [249, 112] on p "Welcome to Astellas Elements, our design system for creating consistent, intuit…" at bounding box center [279, 104] width 218 height 44
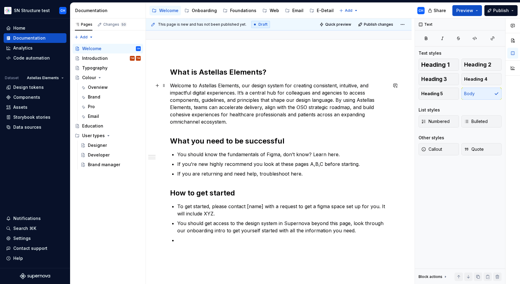
click at [220, 100] on p "Welcome to Astellas Elements, our design system for creating consistent, intuit…" at bounding box center [279, 104] width 218 height 44
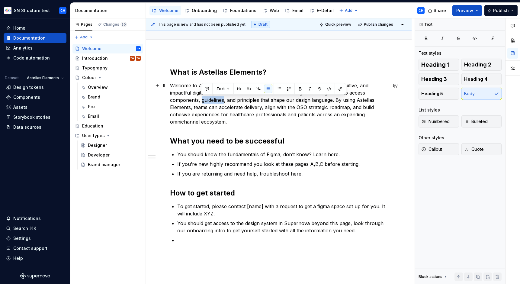
click at [220, 100] on p "Welcome to Astellas Elements, our design system for creating consistent, intuit…" at bounding box center [279, 104] width 218 height 44
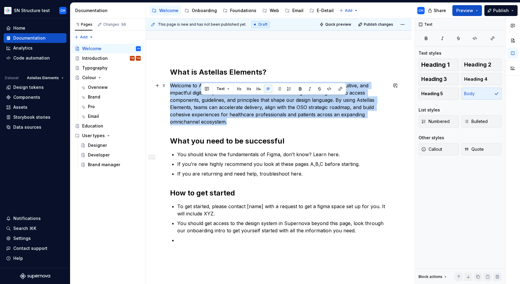
click at [220, 100] on p "Welcome to Astellas Elements, our design system for creating consistent, intuit…" at bounding box center [279, 104] width 218 height 44
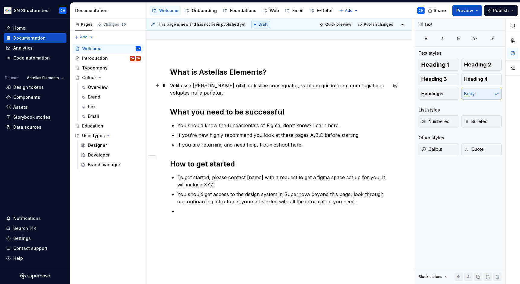
click at [234, 92] on p "Velit esse [PERSON_NAME] nihil molestiae consequatur, vel illum qui dolorem eum…" at bounding box center [279, 89] width 218 height 15
click at [245, 170] on div "What is Astellas Elements? Velit esse [PERSON_NAME] nihil molestiae consequatur…" at bounding box center [279, 140] width 218 height 147
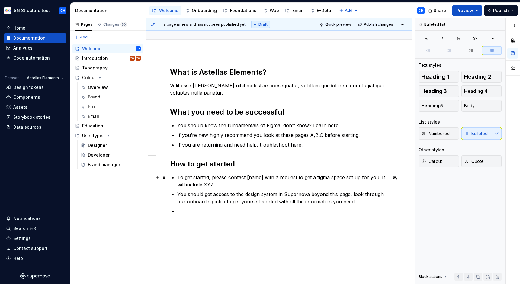
click at [236, 194] on p "You should get access to the design system in Supernova beyond this page, look …" at bounding box center [282, 198] width 210 height 15
click at [236, 203] on p "You should get access to the design system in Supernova beyond this page, look …" at bounding box center [282, 198] width 210 height 15
click at [227, 214] on p at bounding box center [282, 211] width 210 height 7
click at [93, 137] on div "User types" at bounding box center [93, 136] width 23 height 6
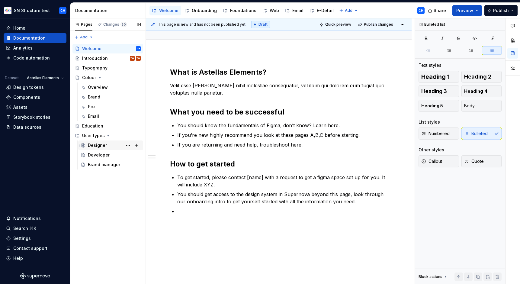
click at [93, 144] on div "Designer" at bounding box center [97, 145] width 19 height 6
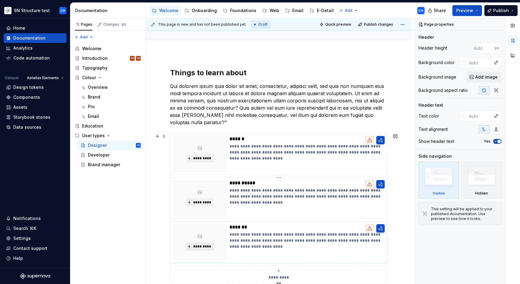
scroll to position [109, 0]
